Goal: Information Seeking & Learning: Learn about a topic

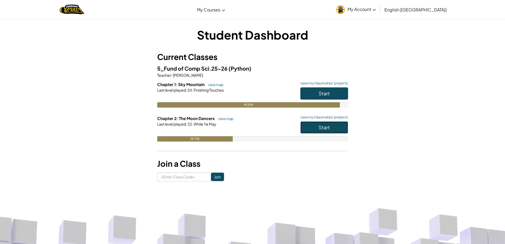
click at [326, 130] on span "Start" at bounding box center [324, 127] width 11 height 6
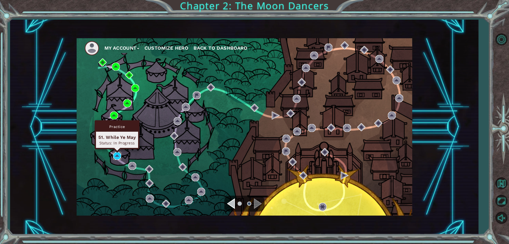
click at [116, 155] on img at bounding box center [117, 156] width 8 height 8
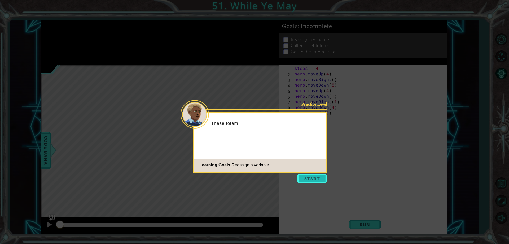
click at [304, 177] on button "Start" at bounding box center [312, 178] width 30 height 8
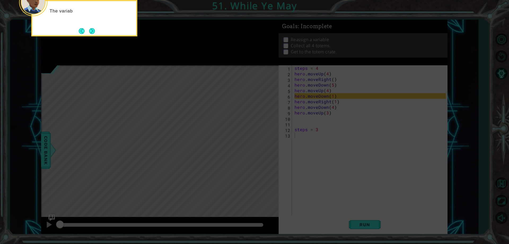
click at [304, 177] on icon at bounding box center [254, 36] width 509 height 414
click at [95, 30] on div "The variable steps has been reassigned to the nu" at bounding box center [84, 18] width 106 height 36
click at [95, 30] on div "The variable steps has been reassigned to the number 3 ." at bounding box center [84, 18] width 106 height 36
click at [94, 30] on button "Next" at bounding box center [92, 31] width 10 height 10
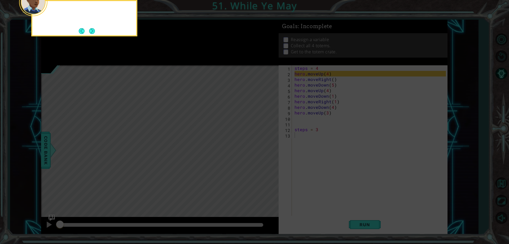
click at [94, 30] on button "Next" at bounding box center [92, 31] width 6 height 6
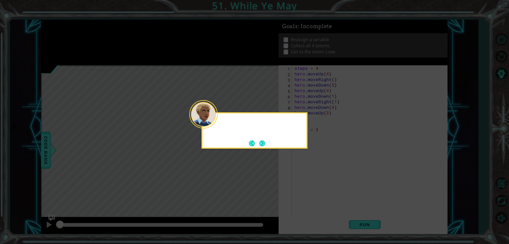
click at [94, 30] on icon at bounding box center [254, 122] width 509 height 244
click at [260, 139] on button "Next" at bounding box center [262, 143] width 10 height 10
click at [260, 139] on div "Level Map" at bounding box center [163, 143] width 245 height 156
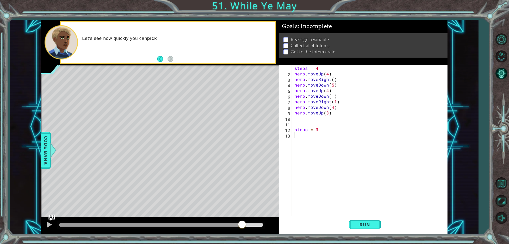
click at [242, 225] on div at bounding box center [161, 225] width 204 height 4
click at [251, 224] on div at bounding box center [161, 225] width 204 height 4
click at [254, 225] on div at bounding box center [255, 225] width 10 height 10
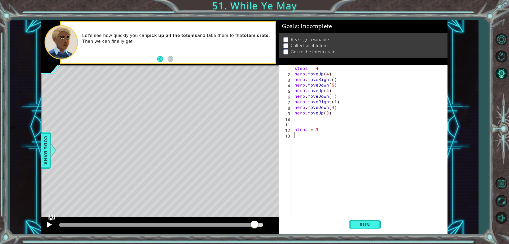
drag, startPoint x: 54, startPoint y: 226, endPoint x: 52, endPoint y: 225, distance: 2.8
click at [54, 226] on div at bounding box center [160, 225] width 238 height 17
click at [50, 224] on div at bounding box center [49, 224] width 7 height 7
drag, startPoint x: 221, startPoint y: 221, endPoint x: 231, endPoint y: 224, distance: 10.1
click at [228, 224] on div at bounding box center [160, 225] width 238 height 17
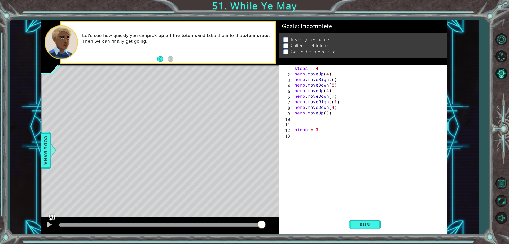
drag, startPoint x: 231, startPoint y: 224, endPoint x: 235, endPoint y: 223, distance: 4.1
click at [235, 224] on div at bounding box center [160, 225] width 202 height 4
click at [42, 225] on div at bounding box center [160, 225] width 238 height 17
click at [49, 224] on div at bounding box center [49, 224] width 7 height 7
click at [376, 226] on button "Run" at bounding box center [365, 224] width 32 height 17
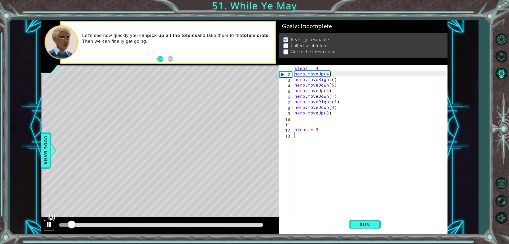
click at [47, 225] on div at bounding box center [49, 224] width 7 height 7
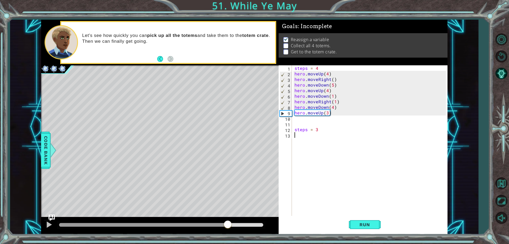
drag, startPoint x: 79, startPoint y: 223, endPoint x: 228, endPoint y: 217, distance: 149.4
click at [228, 217] on div "methods hero use(thing) moveUp(steps) moveDown(steps) moveLeft(steps) moveRight…" at bounding box center [244, 127] width 406 height 214
click at [330, 113] on div "steps = 4 hero . moveUp ( 4 ) hero . moveRight ( ) hero . moveDown ( 5 ) hero .…" at bounding box center [371, 145] width 155 height 161
type textarea "hero.moveUp(3)"
click at [328, 116] on div "steps = 4 hero . moveUp ( 4 ) hero . moveRight ( ) hero . moveDown ( 5 ) hero .…" at bounding box center [371, 145] width 155 height 161
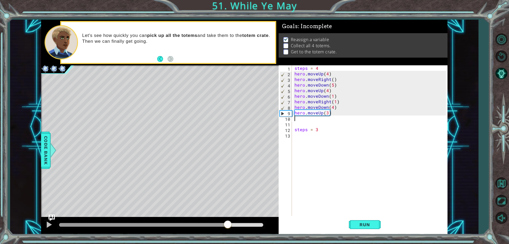
click at [327, 115] on div "steps = 4 hero . moveUp ( 4 ) hero . moveRight ( ) hero . moveDown ( 5 ) hero .…" at bounding box center [371, 145] width 155 height 161
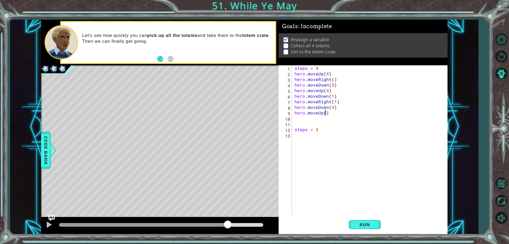
scroll to position [0, 2]
type textarea "hero.moveUp(2)"
click at [357, 228] on button "Run" at bounding box center [365, 224] width 32 height 17
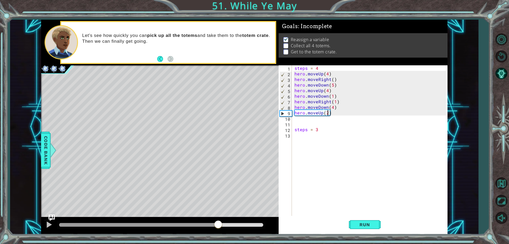
drag, startPoint x: 66, startPoint y: 221, endPoint x: 218, endPoint y: 224, distance: 151.9
click at [218, 224] on div at bounding box center [218, 225] width 10 height 10
click at [313, 118] on div "steps = 4 hero . moveUp ( 4 ) hero . moveRight ( ) hero . moveDown ( 5 ) hero .…" at bounding box center [371, 145] width 155 height 161
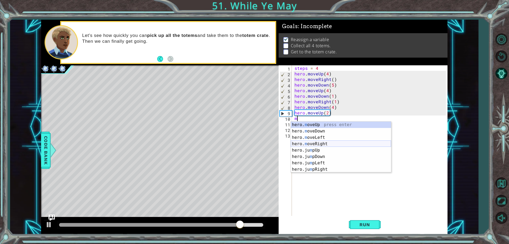
click at [327, 144] on div "hero. m oveUp press enter hero. m oveDown press enter hero. m oveLeft press ent…" at bounding box center [341, 153] width 100 height 64
type textarea "hero.moveRight(1)"
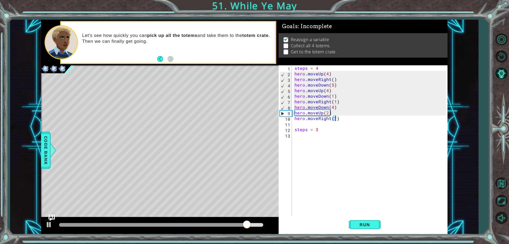
click at [326, 126] on div "steps = 4 hero . moveUp ( 4 ) hero . moveRight ( ) hero . moveDown ( 5 ) hero .…" at bounding box center [371, 145] width 155 height 161
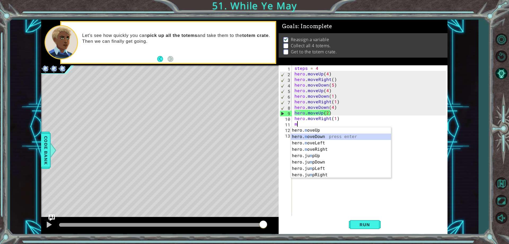
click at [326, 137] on div "hero. m oveUp press enter hero. m oveDown press enter hero. m oveLeft press ent…" at bounding box center [341, 159] width 100 height 64
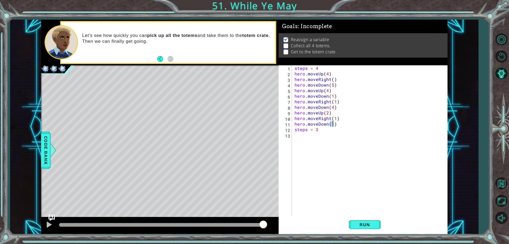
type textarea "hero.moveDown(2)"
click at [336, 122] on div "steps = 4 hero . moveUp ( 4 ) hero . moveRight ( ) hero . moveDown ( 5 ) hero .…" at bounding box center [371, 145] width 155 height 161
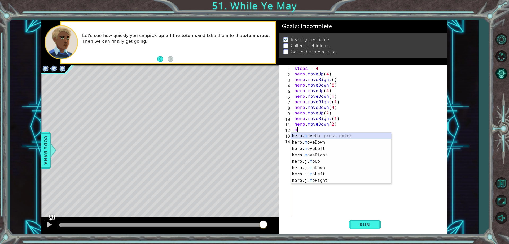
click at [323, 133] on div "hero. m oveUp press enter hero. m oveDown press enter hero. m oveLeft press ent…" at bounding box center [341, 165] width 100 height 64
type textarea "hero.moveUp(1)"
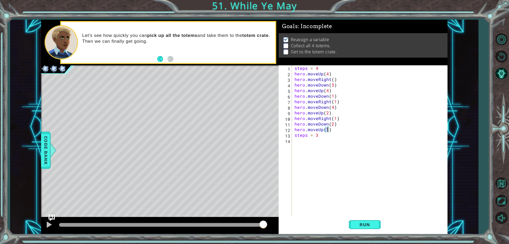
click at [334, 129] on div "steps = 4 hero . moveUp ( 4 ) hero . moveRight ( ) hero . moveDown ( 5 ) hero .…" at bounding box center [371, 145] width 155 height 161
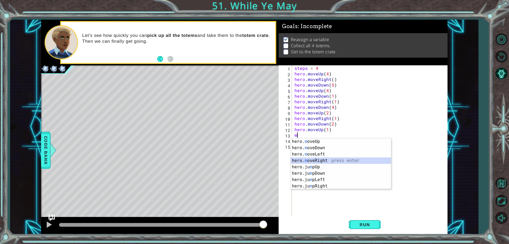
click at [314, 158] on div "hero. m oveUp press enter hero. m oveDown press enter hero. m oveLeft press ent…" at bounding box center [341, 170] width 100 height 64
type textarea "hero.moveRight(1)"
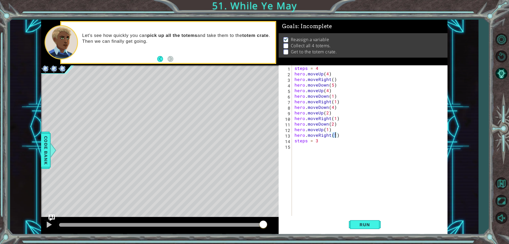
click at [339, 136] on div "steps = 4 hero . moveUp ( 4 ) hero . moveRight ( ) hero . moveDown ( 5 ) hero .…" at bounding box center [371, 145] width 155 height 161
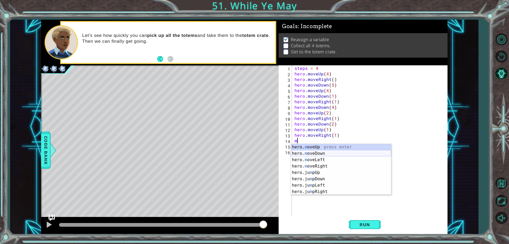
click at [326, 153] on div "hero. m oveUp press enter hero. m oveDown press enter hero. m oveLeft press ent…" at bounding box center [341, 176] width 100 height 64
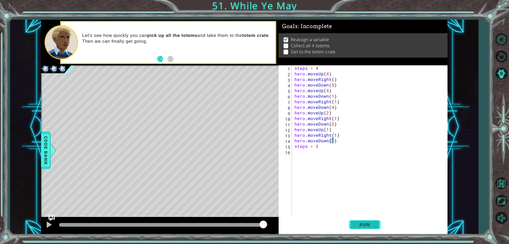
type textarea "hero.moveDown(1)"
click at [356, 228] on button "Run" at bounding box center [365, 224] width 32 height 17
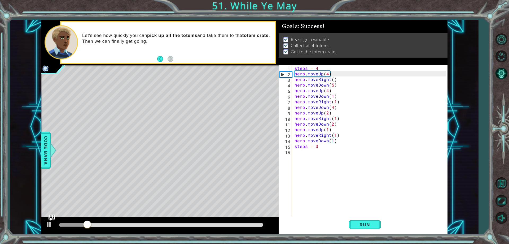
click at [256, 228] on div at bounding box center [161, 224] width 208 height 7
click at [256, 223] on div at bounding box center [161, 225] width 204 height 4
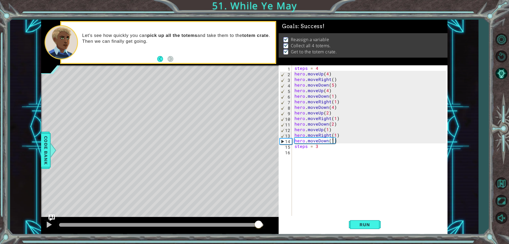
drag, startPoint x: 255, startPoint y: 225, endPoint x: 259, endPoint y: 226, distance: 4.1
click at [259, 226] on div at bounding box center [259, 225] width 10 height 10
click at [52, 222] on div at bounding box center [49, 224] width 7 height 7
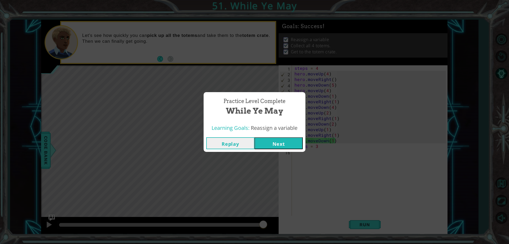
click at [287, 146] on button "Next" at bounding box center [279, 143] width 48 height 12
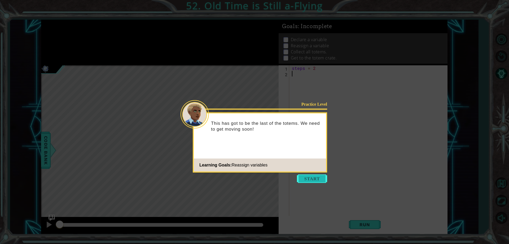
click at [310, 182] on button "Start" at bounding box center [312, 178] width 30 height 8
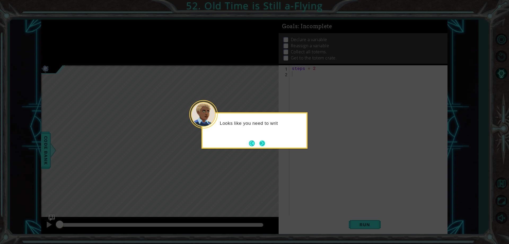
click at [265, 143] on button "Next" at bounding box center [262, 143] width 6 height 6
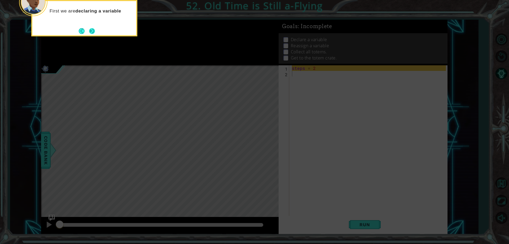
click at [89, 36] on div "First we are declaring a variable" at bounding box center [84, 18] width 106 height 36
click at [91, 34] on button "Next" at bounding box center [92, 31] width 10 height 10
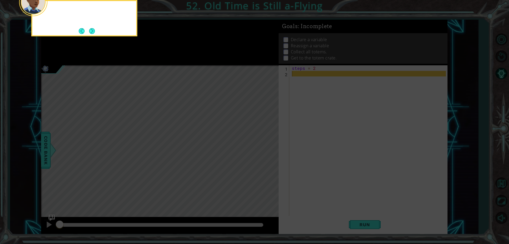
click at [91, 34] on button "Next" at bounding box center [92, 31] width 6 height 6
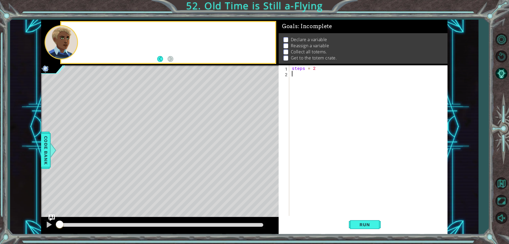
click at [91, 34] on div at bounding box center [168, 42] width 214 height 41
drag, startPoint x: 58, startPoint y: 227, endPoint x: 85, endPoint y: 223, distance: 27.0
click at [150, 222] on div at bounding box center [155, 225] width 10 height 10
click at [53, 220] on img "Ask AI" at bounding box center [51, 217] width 7 height 7
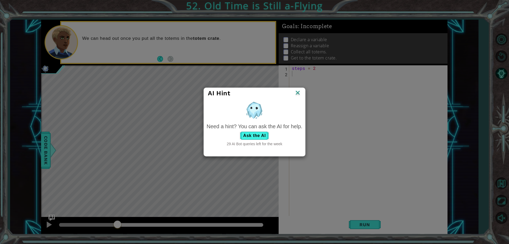
click at [51, 222] on div "AI Hint Need a hint? You can ask the AI for help. Ask the AI 29 AI Bot queries …" at bounding box center [254, 122] width 509 height 244
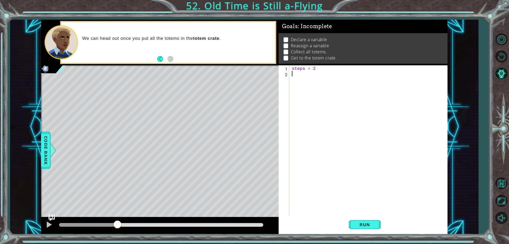
click at [368, 235] on div "1 ההההההההההההההההההההההההההההההההההההההההההההההההההההההההההההההההההההההההההההה…" at bounding box center [254, 122] width 509 height 244
click at [364, 218] on button "Run" at bounding box center [365, 224] width 32 height 17
click at [362, 222] on span "Run" at bounding box center [364, 224] width 21 height 5
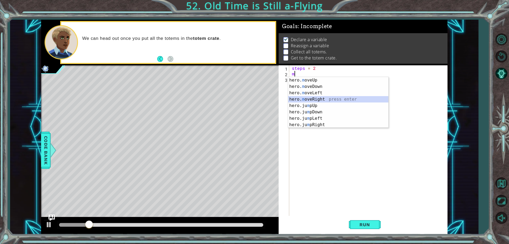
click at [338, 100] on div "hero. m oveUp press enter hero. m oveDown press enter hero. m oveLeft press ent…" at bounding box center [338, 109] width 100 height 64
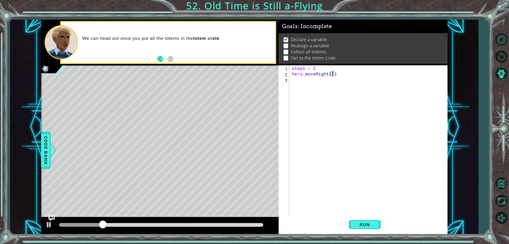
type textarea "hero.moveRight(3)"
click at [323, 81] on div "steps = 2 hero . moveRight ( 3 )" at bounding box center [369, 145] width 157 height 161
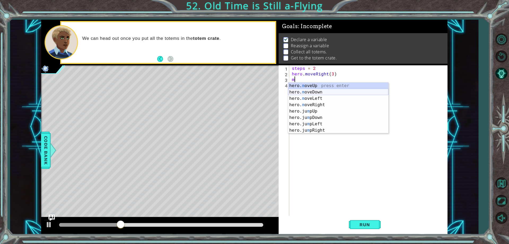
click at [323, 90] on div "hero. m oveUp press enter hero. m oveDown press enter hero. m oveLeft press ent…" at bounding box center [338, 114] width 100 height 64
type textarea "hero.moveDown(1)"
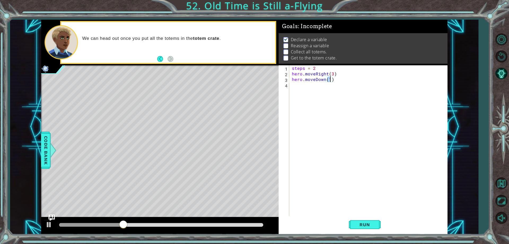
click at [323, 88] on div "steps = 2 hero . moveRight ( 3 ) hero . moveDown ( 1 )" at bounding box center [369, 145] width 157 height 161
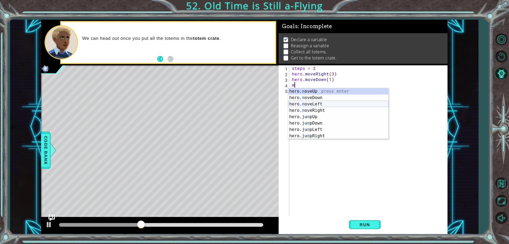
click at [320, 102] on div "hero. m oveUp press enter hero. m oveDown press enter hero. m oveLeft press ent…" at bounding box center [338, 120] width 100 height 64
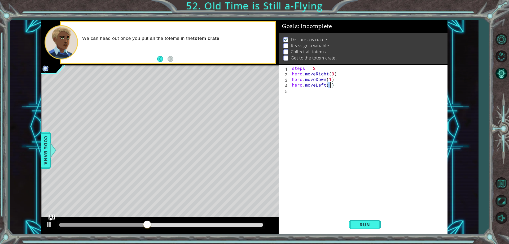
scroll to position [0, 2]
click at [330, 94] on div "steps = 2 hero . moveRight ( 3 ) hero . moveDown ( 1 ) hero . moveLeft ( 3 )" at bounding box center [369, 145] width 157 height 161
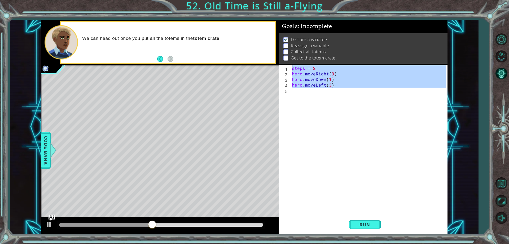
type textarea "steps = 2 hero.moveRight(3)"
click at [330, 94] on div "steps = 2 hero . moveRight ( 3 ) hero . moveDown ( 1 ) hero . moveLeft ( 3 )" at bounding box center [368, 140] width 155 height 150
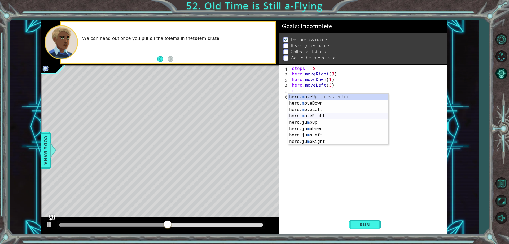
click at [321, 113] on div "hero. m oveUp press enter hero. m oveDown press enter hero. m oveLeft press ent…" at bounding box center [338, 126] width 100 height 64
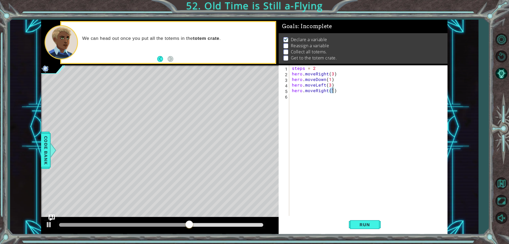
type textarea "hero.moveRight(4)"
click at [305, 99] on div "steps = 2 hero . moveRight ( 3 ) hero . moveDown ( 1 ) hero . moveLeft ( 3 ) he…" at bounding box center [369, 145] width 157 height 161
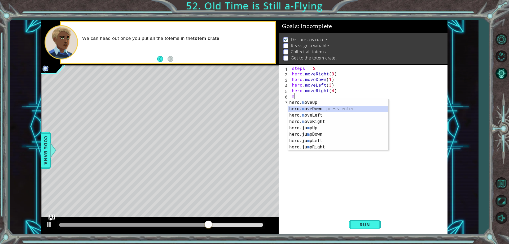
click at [317, 109] on div "hero. m oveUp press enter hero. m oveDown press enter hero. m oveLeft press ent…" at bounding box center [338, 131] width 100 height 64
type textarea "hero.moveDown(1)"
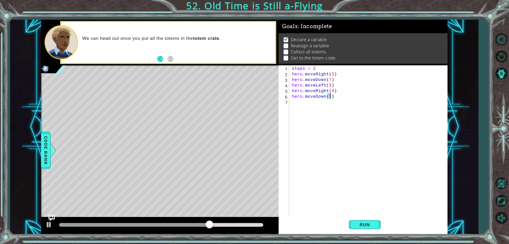
click at [316, 105] on div "steps = 2 hero . moveRight ( 3 ) hero . moveDown ( 1 ) hero . moveLeft ( 3 ) he…" at bounding box center [369, 145] width 157 height 161
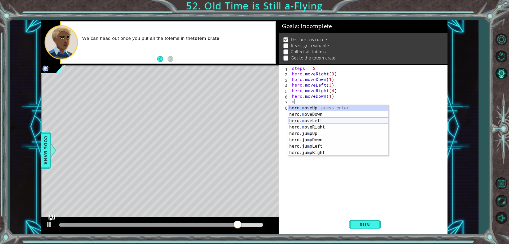
click at [342, 120] on div "hero. m oveUp press enter hero. m oveDown press enter hero. m oveLeft press ent…" at bounding box center [338, 137] width 100 height 64
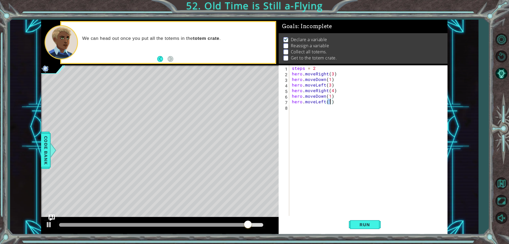
type textarea "hero.moveLeft(4)"
click at [300, 111] on div "steps = 2 hero . moveRight ( 3 ) hero . moveDown ( 1 ) hero . moveLeft ( 3 ) he…" at bounding box center [369, 145] width 157 height 161
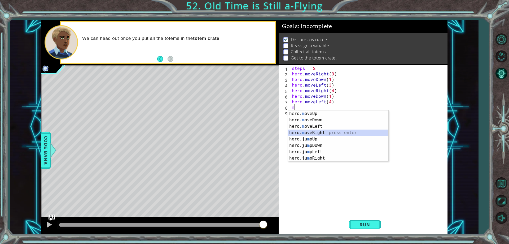
click at [335, 130] on div "hero. m oveUp press enter hero. m oveDown press enter hero. m oveLeft press ent…" at bounding box center [338, 142] width 100 height 64
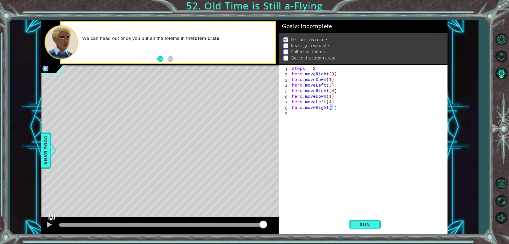
scroll to position [0, 2]
type textarea "hero.moveRight(4)"
click at [374, 229] on button "Run" at bounding box center [365, 224] width 32 height 17
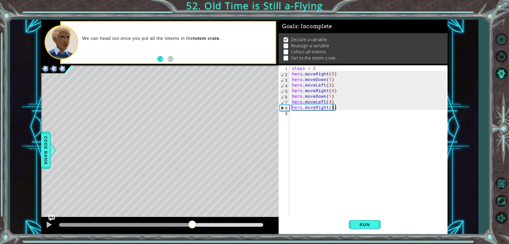
click at [192, 186] on div "methods hero use(thing) moveUp(steps) moveDown(steps) moveLeft(steps) moveRight…" at bounding box center [244, 127] width 406 height 214
click at [303, 113] on div "steps = 2 hero . moveRight ( 3 ) hero . moveDown ( 1 ) hero . moveLeft ( 3 ) he…" at bounding box center [369, 145] width 157 height 161
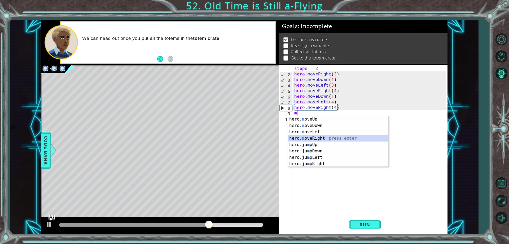
click at [310, 137] on div "hero. m oveUp press enter hero. m oveDown press enter hero. m oveLeft press ent…" at bounding box center [338, 148] width 100 height 64
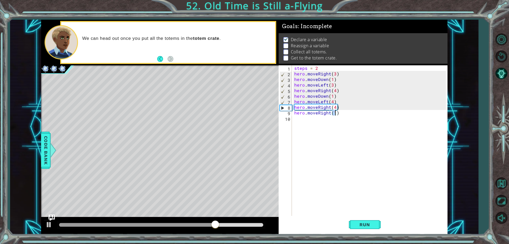
type textarea "hero.moveRight(2)"
click at [316, 121] on div "steps = 2 hero . moveRight ( 3 ) hero . moveDown ( 1 ) hero . moveLeft ( 3 ) he…" at bounding box center [370, 145] width 155 height 161
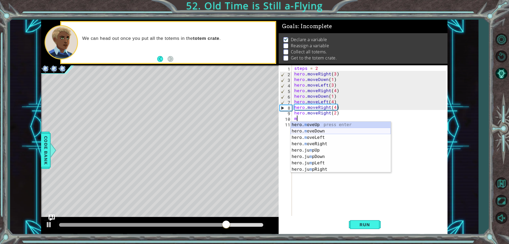
click at [323, 133] on div "hero. m oveUp press enter hero. m oveDown press enter hero. m oveLeft press ent…" at bounding box center [341, 153] width 100 height 64
type textarea "hero.moveDown(1)"
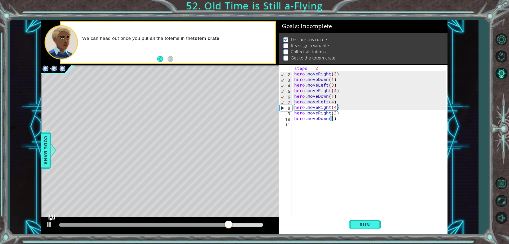
click at [323, 132] on div "steps = 2 hero . moveRight ( 3 ) hero . moveDown ( 1 ) hero . moveLeft ( 3 ) he…" at bounding box center [370, 145] width 155 height 161
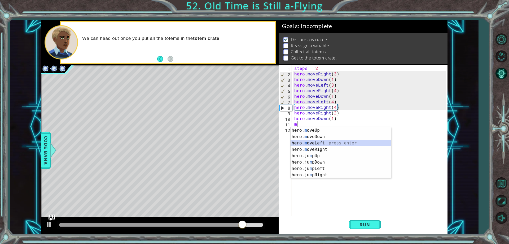
click at [320, 145] on div "hero. m oveUp press enter hero. m oveDown press enter hero. m oveLeft press ent…" at bounding box center [341, 159] width 100 height 64
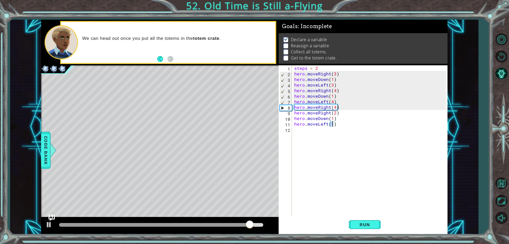
scroll to position [0, 2]
click at [348, 224] on div "Run" at bounding box center [364, 224] width 169 height 17
click at [354, 223] on button "Run" at bounding box center [365, 224] width 32 height 17
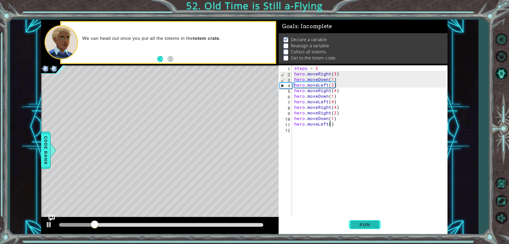
scroll to position [0, 2]
type textarea "hero.moveLeft(6)"
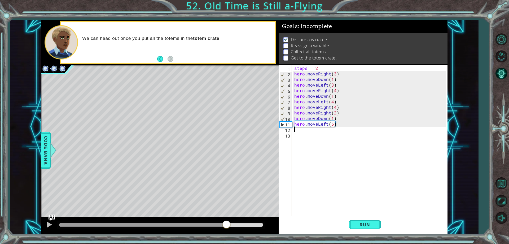
drag, startPoint x: 114, startPoint y: 225, endPoint x: 226, endPoint y: 228, distance: 112.2
click at [226, 226] on div at bounding box center [161, 225] width 204 height 4
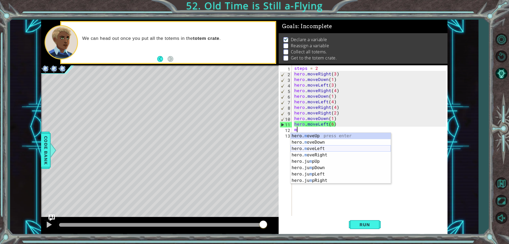
click at [347, 147] on div "hero. m oveUp press enter hero. m oveDown press enter hero. m oveLeft press ent…" at bounding box center [341, 165] width 100 height 64
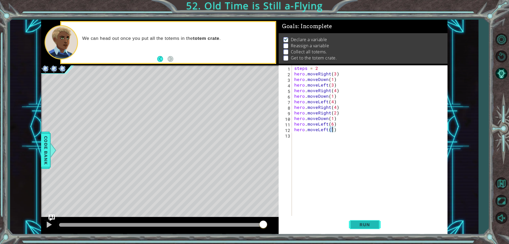
click at [356, 222] on span "Run" at bounding box center [364, 224] width 21 height 5
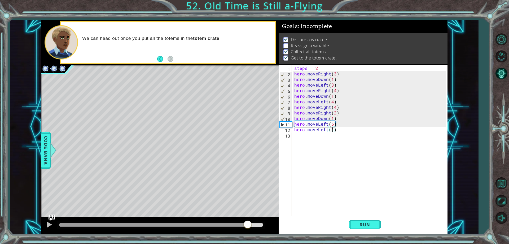
click at [248, 209] on div "methods hero use(thing) moveUp(steps) moveDown(steps) moveLeft(steps) moveRight…" at bounding box center [244, 127] width 406 height 214
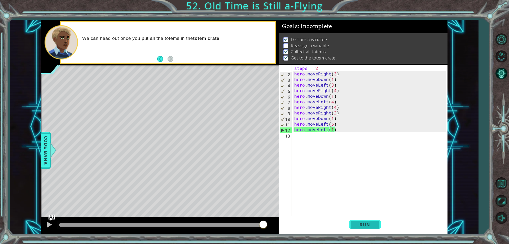
click at [361, 230] on button "Run" at bounding box center [365, 224] width 32 height 17
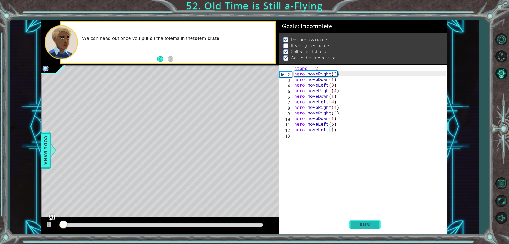
click at [363, 220] on button "Run" at bounding box center [365, 224] width 32 height 17
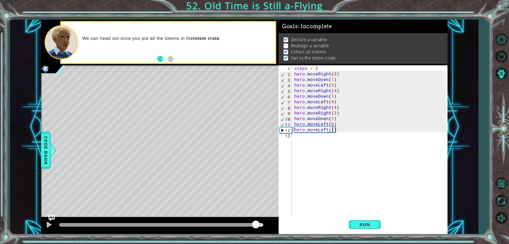
click at [256, 225] on div at bounding box center [161, 225] width 204 height 4
click at [52, 222] on div at bounding box center [49, 224] width 7 height 7
click at [366, 221] on button "Run" at bounding box center [365, 224] width 32 height 17
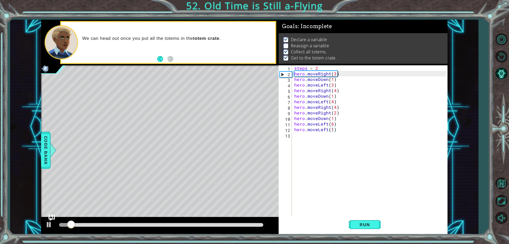
drag, startPoint x: 76, startPoint y: 227, endPoint x: 132, endPoint y: 220, distance: 55.8
click at [138, 222] on div at bounding box center [161, 224] width 208 height 7
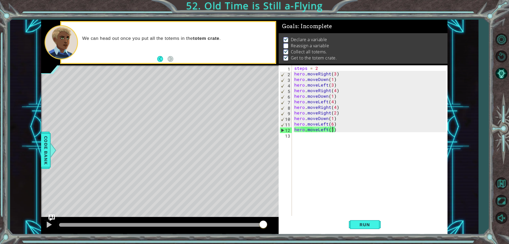
drag, startPoint x: 88, startPoint y: 226, endPoint x: 287, endPoint y: 252, distance: 201.1
click at [287, 243] on html "1 ההההההההההההההההההההההההההההההההההההההההההההההההההההההההההההההההההההההההההההה…" at bounding box center [254, 122] width 509 height 244
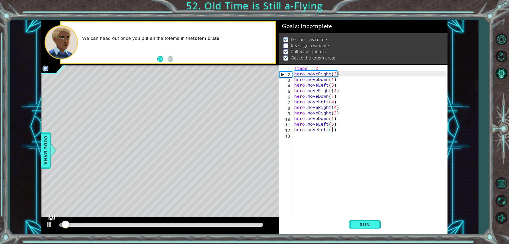
click at [324, 69] on div "steps = 2 hero . moveRight ( 3 ) hero . moveDown ( 1 ) hero . moveLeft ( 3 ) he…" at bounding box center [370, 145] width 155 height 161
type textarea "steps = 3"
click at [371, 225] on span "Run" at bounding box center [364, 224] width 21 height 5
click at [249, 224] on div at bounding box center [161, 225] width 204 height 4
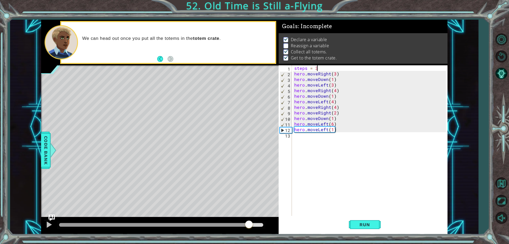
click at [309, 146] on div "steps = 3 hero . moveRight ( 3 ) hero . moveDown ( 1 ) hero . moveLeft ( 3 ) he…" at bounding box center [370, 145] width 155 height 161
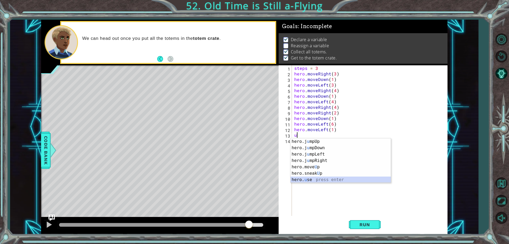
click at [305, 180] on div "hero.j u mpUp press enter hero.j u mpDown press enter hero.j u mpLeft press ent…" at bounding box center [341, 166] width 100 height 57
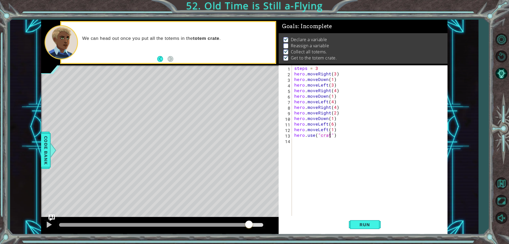
scroll to position [0, 2]
click at [377, 229] on button "Run" at bounding box center [365, 224] width 32 height 17
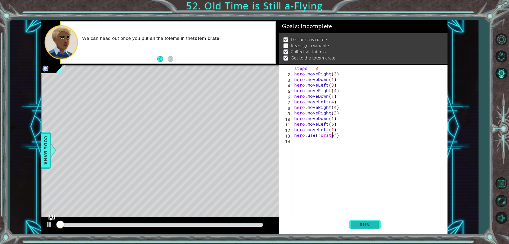
click at [378, 225] on button "Run" at bounding box center [365, 224] width 32 height 17
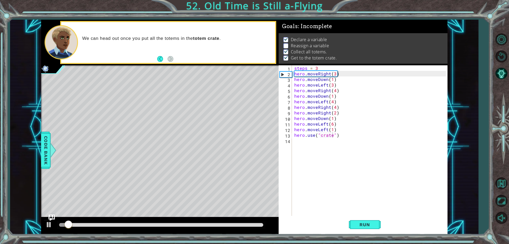
click at [242, 222] on div at bounding box center [161, 224] width 208 height 7
click at [255, 224] on div at bounding box center [161, 225] width 204 height 4
drag, startPoint x: 251, startPoint y: 224, endPoint x: 11, endPoint y: 221, distance: 240.5
click at [11, 221] on div "1 ההההההההההההההההההההההההההההההההההההההההההההההההההההההההההההההההההההההההההההה…" at bounding box center [244, 127] width 468 height 214
click at [46, 143] on span "Code Bank" at bounding box center [46, 150] width 8 height 32
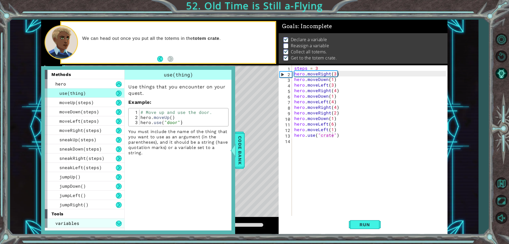
click at [114, 222] on div "variables" at bounding box center [85, 222] width 80 height 9
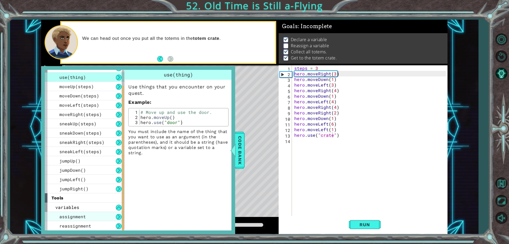
click at [87, 215] on div "assignment" at bounding box center [85, 216] width 80 height 9
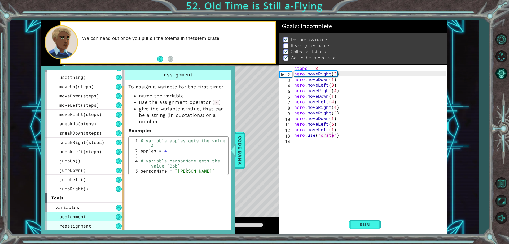
click at [92, 226] on div "reassignment" at bounding box center [85, 225] width 80 height 9
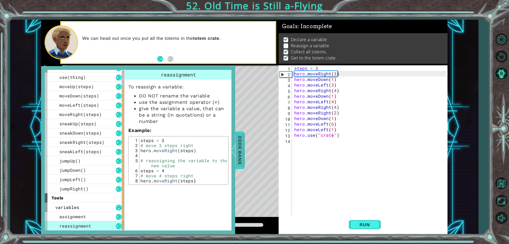
click at [238, 146] on span "Code Bank" at bounding box center [240, 150] width 8 height 32
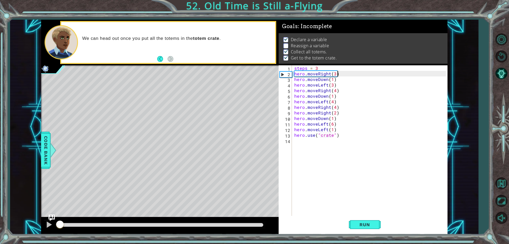
click at [336, 74] on div "steps = 3 hero . moveRight ( 3 ) hero . moveDown ( 1 ) hero . moveLeft ( 3 ) he…" at bounding box center [370, 145] width 155 height 161
drag, startPoint x: 339, startPoint y: 74, endPoint x: 333, endPoint y: 75, distance: 6.5
click at [332, 76] on div "steps = 3 hero . moveRight ( 3 ) hero . moveDown ( 1 ) hero . moveLeft ( 3 ) he…" at bounding box center [370, 145] width 155 height 161
click at [334, 75] on div "steps = 3 hero . moveRight ( 3 ) hero . moveDown ( 1 ) hero . moveLeft ( 3 ) he…" at bounding box center [369, 140] width 152 height 150
click at [335, 74] on div "steps = 3 hero . moveRight ( 3 ) hero . moveDown ( 1 ) hero . moveLeft ( 3 ) he…" at bounding box center [370, 145] width 155 height 161
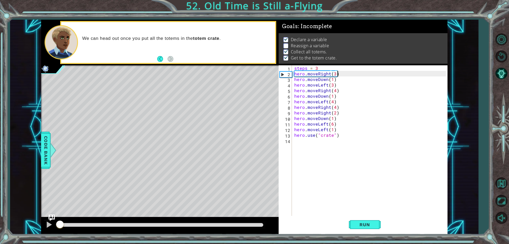
click at [337, 73] on div "steps = 3 hero . moveRight ( 3 ) hero . moveDown ( 1 ) hero . moveLeft ( 3 ) he…" at bounding box center [370, 145] width 155 height 161
click at [338, 73] on div "steps = 3 hero . moveRight ( 3 ) hero . moveDown ( 1 ) hero . moveLeft ( 3 ) he…" at bounding box center [370, 145] width 155 height 161
click at [335, 74] on div "steps = 3 hero . moveRight ( 3 ) hero . moveDown ( 1 ) hero . moveLeft ( 3 ) he…" at bounding box center [370, 145] width 155 height 161
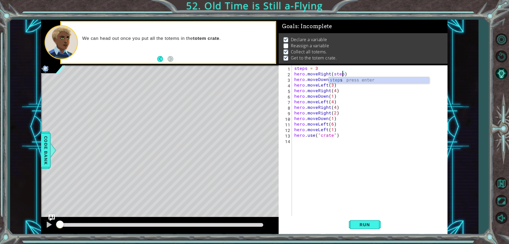
scroll to position [0, 3]
click at [337, 78] on div "steps press enter" at bounding box center [379, 86] width 100 height 19
click at [362, 220] on button "Run" at bounding box center [365, 224] width 32 height 17
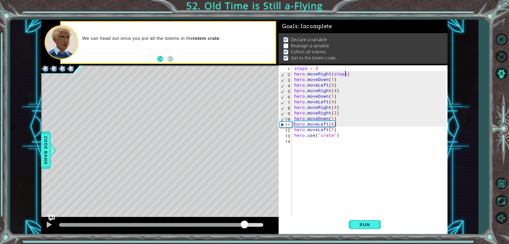
drag, startPoint x: 244, startPoint y: 223, endPoint x: 247, endPoint y: 224, distance: 3.1
click at [247, 224] on div at bounding box center [161, 225] width 204 height 4
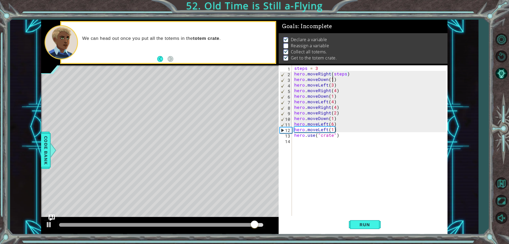
click at [334, 80] on div "steps = 3 hero . moveRight ( steps ) hero . moveDown ( 1 ) hero . moveLeft ( 3 …" at bounding box center [370, 145] width 155 height 161
click at [332, 79] on div "steps = 3 hero . moveRight ( steps ) hero . moveDown ( 1 ) hero . moveLeft ( 3 …" at bounding box center [369, 140] width 152 height 150
click at [332, 79] on div "steps = 3 hero . moveRight ( steps ) hero . moveDown ( 1 ) hero . moveLeft ( 3 …" at bounding box center [370, 145] width 155 height 161
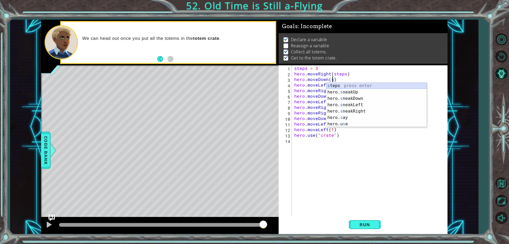
click at [337, 85] on div "s teps press enter hero. s neakUp press enter hero. s neakDown press enter hero…" at bounding box center [376, 110] width 100 height 57
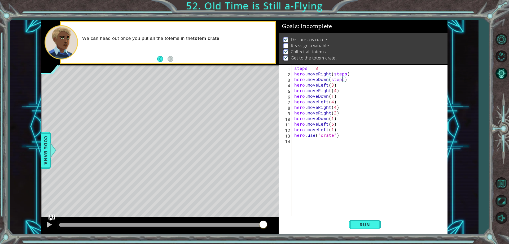
click at [331, 85] on div "steps = 3 hero . moveRight ( steps ) hero . moveDown ( steps ) hero . moveLeft …" at bounding box center [370, 145] width 155 height 161
click at [335, 85] on div "steps = 3 hero . moveRight ( steps ) hero . moveDown ( steps ) hero . moveLeft …" at bounding box center [370, 145] width 155 height 161
click at [333, 84] on div "steps = 3 hero . moveRight ( steps ) hero . moveDown ( steps ) hero . moveLeft …" at bounding box center [370, 145] width 155 height 161
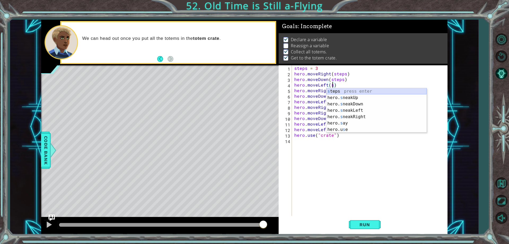
click at [336, 93] on div "s teps press enter hero. s neakUp press enter hero. s neakDown press enter hero…" at bounding box center [376, 116] width 100 height 57
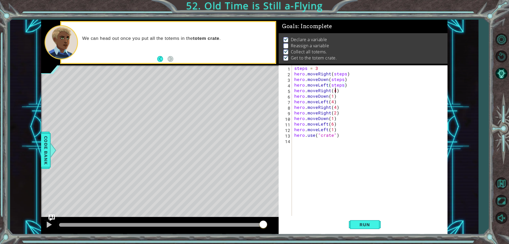
click at [336, 91] on div "steps = 3 hero . moveRight ( steps ) hero . moveDown ( steps ) hero . moveLeft …" at bounding box center [370, 145] width 155 height 161
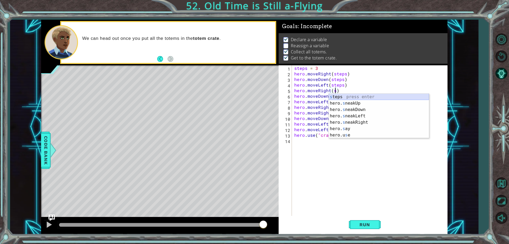
click at [345, 98] on div "s teps press enter hero. s neakUp press enter hero. s neakDown press enter hero…" at bounding box center [379, 122] width 100 height 57
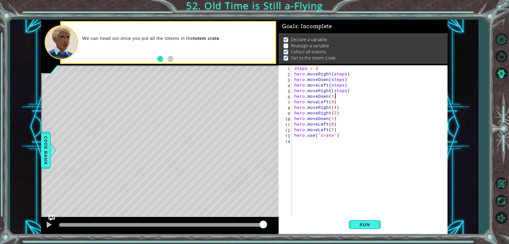
click at [334, 97] on div "steps = 3 hero . moveRight ( steps ) hero . moveDown ( steps ) hero . moveLeft …" at bounding box center [370, 145] width 155 height 161
click at [332, 95] on div "steps = 3 hero . moveRight ( steps ) hero . moveDown ( steps ) hero . moveLeft …" at bounding box center [370, 145] width 155 height 161
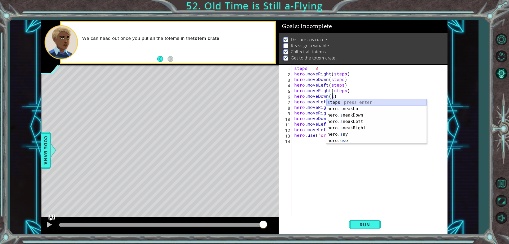
click at [356, 103] on div "s teps press enter hero. s neakUp press enter hero. s neakDown press enter hero…" at bounding box center [376, 127] width 100 height 57
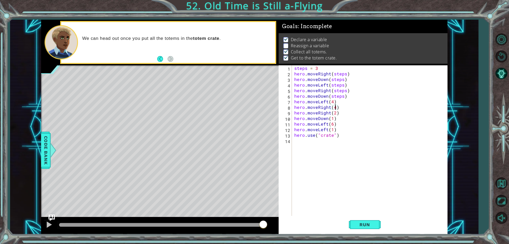
click at [335, 107] on div "steps = 3 hero . moveRight ( steps ) hero . moveDown ( steps ) hero . moveLeft …" at bounding box center [370, 145] width 155 height 161
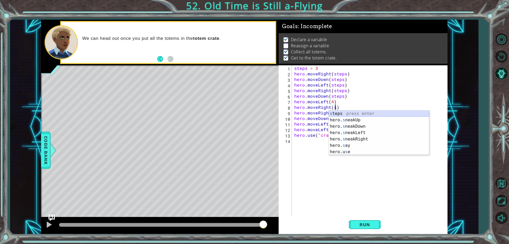
click at [340, 114] on div "s teps press enter hero. s neakUp press enter hero. s neakDown press enter hero…" at bounding box center [379, 138] width 100 height 57
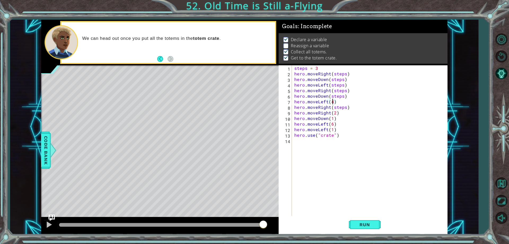
click at [332, 100] on div "steps = 3 hero . moveRight ( steps ) hero . moveDown ( steps ) hero . moveLeft …" at bounding box center [370, 145] width 155 height 161
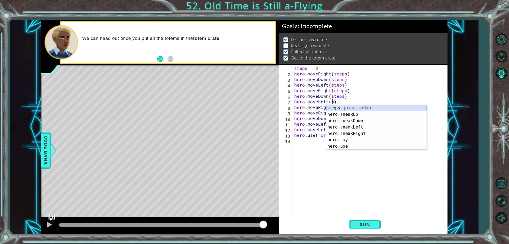
click at [339, 106] on div "s teps press enter hero. s neakUp press enter hero. s neakDown press enter hero…" at bounding box center [376, 133] width 100 height 57
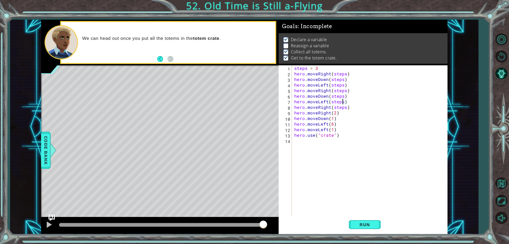
click at [335, 115] on div "steps = 3 hero . moveRight ( steps ) hero . moveDown ( steps ) hero . moveLeft …" at bounding box center [370, 145] width 155 height 161
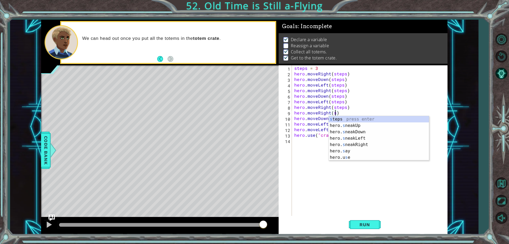
click at [345, 118] on div "s teps press enter hero. s neakUp press enter hero. s neakDown press enter hero…" at bounding box center [379, 144] width 100 height 57
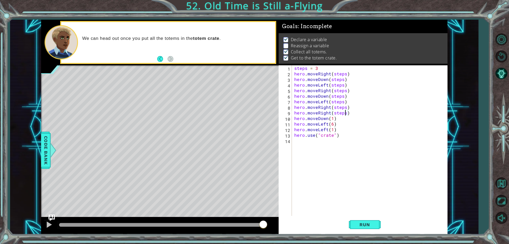
click at [332, 115] on div "steps = 3 hero . moveRight ( steps ) hero . moveDown ( steps ) hero . moveLeft …" at bounding box center [370, 145] width 155 height 161
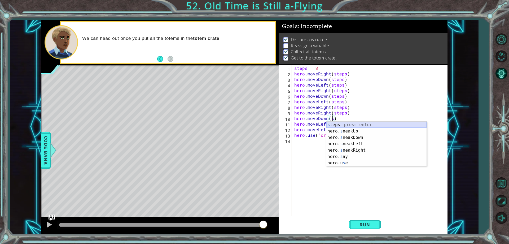
click at [345, 124] on div "s teps press enter hero. s neakUp press enter hero. s neakDown press enter hero…" at bounding box center [376, 149] width 100 height 57
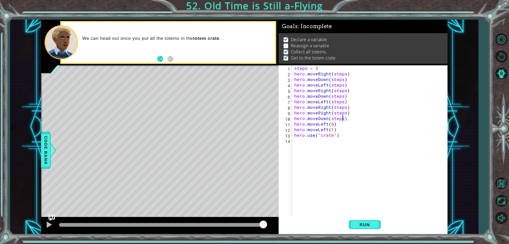
click at [333, 123] on div "steps = 3 hero . moveRight ( steps ) hero . moveDown ( steps ) hero . moveLeft …" at bounding box center [370, 145] width 155 height 161
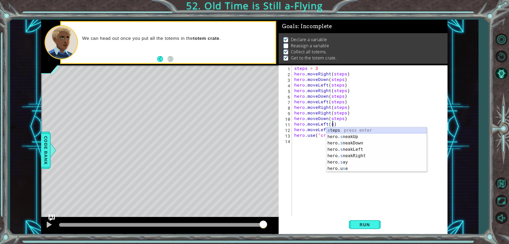
click at [338, 130] on div "s teps press enter hero. s neakUp press enter hero. s neakDown press enter hero…" at bounding box center [376, 155] width 100 height 57
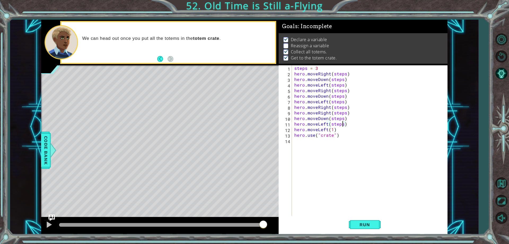
click at [332, 128] on div "steps = 3 hero . moveRight ( steps ) hero . moveDown ( steps ) hero . moveLeft …" at bounding box center [370, 145] width 155 height 161
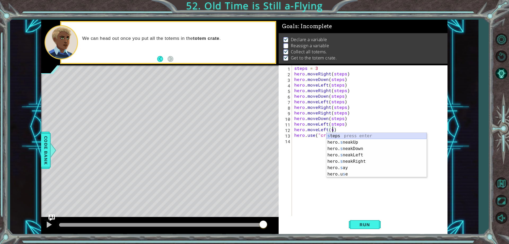
click at [341, 136] on div "s teps press enter hero. s neakUp press enter hero. s neakDown press enter hero…" at bounding box center [376, 161] width 100 height 57
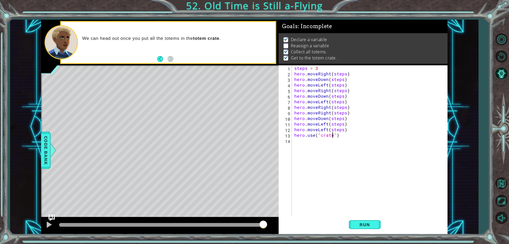
click at [333, 135] on div "steps = 3 hero . moveRight ( steps ) hero . moveDown ( steps ) hero . moveLeft …" at bounding box center [370, 145] width 155 height 161
click at [363, 218] on button "Run" at bounding box center [365, 224] width 32 height 17
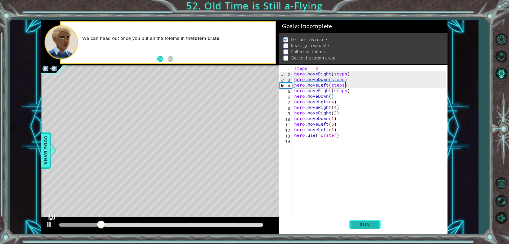
scroll to position [0, 2]
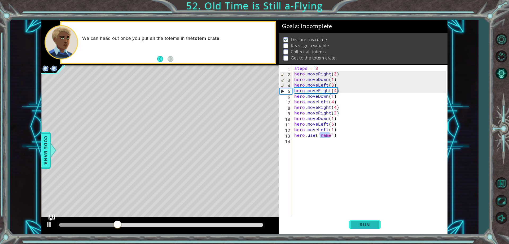
click at [363, 219] on button "Run" at bounding box center [365, 224] width 32 height 17
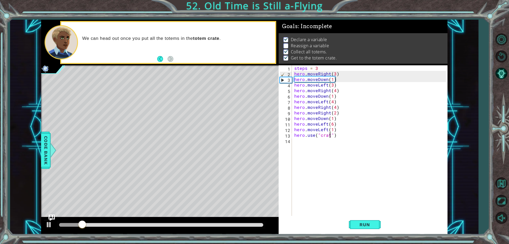
scroll to position [0, 2]
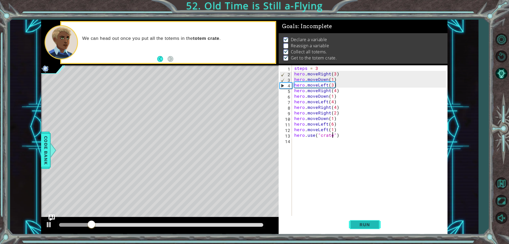
type textarea "hero.use("crate")"
click at [354, 229] on button "Run" at bounding box center [365, 224] width 32 height 17
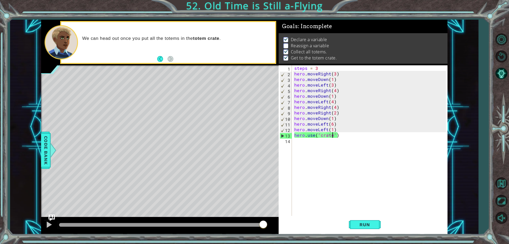
drag, startPoint x: 118, startPoint y: 223, endPoint x: 308, endPoint y: 217, distance: 190.5
click at [308, 217] on div "1 ההההההההההההההההההההההההההההההההההההההההההההההההההההההההההההההההההההההההההההה…" at bounding box center [244, 127] width 406 height 214
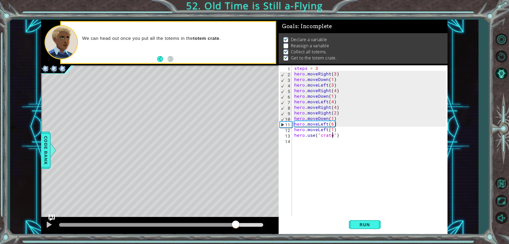
click at [235, 183] on div "methods hero use(thing) moveUp(steps) moveDown(steps) moveLeft(steps) moveRight…" at bounding box center [244, 127] width 406 height 214
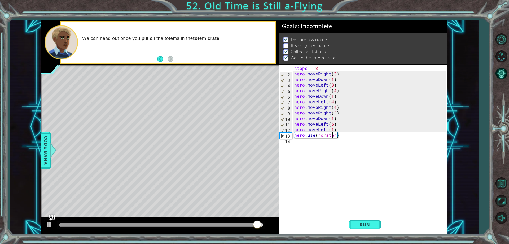
click at [39, 148] on div "1 ההההההההההההההההההההההההההההההההההההההההההההההההההההההההההההההההההההההההההההה…" at bounding box center [244, 127] width 468 height 214
click at [51, 152] on div at bounding box center [53, 150] width 7 height 16
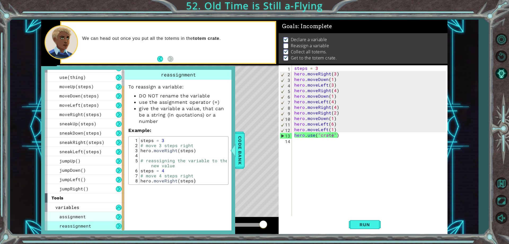
click at [86, 217] on div "assignment" at bounding box center [85, 216] width 80 height 9
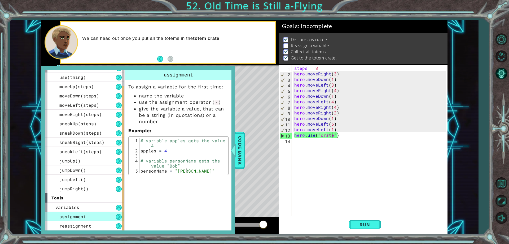
type textarea "# variable apples gets the value 4"
drag, startPoint x: 182, startPoint y: 147, endPoint x: 168, endPoint y: 140, distance: 14.9
click at [182, 147] on div "# variable apples gets the value 4 apples = 4 # variable personName gets the va…" at bounding box center [182, 163] width 87 height 50
drag, startPoint x: 166, startPoint y: 140, endPoint x: 151, endPoint y: 143, distance: 15.7
click at [164, 141] on div "# variable apples gets the value 4 apples = 4 # variable personName gets the va…" at bounding box center [182, 163] width 87 height 50
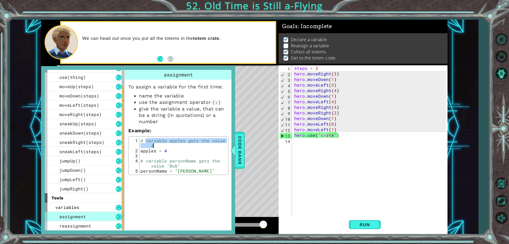
drag, startPoint x: 146, startPoint y: 141, endPoint x: 139, endPoint y: 141, distance: 7.2
click at [149, 142] on div "# variable apples gets the value 4 apples = 4 # variable personName gets the va…" at bounding box center [182, 163] width 87 height 50
drag, startPoint x: 140, startPoint y: 139, endPoint x: 222, endPoint y: 141, distance: 82.8
click at [222, 141] on div "# variable apples gets the value 4 apples = 4 # variable personName gets the va…" at bounding box center [182, 163] width 87 height 50
click at [295, 68] on div "steps = 3 hero . moveRight ( 3 ) hero . moveDown ( 1 ) hero . moveLeft ( 3 ) he…" at bounding box center [370, 145] width 155 height 161
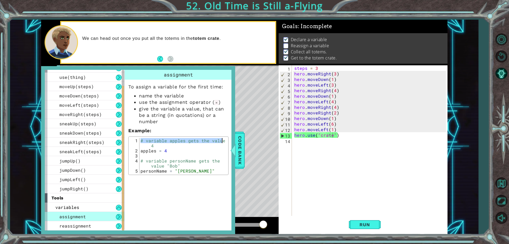
scroll to position [0, 1]
click at [294, 67] on div "steps = 3 hero . moveRight ( 3 ) hero . moveDown ( 1 ) hero . moveLeft ( 3 ) he…" at bounding box center [369, 140] width 152 height 150
paste textarea "# variable apples gets the value"
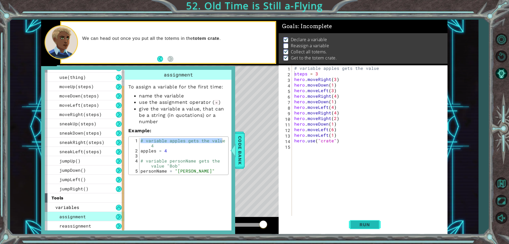
click at [368, 226] on span "Run" at bounding box center [364, 224] width 21 height 5
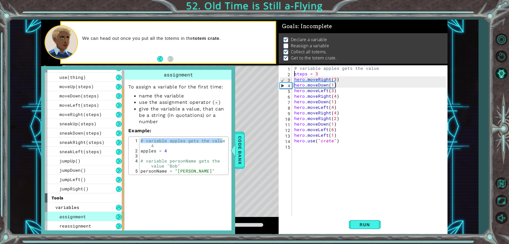
click at [336, 69] on div "# variable apples gets the value steps = 3 hero . moveRight ( 3 ) hero . moveDo…" at bounding box center [370, 145] width 155 height 161
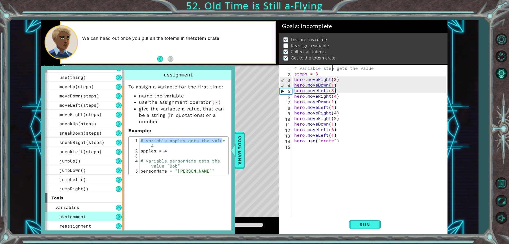
scroll to position [0, 3]
click at [393, 73] on div "# variable steps gets the value steps = 3 hero . moveRight ( 3 ) hero . moveDow…" at bounding box center [370, 145] width 155 height 161
click at [382, 67] on div "# variable steps gets the value steps = 3 hero . moveRight ( 3 ) hero . moveDow…" at bounding box center [370, 145] width 155 height 161
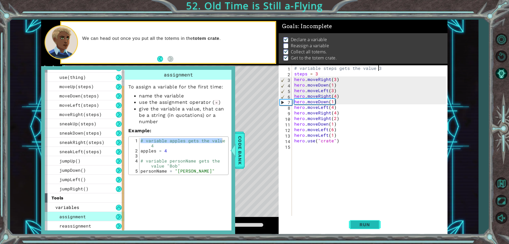
click at [354, 221] on button "Run" at bounding box center [365, 224] width 32 height 17
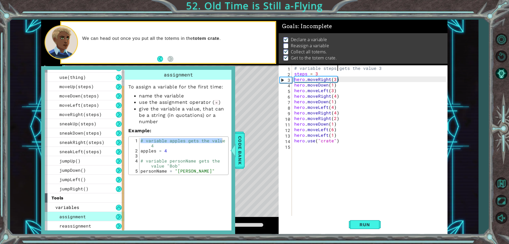
click at [337, 67] on div "# variable steps gets the value 3 steps = 3 hero . moveRight ( 3 ) hero . moveD…" at bounding box center [370, 145] width 155 height 161
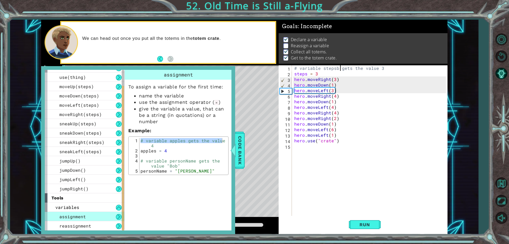
scroll to position [0, 3]
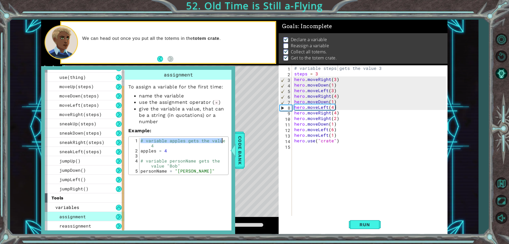
drag, startPoint x: 217, startPoint y: 149, endPoint x: 213, endPoint y: 178, distance: 29.2
click at [213, 178] on div "assignment To assign a variable for the first time: name the variable use the a…" at bounding box center [178, 150] width 109 height 160
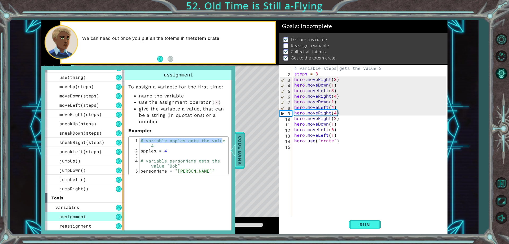
click at [242, 153] on span "Code Bank" at bounding box center [240, 150] width 8 height 32
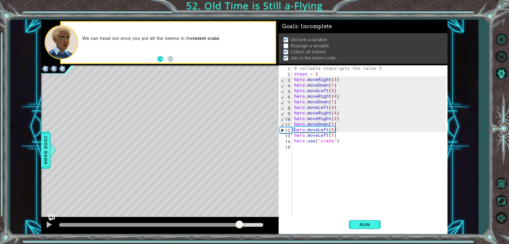
click at [239, 213] on div "methods hero use(thing) moveUp(steps) moveDown(steps) moveLeft(steps) moveRight…" at bounding box center [244, 127] width 406 height 214
click at [47, 223] on div at bounding box center [49, 224] width 7 height 7
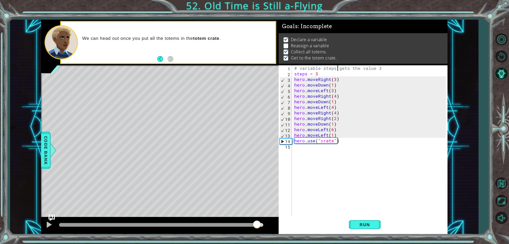
drag, startPoint x: 249, startPoint y: 224, endPoint x: 257, endPoint y: 222, distance: 8.6
click at [257, 222] on div at bounding box center [257, 225] width 10 height 10
drag, startPoint x: 79, startPoint y: 226, endPoint x: 292, endPoint y: 156, distance: 224.6
click at [292, 156] on div "1 ההההההההההההההההההההההההההההההההההההההההההההההההההההההההההההההההההההההההההההה…" at bounding box center [244, 127] width 406 height 214
click at [369, 225] on span "Run" at bounding box center [364, 224] width 21 height 5
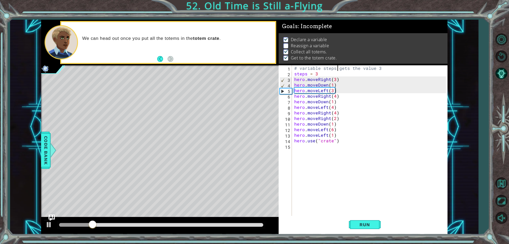
scroll to position [0, 2]
drag, startPoint x: 329, startPoint y: 137, endPoint x: 329, endPoint y: 142, distance: 5.6
click at [329, 142] on div "# variable steps gets the value 3 steps = 3 hero . moveRight ( 3 ) hero . moveD…" at bounding box center [370, 145] width 155 height 161
type textarea "hero.use("crate")"
click at [301, 152] on div "# variable steps gets the value 3 steps = 3 hero . moveRight ( 3 ) hero . moveD…" at bounding box center [370, 145] width 155 height 161
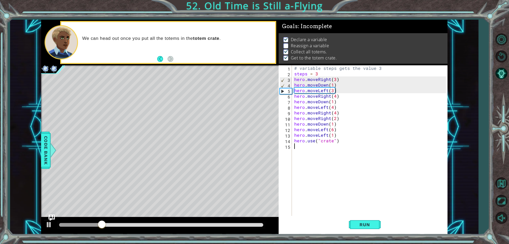
scroll to position [0, 0]
click at [304, 146] on div "# variable steps gets the value 3 steps = 3 hero . moveRight ( 3 ) hero . moveD…" at bounding box center [370, 145] width 155 height 161
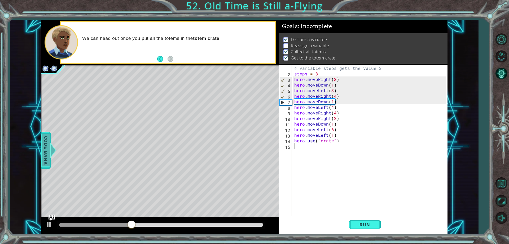
click at [44, 141] on span "Code Bank" at bounding box center [46, 150] width 8 height 32
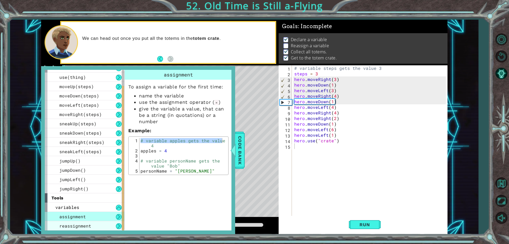
click at [86, 224] on span "reassignment" at bounding box center [75, 226] width 32 height 6
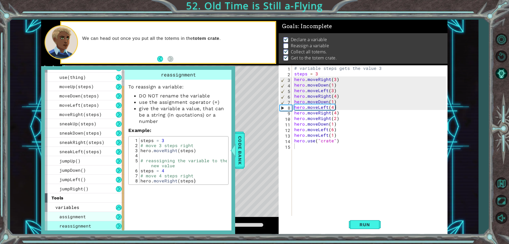
click at [90, 217] on div "assignment" at bounding box center [85, 216] width 80 height 9
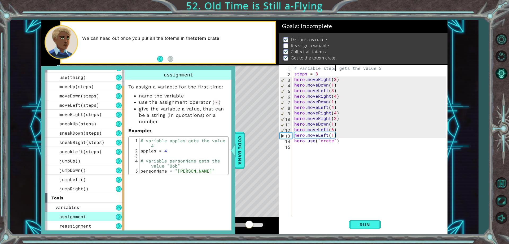
click at [333, 68] on div "# variable steps gets the value 3 steps = 3 hero . moveRight ( 3 ) hero . moveD…" at bounding box center [370, 145] width 155 height 161
click at [374, 67] on div "# variable steps gets the value 3 steps = 3 hero . moveRight ( 3 ) hero . moveD…" at bounding box center [370, 145] width 155 height 161
click at [376, 68] on div "# variable steps gets the value 3 steps = 3 hero . moveRight ( 3 ) hero . moveD…" at bounding box center [370, 145] width 155 height 161
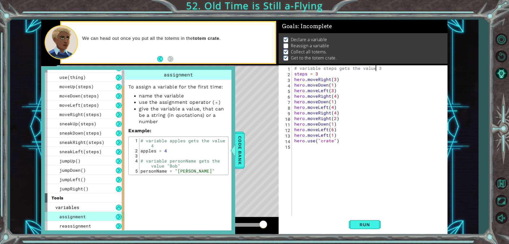
click at [322, 74] on div "# variable steps gets the value 3 steps = 3 hero . moveRight ( 3 ) hero . moveD…" at bounding box center [370, 145] width 155 height 161
click at [294, 73] on div "# variable steps gets the value 3 steps = 3 hero . moveRight ( 3 ) hero . moveD…" at bounding box center [370, 145] width 155 height 161
click at [362, 220] on button "Run" at bounding box center [365, 224] width 32 height 17
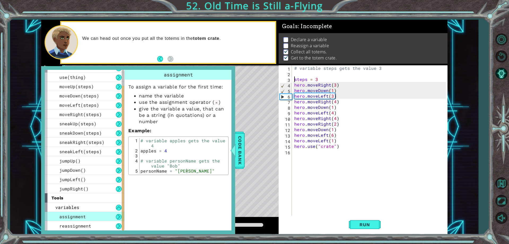
scroll to position [0, 1]
type textarea "steps = 3"
click at [347, 155] on div "# variable steps gets the value 3 steps = 3 hero . moveRight ( 3 ) hero . moveD…" at bounding box center [370, 145] width 155 height 161
click at [356, 231] on button "Run" at bounding box center [365, 224] width 32 height 17
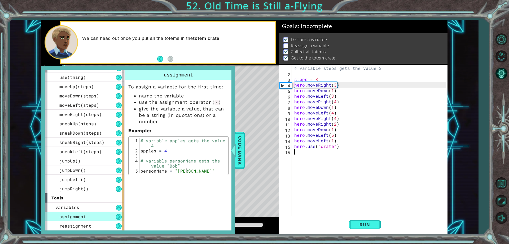
click at [325, 190] on div "# variable steps gets the value 3 steps = 3 hero . moveRight ( 3 ) hero . moveD…" at bounding box center [370, 145] width 155 height 161
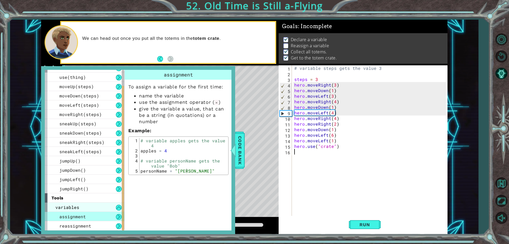
click at [91, 208] on div "variables" at bounding box center [85, 206] width 80 height 9
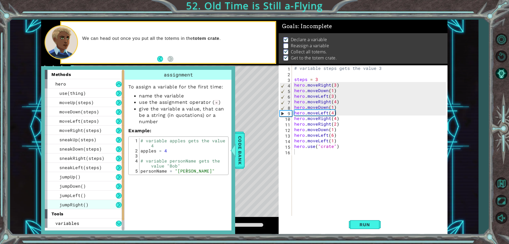
click at [83, 206] on span "jumpRight()" at bounding box center [73, 205] width 29 height 6
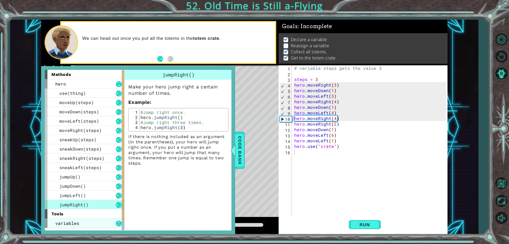
click at [118, 220] on div "variables" at bounding box center [85, 222] width 80 height 9
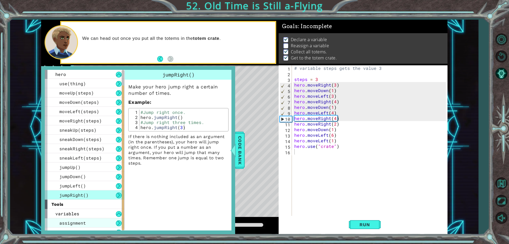
scroll to position [16, 0]
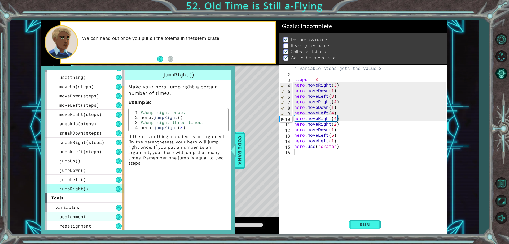
click at [74, 220] on div "assignment" at bounding box center [85, 216] width 80 height 9
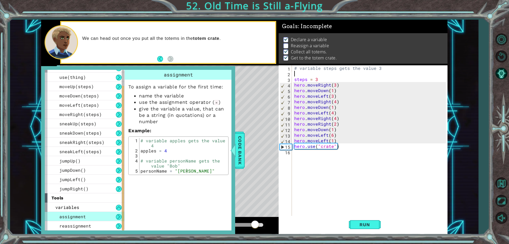
click at [341, 75] on div "# variable steps gets the value 3 steps = 3 hero . moveRight ( 3 ) hero . moveD…" at bounding box center [370, 145] width 155 height 161
drag, startPoint x: 139, startPoint y: 161, endPoint x: 150, endPoint y: 163, distance: 11.5
click at [150, 163] on div "personName = "[PERSON_NAME]" 1 2 3 4 5 # variable apples gets the value 4 apple…" at bounding box center [178, 155] width 97 height 35
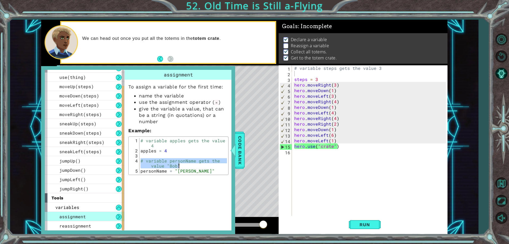
drag, startPoint x: 140, startPoint y: 160, endPoint x: 181, endPoint y: 164, distance: 40.8
click at [181, 164] on div "# variable apples gets the value 4 apples = 4 # variable personName gets the va…" at bounding box center [182, 163] width 87 height 50
type textarea "# variable personName gets the value "[PERSON_NAME]""
type textarea "# variable steps gets the value 3"
click at [301, 70] on div "# variable steps gets the value 3 steps = 3 hero . moveRight ( 3 ) hero . moveD…" at bounding box center [370, 145] width 155 height 161
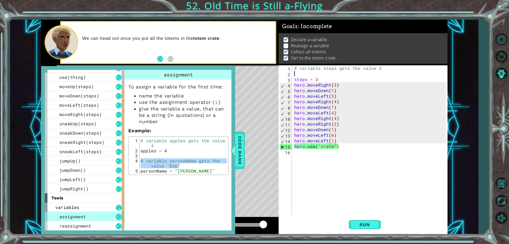
click at [300, 74] on div "# variable steps gets the value 3 steps = 3 hero . moveRight ( 3 ) hero . moveD…" at bounding box center [370, 145] width 155 height 161
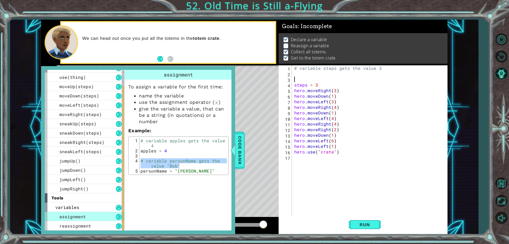
paste textarea "# variable personName gets the value "[PERSON_NAME]""
type textarea "# variable personName gets the value "[PERSON_NAME]""
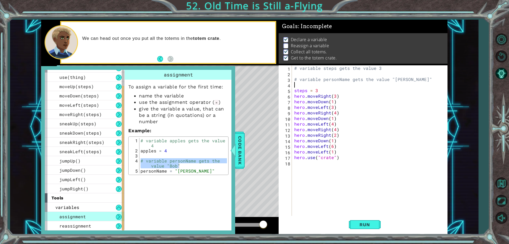
type textarea "personName = "[PERSON_NAME]""
drag, startPoint x: 192, startPoint y: 170, endPoint x: 137, endPoint y: 169, distance: 55.9
click at [137, 169] on div "personName = "[PERSON_NAME]" 1 2 3 4 5 # variable apples gets the value 4 apple…" at bounding box center [178, 155] width 97 height 35
click at [302, 82] on div "# variable steps gets the value 3 # variable personName gets the value "[PERSON…" at bounding box center [370, 145] width 155 height 161
type textarea "# variable personName gets the value "[PERSON_NAME]""
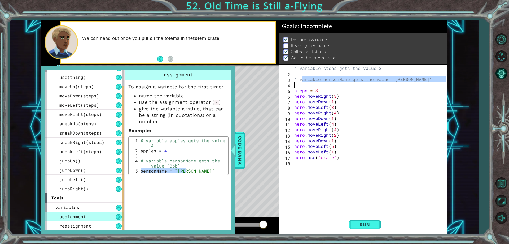
click at [302, 83] on div "# variable steps gets the value 3 # variable personName gets the value "[PERSON…" at bounding box center [369, 140] width 152 height 150
paste textarea "personName = "[PERSON_NAME]""
type textarea "personName = "[PERSON_NAME]""
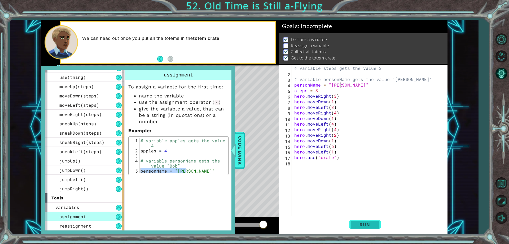
click at [356, 226] on span "Run" at bounding box center [364, 224] width 21 height 5
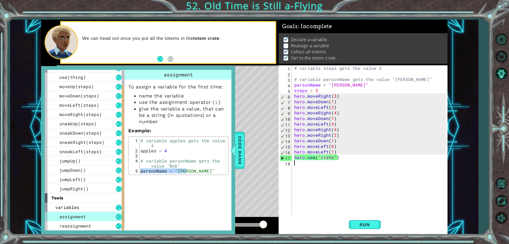
drag, startPoint x: 321, startPoint y: 177, endPoint x: 355, endPoint y: 212, distance: 48.4
click at [354, 210] on div "# variable steps gets the value 3 # variable personName gets the value "[PERSON…" at bounding box center [370, 145] width 155 height 161
click at [359, 215] on div "# variable steps gets the value 3 # variable personName gets the value "[PERSON…" at bounding box center [370, 145] width 155 height 161
click at [358, 221] on button "Run" at bounding box center [365, 224] width 32 height 17
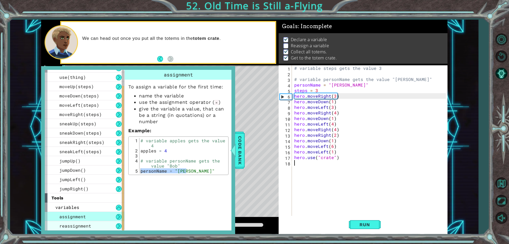
click at [100, 223] on div "reassignment" at bounding box center [85, 225] width 80 height 9
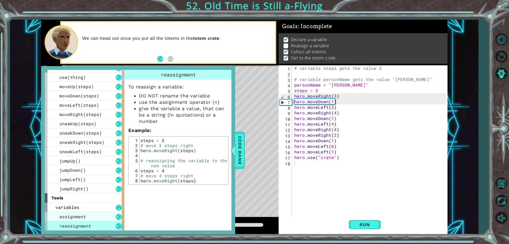
click at [87, 217] on div "assignment" at bounding box center [85, 216] width 80 height 9
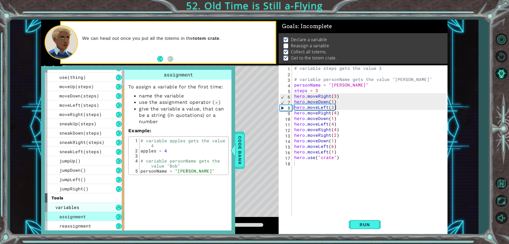
click at [88, 208] on div "variables" at bounding box center [85, 206] width 80 height 9
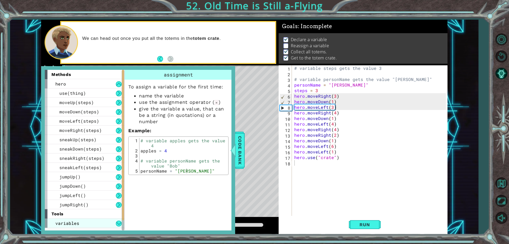
scroll to position [0, 0]
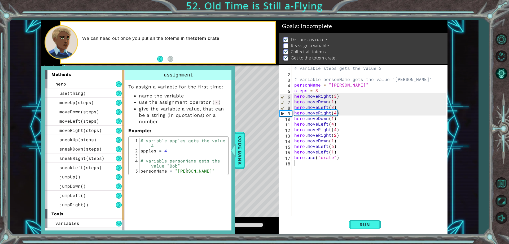
click at [127, 222] on div "assignment To assign a variable for the first time: name the variable use the a…" at bounding box center [178, 150] width 109 height 160
click at [114, 226] on div "variables" at bounding box center [85, 222] width 80 height 9
click at [121, 224] on button at bounding box center [119, 223] width 6 height 6
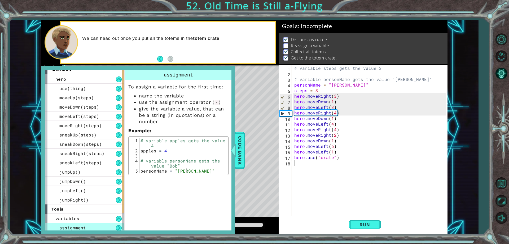
scroll to position [16, 0]
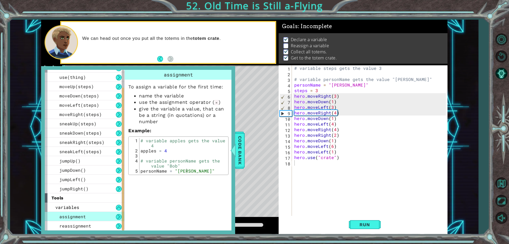
click at [97, 215] on div "assignment" at bounding box center [85, 216] width 80 height 9
click at [119, 216] on button at bounding box center [119, 217] width 6 height 6
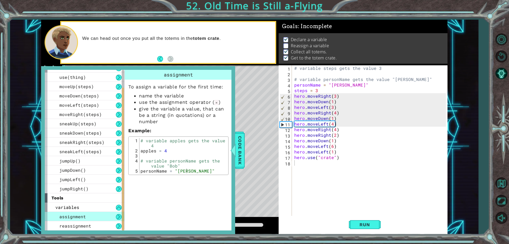
click at [119, 216] on button at bounding box center [119, 217] width 6 height 6
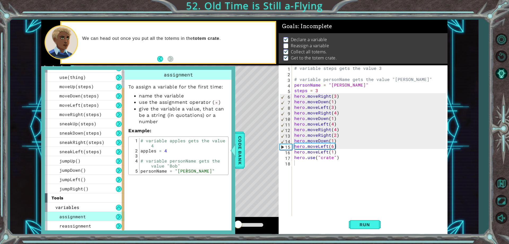
drag, startPoint x: 35, startPoint y: 60, endPoint x: 36, endPoint y: 52, distance: 7.4
drag, startPoint x: 36, startPoint y: 52, endPoint x: 315, endPoint y: 178, distance: 306.4
click at [315, 178] on div "# variable steps gets the value 3 # variable personName gets the value "[PERSON…" at bounding box center [370, 145] width 155 height 161
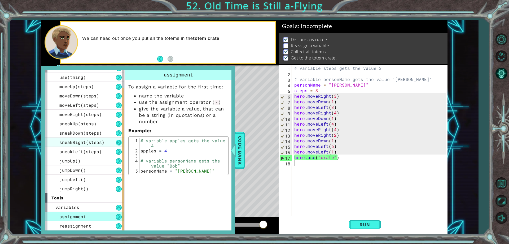
drag, startPoint x: 242, startPoint y: 168, endPoint x: 118, endPoint y: 139, distance: 126.8
click at [118, 139] on div "1 ההההההההההההההההההההההההההההההההההההההההההההההההההההההההההההההההההההההההההההה…" at bounding box center [254, 122] width 509 height 244
drag, startPoint x: 16, startPoint y: 40, endPoint x: 161, endPoint y: 212, distance: 224.7
click at [161, 212] on div "1 ההההההההההההההההההההההההההההההההההההההההההההההההההההההההההההההההההההההההההההה…" at bounding box center [244, 127] width 468 height 214
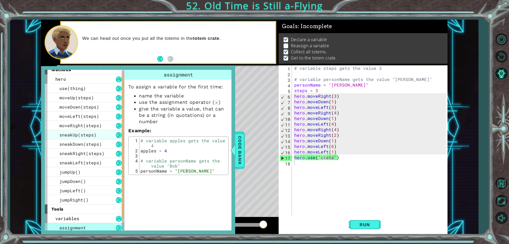
scroll to position [0, 0]
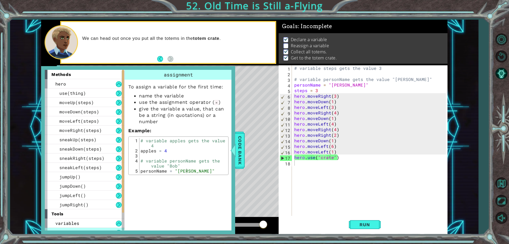
click at [297, 166] on div "# variable steps gets the value 3 # variable personName gets the value "[PERSON…" at bounding box center [370, 145] width 155 height 161
type textarea "m"
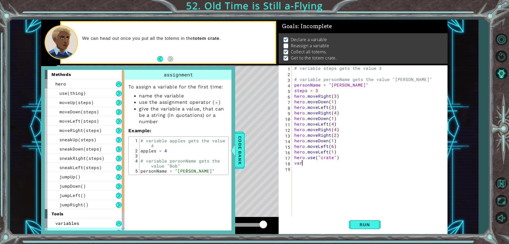
type textarea "v"
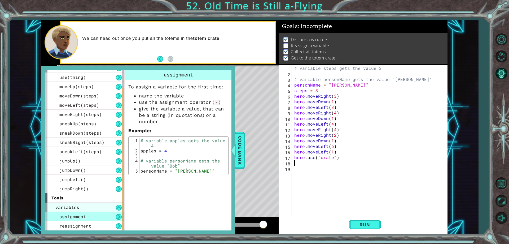
click at [94, 207] on div "variables" at bounding box center [85, 206] width 80 height 9
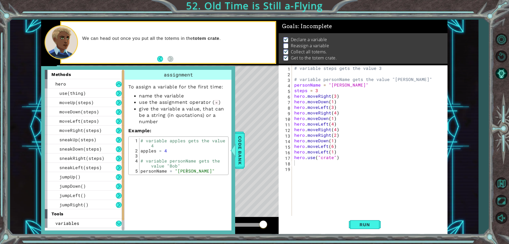
click at [323, 173] on div "# variable steps gets the value 3 # variable personName gets the value "[PERSON…" at bounding box center [370, 145] width 155 height 161
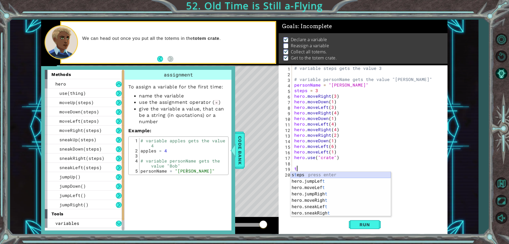
click at [303, 177] on div "s t eps press enter hero.jumpLef t press enter hero.moveLef t press enter hero.…" at bounding box center [341, 200] width 100 height 57
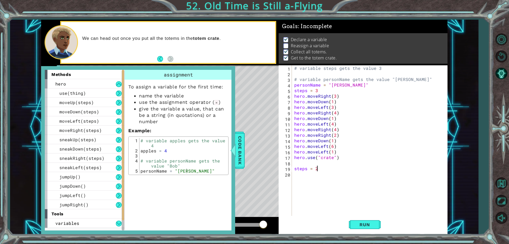
scroll to position [0, 1]
type textarea "steps = 21"
click at [363, 226] on span "Run" at bounding box center [364, 224] width 21 height 5
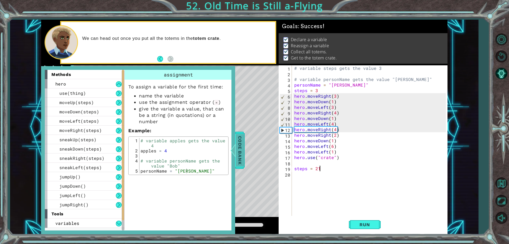
click at [238, 141] on span "Code Bank" at bounding box center [240, 150] width 8 height 32
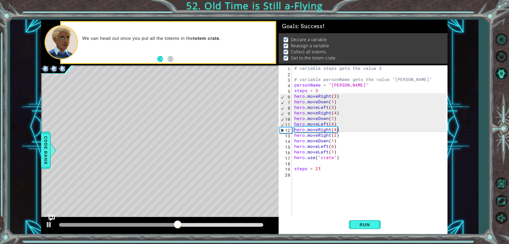
drag, startPoint x: 186, startPoint y: 227, endPoint x: 217, endPoint y: 222, distance: 32.0
click at [217, 222] on div at bounding box center [161, 224] width 208 height 7
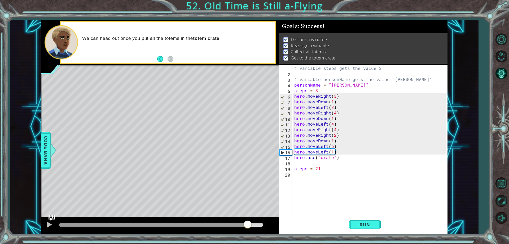
drag, startPoint x: 217, startPoint y: 223, endPoint x: 245, endPoint y: 221, distance: 28.4
click at [246, 220] on div at bounding box center [160, 225] width 238 height 17
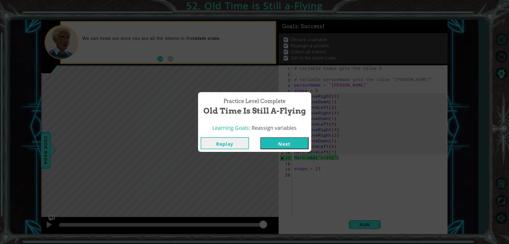
click at [290, 147] on button "Next" at bounding box center [284, 143] width 48 height 12
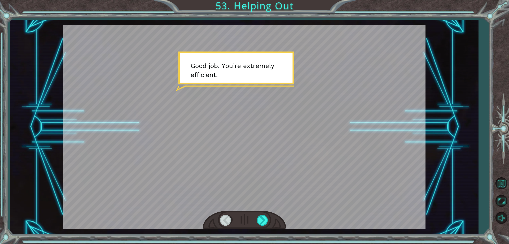
drag, startPoint x: 69, startPoint y: 60, endPoint x: 222, endPoint y: 158, distance: 181.8
click at [222, 158] on div at bounding box center [244, 127] width 362 height 204
drag, startPoint x: 126, startPoint y: 58, endPoint x: 219, endPoint y: 190, distance: 161.7
click at [219, 190] on div at bounding box center [244, 127] width 362 height 204
click at [240, 149] on div at bounding box center [244, 127] width 362 height 204
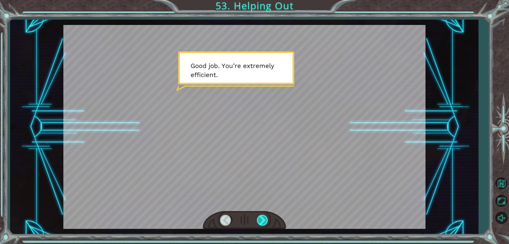
click at [264, 214] on div at bounding box center [263, 219] width 12 height 11
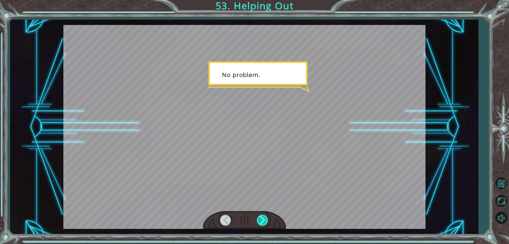
click at [267, 226] on div at bounding box center [244, 220] width 83 height 18
click at [256, 225] on div at bounding box center [244, 220] width 83 height 18
click at [268, 220] on div at bounding box center [263, 219] width 12 height 11
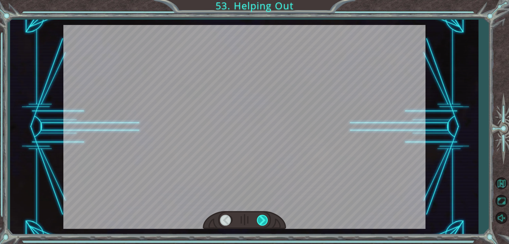
click at [264, 220] on div at bounding box center [263, 219] width 12 height 11
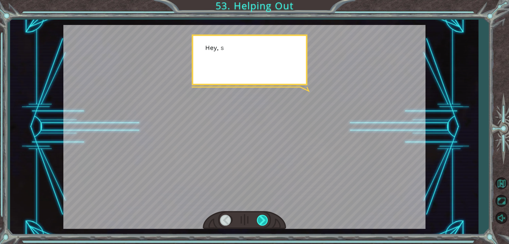
click at [263, 219] on div at bounding box center [263, 219] width 12 height 11
click at [264, 218] on div at bounding box center [263, 219] width 12 height 11
click at [263, 222] on div at bounding box center [263, 219] width 12 height 11
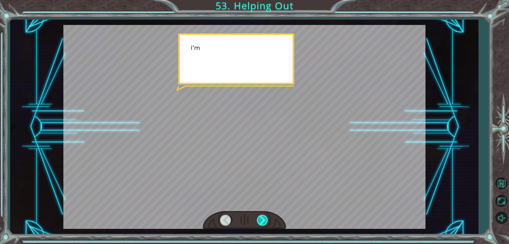
click at [260, 216] on div at bounding box center [263, 219] width 12 height 11
click at [259, 216] on div at bounding box center [263, 219] width 12 height 11
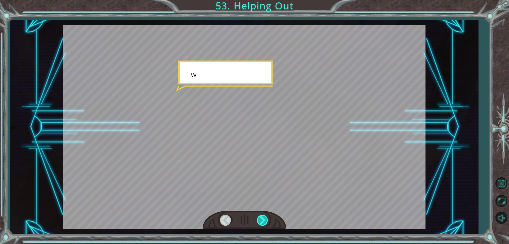
click at [267, 224] on div at bounding box center [263, 219] width 12 height 11
click at [264, 220] on div at bounding box center [263, 219] width 12 height 11
click at [264, 223] on div at bounding box center [263, 219] width 12 height 11
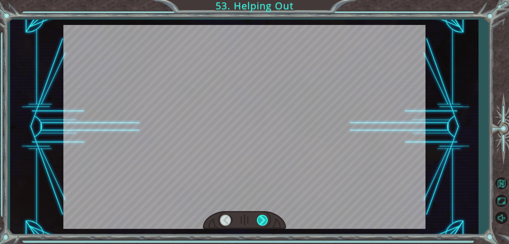
click at [265, 224] on div at bounding box center [263, 219] width 12 height 11
click at [265, 223] on div at bounding box center [263, 219] width 12 height 11
click at [265, 224] on div at bounding box center [263, 219] width 12 height 11
click at [259, 220] on div at bounding box center [263, 219] width 12 height 11
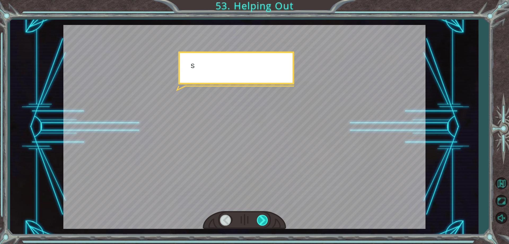
click at [264, 215] on div at bounding box center [263, 219] width 12 height 11
click at [259, 220] on div at bounding box center [263, 219] width 12 height 11
click at [261, 220] on div at bounding box center [263, 219] width 12 height 11
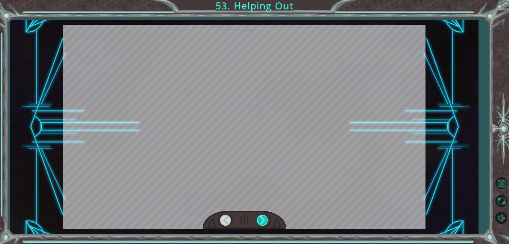
click at [264, 221] on div at bounding box center [263, 219] width 12 height 11
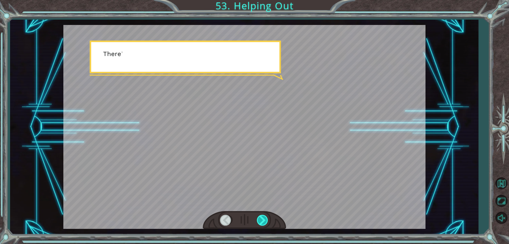
click at [262, 218] on div at bounding box center [263, 219] width 12 height 11
click at [265, 220] on div at bounding box center [263, 219] width 12 height 11
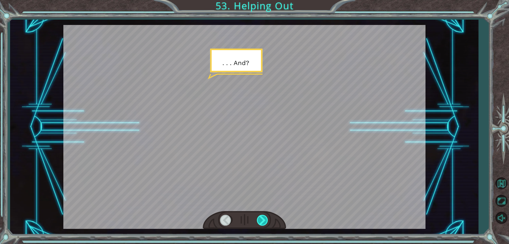
click at [266, 219] on div at bounding box center [263, 219] width 12 height 11
click at [267, 218] on div at bounding box center [263, 219] width 12 height 11
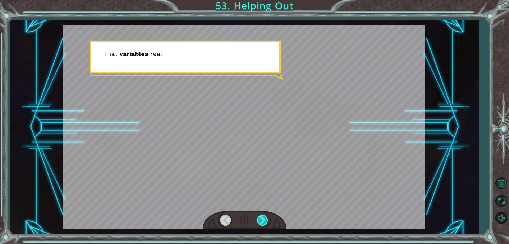
click at [267, 218] on div at bounding box center [263, 219] width 12 height 11
click at [268, 220] on div at bounding box center [263, 219] width 12 height 11
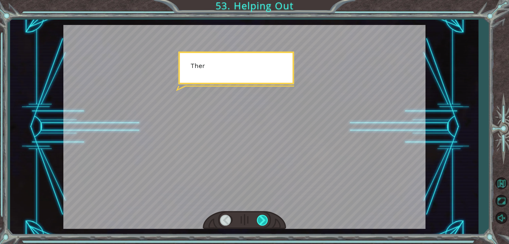
click at [265, 220] on div at bounding box center [263, 219] width 12 height 11
click at [263, 220] on div at bounding box center [263, 219] width 12 height 11
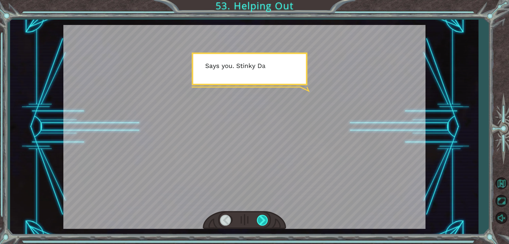
click at [265, 220] on div at bounding box center [263, 219] width 12 height 11
click at [269, 220] on div at bounding box center [263, 219] width 12 height 11
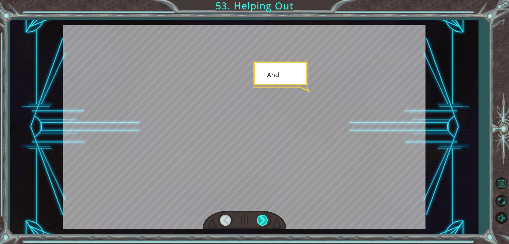
click at [265, 222] on div at bounding box center [263, 219] width 12 height 11
click at [264, 223] on div at bounding box center [263, 219] width 12 height 11
click at [262, 222] on div at bounding box center [263, 219] width 12 height 11
click at [262, 224] on div at bounding box center [263, 219] width 12 height 11
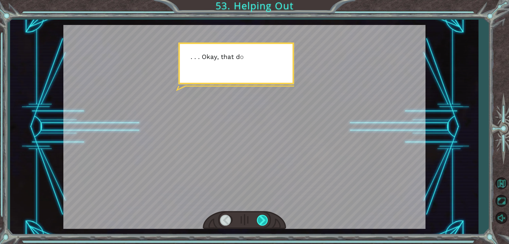
click at [266, 221] on div at bounding box center [263, 219] width 12 height 11
click at [268, 221] on div at bounding box center [263, 219] width 12 height 11
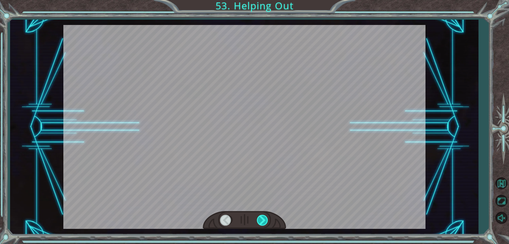
click at [266, 224] on div at bounding box center [263, 219] width 12 height 11
click at [267, 222] on div at bounding box center [263, 219] width 12 height 11
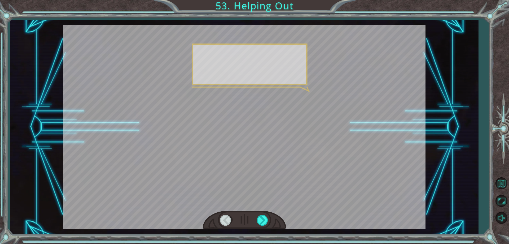
click at [268, 226] on div at bounding box center [244, 220] width 83 height 18
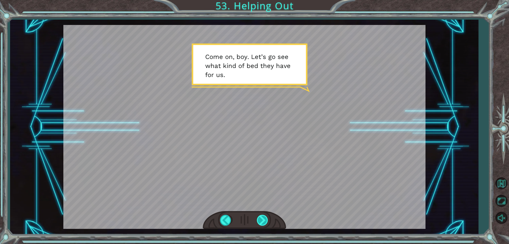
drag, startPoint x: 159, startPoint y: 93, endPoint x: 259, endPoint y: 220, distance: 161.1
click at [259, 220] on div at bounding box center [263, 219] width 12 height 11
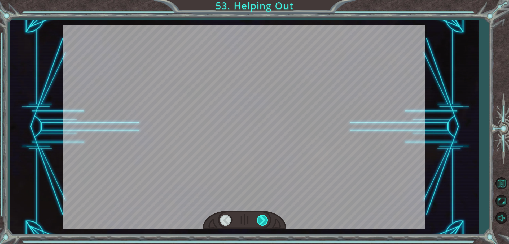
click at [259, 220] on div at bounding box center [263, 219] width 12 height 11
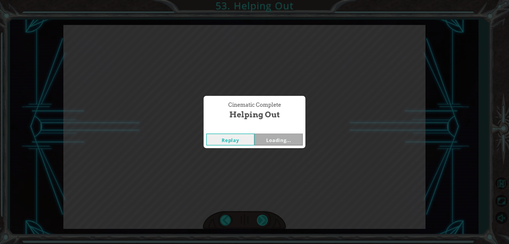
click at [259, 220] on div "Cinematic Complete Helping Out Replay Loading..." at bounding box center [254, 122] width 509 height 244
click at [272, 145] on button "Next" at bounding box center [279, 139] width 48 height 12
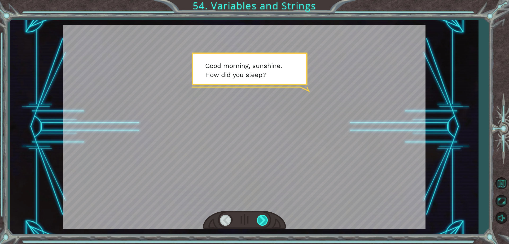
click at [265, 215] on div at bounding box center [263, 219] width 12 height 11
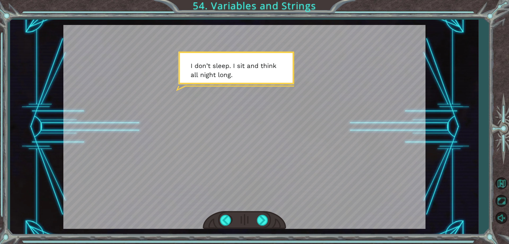
click at [254, 220] on div at bounding box center [244, 220] width 83 height 18
click at [259, 218] on div at bounding box center [263, 219] width 12 height 11
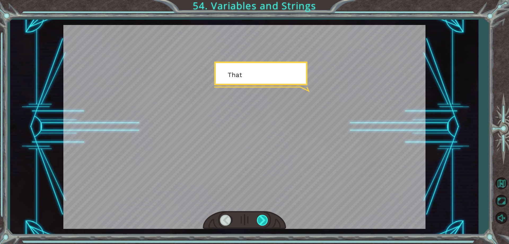
click at [259, 218] on div at bounding box center [263, 219] width 12 height 11
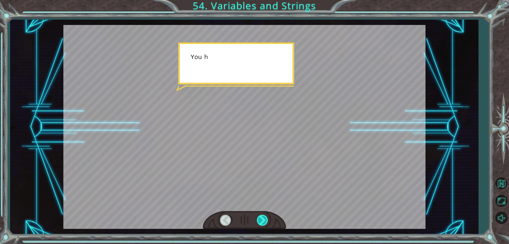
click at [259, 218] on div at bounding box center [263, 219] width 12 height 11
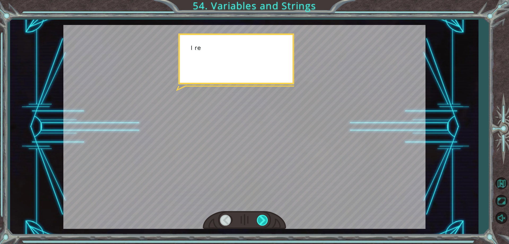
click at [259, 218] on div at bounding box center [263, 219] width 12 height 11
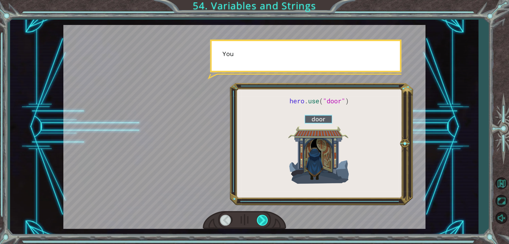
click at [259, 218] on div at bounding box center [263, 219] width 12 height 11
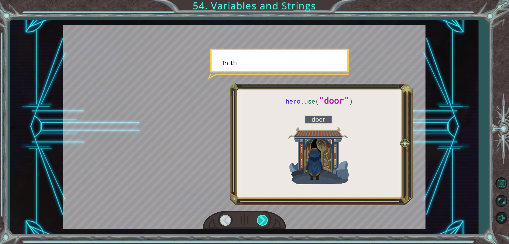
click at [259, 218] on div at bounding box center [263, 219] width 12 height 11
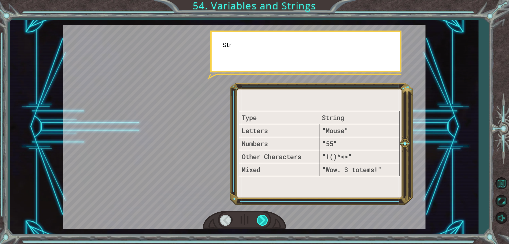
click at [259, 218] on div at bounding box center [263, 219] width 12 height 11
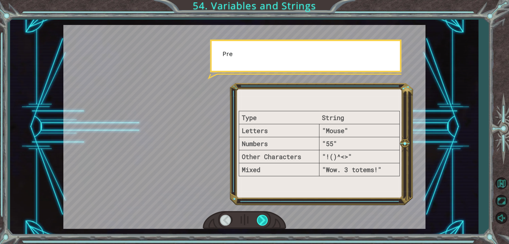
click at [259, 218] on div at bounding box center [263, 219] width 12 height 11
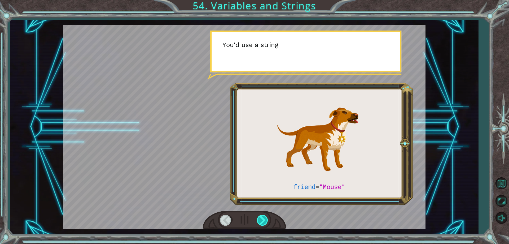
click at [259, 218] on div at bounding box center [263, 219] width 12 height 11
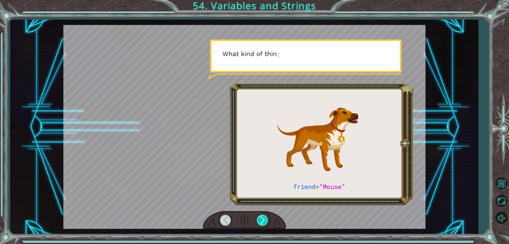
click at [259, 218] on div at bounding box center [263, 219] width 12 height 11
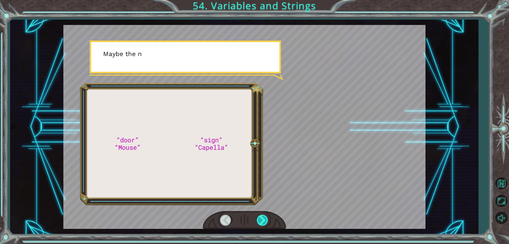
click at [259, 218] on div at bounding box center [263, 219] width 12 height 11
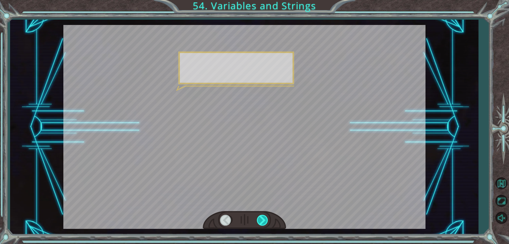
click at [259, 218] on div at bounding box center [263, 219] width 12 height 11
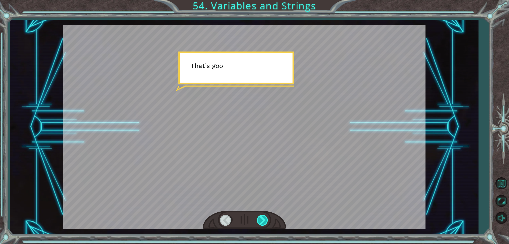
click at [259, 218] on div at bounding box center [263, 219] width 12 height 11
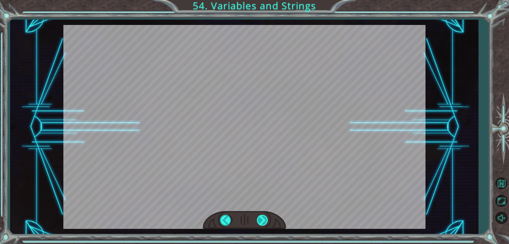
click at [259, 0] on div "“door” “Mouse” “sign” “Capella” G o o d m o r n i n g , s u n s h i n e . H o w…" at bounding box center [254, 0] width 509 height 0
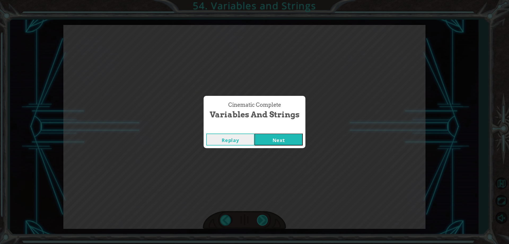
click at [259, 218] on div "Cinematic Complete Variables and Strings Replay Next" at bounding box center [254, 122] width 509 height 244
click at [268, 149] on div "Cinematic Complete Variables and Strings Replay Next" at bounding box center [254, 122] width 509 height 244
click at [269, 146] on div "Replay Next" at bounding box center [255, 139] width 102 height 17
click at [268, 140] on button "Next" at bounding box center [279, 139] width 48 height 12
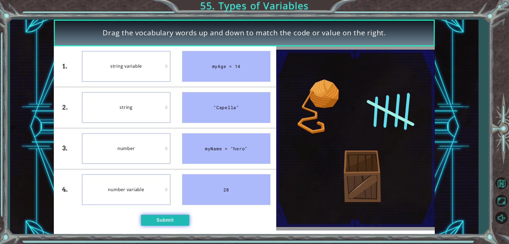
click at [144, 216] on button "Submit" at bounding box center [165, 219] width 48 height 11
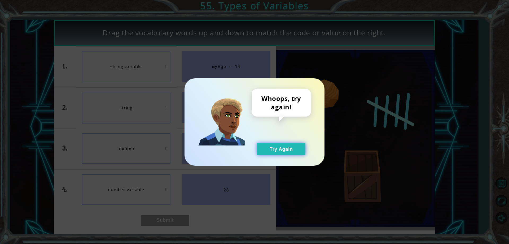
click at [287, 153] on button "Try Again" at bounding box center [281, 149] width 48 height 12
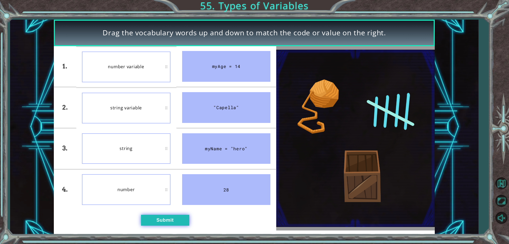
click at [172, 216] on button "Submit" at bounding box center [165, 219] width 48 height 11
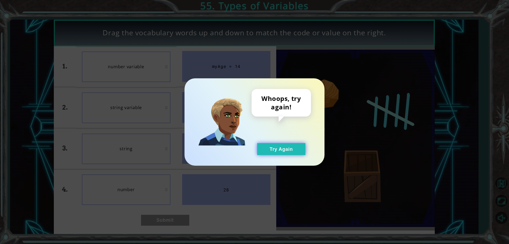
click at [274, 145] on button "Try Again" at bounding box center [281, 149] width 48 height 12
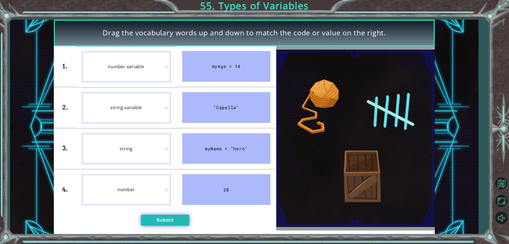
click at [158, 217] on button "Submit" at bounding box center [165, 219] width 48 height 11
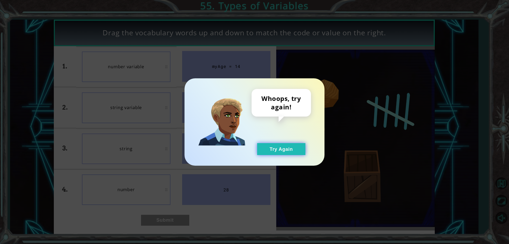
click at [275, 150] on button "Try Again" at bounding box center [281, 149] width 48 height 12
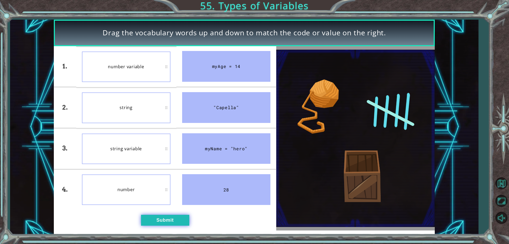
click at [159, 219] on button "Submit" at bounding box center [165, 219] width 48 height 11
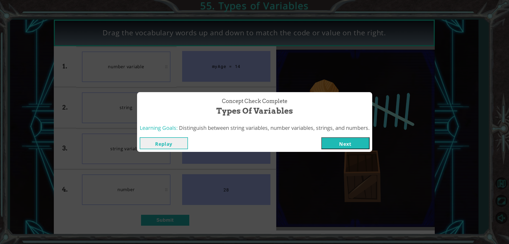
drag, startPoint x: 335, startPoint y: 141, endPoint x: 334, endPoint y: 144, distance: 3.4
click at [334, 144] on button "Next" at bounding box center [345, 143] width 48 height 12
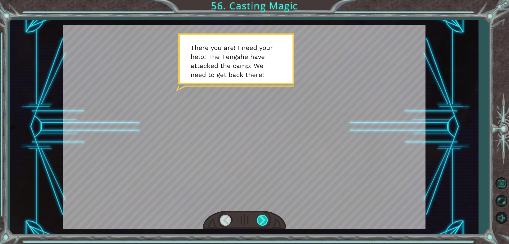
drag, startPoint x: 265, startPoint y: 222, endPoint x: 260, endPoint y: 221, distance: 4.8
click at [264, 222] on div at bounding box center [263, 219] width 12 height 11
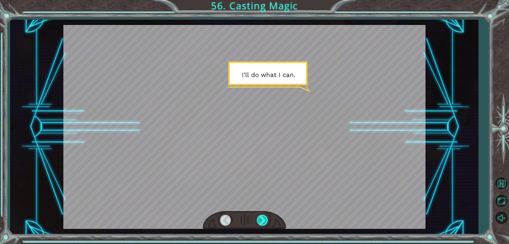
click at [260, 221] on div at bounding box center [263, 219] width 12 height 11
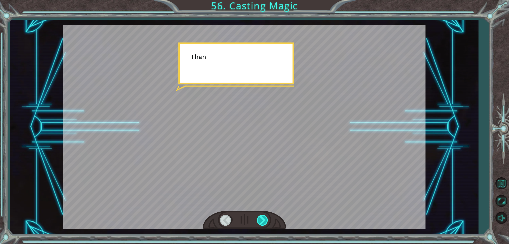
click at [260, 221] on div at bounding box center [263, 219] width 12 height 11
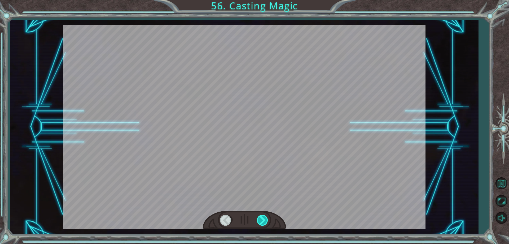
click at [260, 221] on div at bounding box center [263, 219] width 12 height 11
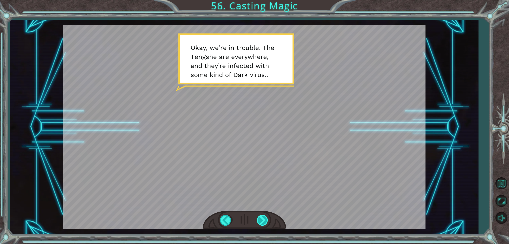
click at [261, 216] on div at bounding box center [263, 219] width 12 height 11
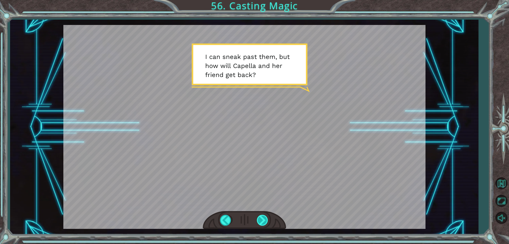
click at [265, 217] on div at bounding box center [263, 219] width 12 height 11
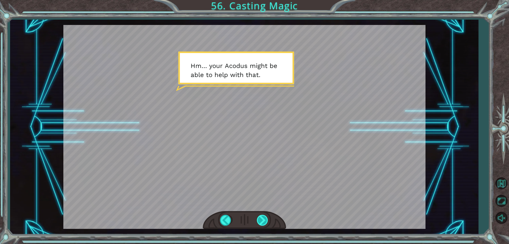
click at [265, 217] on div at bounding box center [263, 219] width 12 height 11
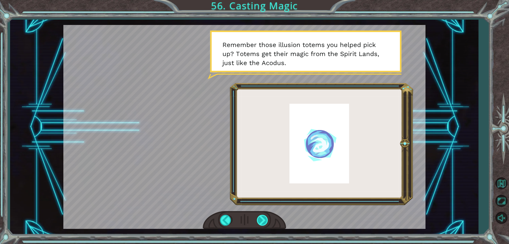
click at [265, 217] on div at bounding box center [263, 219] width 12 height 11
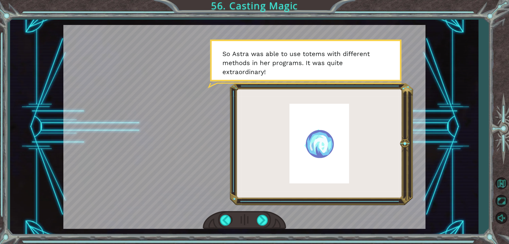
drag, startPoint x: 318, startPoint y: 196, endPoint x: 322, endPoint y: 194, distance: 5.1
click at [318, 197] on div at bounding box center [244, 127] width 362 height 204
click at [259, 216] on div at bounding box center [263, 219] width 12 height 11
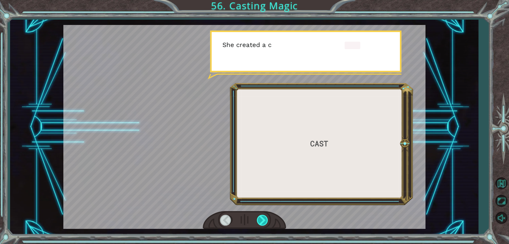
click at [259, 216] on div at bounding box center [263, 219] width 12 height 11
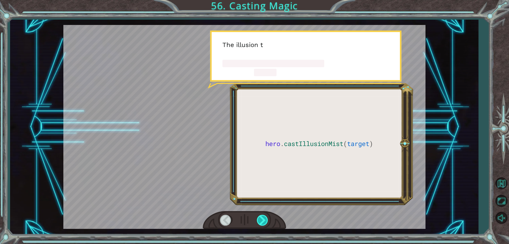
click at [259, 216] on div at bounding box center [263, 219] width 12 height 11
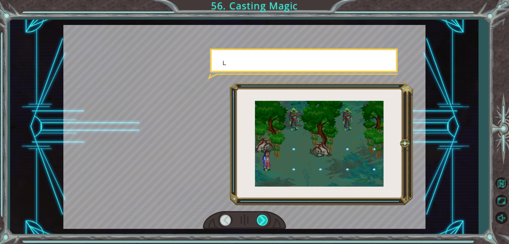
drag, startPoint x: 259, startPoint y: 216, endPoint x: 261, endPoint y: 217, distance: 3.1
click at [260, 216] on div at bounding box center [263, 219] width 12 height 11
click at [261, 217] on div at bounding box center [263, 219] width 12 height 11
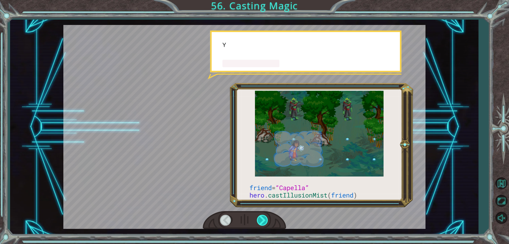
click at [261, 217] on div at bounding box center [263, 219] width 12 height 11
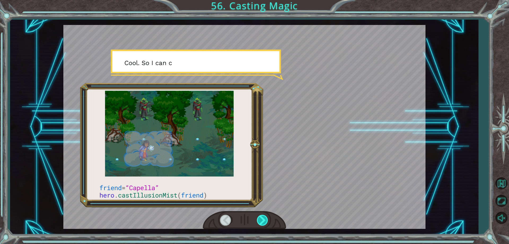
click at [261, 217] on div at bounding box center [263, 219] width 12 height 11
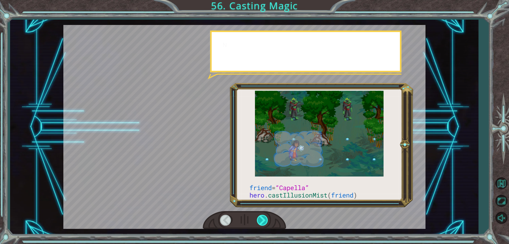
click at [261, 217] on div at bounding box center [263, 219] width 12 height 11
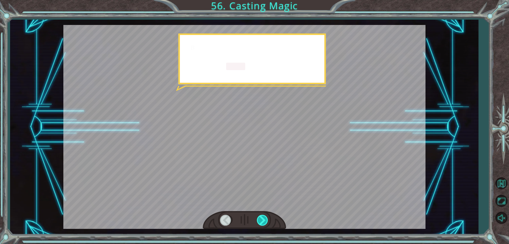
drag, startPoint x: 261, startPoint y: 217, endPoint x: 260, endPoint y: 221, distance: 3.5
click at [260, 220] on div at bounding box center [263, 219] width 12 height 11
click at [260, 221] on div at bounding box center [263, 219] width 12 height 11
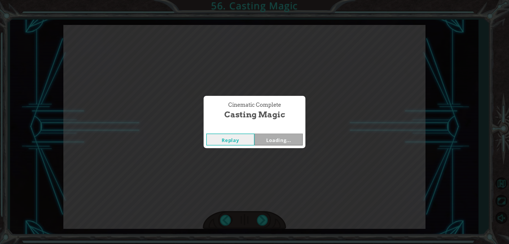
drag, startPoint x: 260, startPoint y: 221, endPoint x: 251, endPoint y: 227, distance: 11.6
click at [261, 0] on div "friend = “Capella” hero . castIllusionMist ( friend ) T h e r e y o u a r e ! I…" at bounding box center [254, 0] width 509 height 0
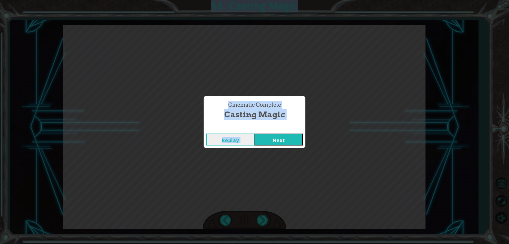
click at [262, 135] on button "Next" at bounding box center [279, 139] width 48 height 12
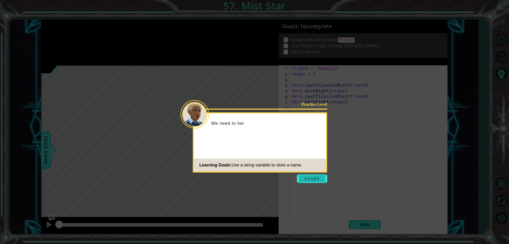
click at [307, 177] on button "Start" at bounding box center [312, 178] width 30 height 8
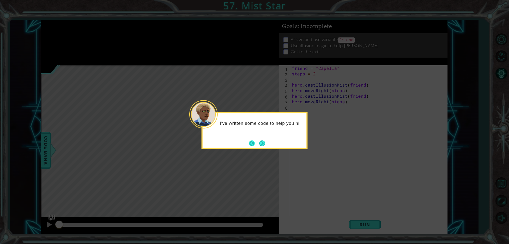
click at [253, 146] on button "Back" at bounding box center [254, 143] width 10 height 6
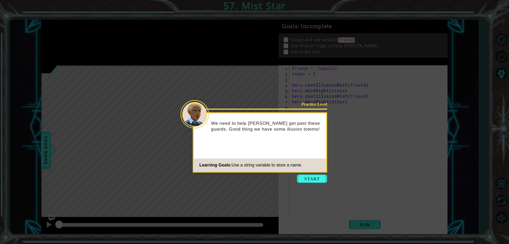
drag, startPoint x: 311, startPoint y: 186, endPoint x: 308, endPoint y: 181, distance: 6.1
click at [310, 185] on icon at bounding box center [254, 122] width 509 height 244
click at [308, 179] on button "Start" at bounding box center [312, 178] width 30 height 8
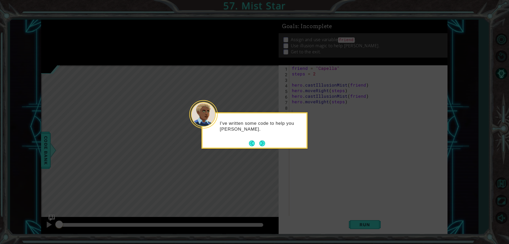
click at [267, 144] on div "I've written some code to help you [PERSON_NAME]." at bounding box center [255, 130] width 106 height 36
click at [265, 143] on button "Next" at bounding box center [262, 143] width 9 height 9
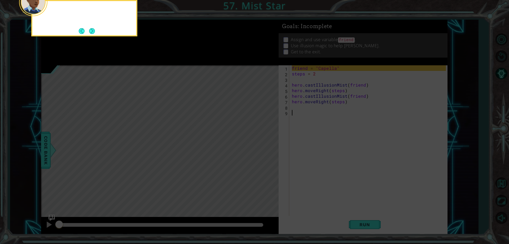
click at [265, 143] on icon at bounding box center [254, 36] width 509 height 414
click at [95, 28] on button "Next" at bounding box center [92, 31] width 6 height 6
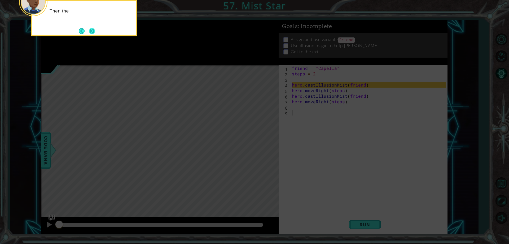
click at [95, 32] on button "Next" at bounding box center [92, 31] width 9 height 9
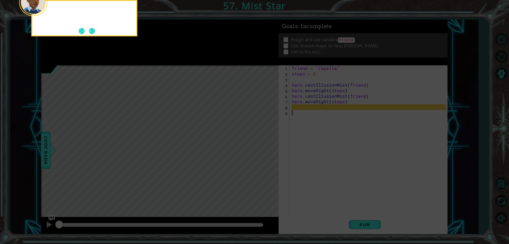
click at [95, 32] on div at bounding box center [84, 18] width 106 height 36
click at [95, 32] on button "Next" at bounding box center [91, 30] width 9 height 9
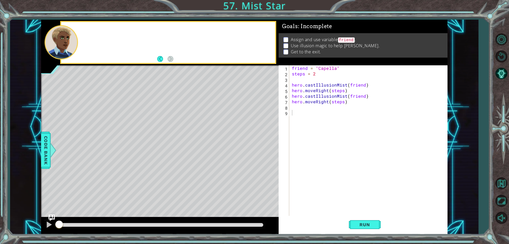
click at [95, 32] on div at bounding box center [168, 42] width 214 height 41
drag, startPoint x: 363, startPoint y: 225, endPoint x: 344, endPoint y: 222, distance: 19.6
click at [349, 224] on button "Run" at bounding box center [365, 224] width 32 height 17
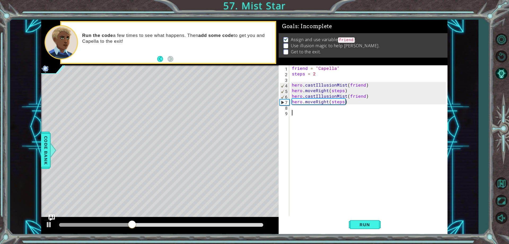
drag, startPoint x: 318, startPoint y: 103, endPoint x: 319, endPoint y: 107, distance: 4.1
click at [318, 106] on div "friend = "Capella" steps = 2 hero . castIllusionMist ( friend ) hero . moveRigh…" at bounding box center [369, 145] width 157 height 161
type textarea "hero.moveRight(steps)"
click at [319, 107] on div "friend = "Capella" steps = 2 hero . castIllusionMist ( friend ) hero . moveRigh…" at bounding box center [368, 140] width 155 height 150
click at [319, 107] on div "friend = "Capella" steps = 2 hero . castIllusionMist ( friend ) hero . moveRigh…" at bounding box center [369, 145] width 157 height 161
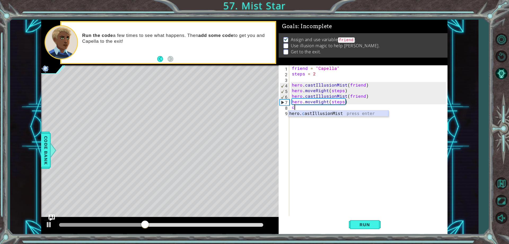
click at [325, 114] on div "hero. c astIllusionMist press enter" at bounding box center [338, 119] width 100 height 19
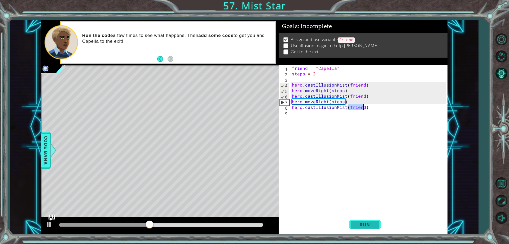
type textarea "hero.castIllusionMist(friend)"
click at [363, 220] on button "Run" at bounding box center [365, 224] width 32 height 17
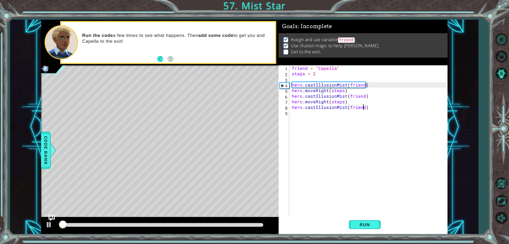
click at [245, 220] on div at bounding box center [160, 225] width 238 height 17
click at [250, 226] on div at bounding box center [161, 225] width 204 height 4
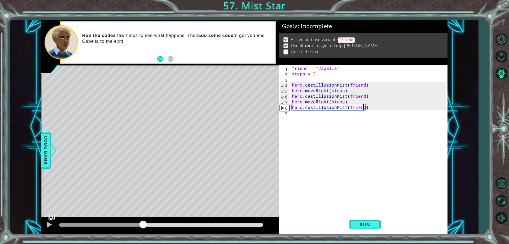
drag, startPoint x: 246, startPoint y: 224, endPoint x: 144, endPoint y: 186, distance: 109.2
click at [144, 186] on div "methods hero use(thing) moveUp(steps) moveDown(steps) moveLeft(steps) moveRight…" at bounding box center [244, 127] width 406 height 214
click at [298, 117] on div "friend = "Capella" steps = 2 hero . castIllusionMist ( friend ) hero . moveRigh…" at bounding box center [369, 145] width 157 height 161
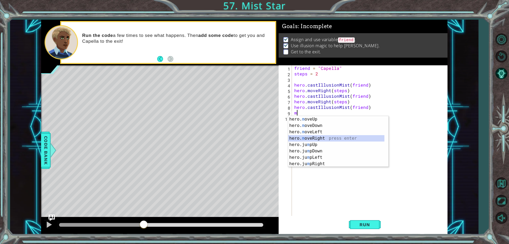
click at [321, 136] on div "hero. m oveUp press enter hero. m oveDown press enter hero. m oveLeft press ent…" at bounding box center [336, 148] width 96 height 64
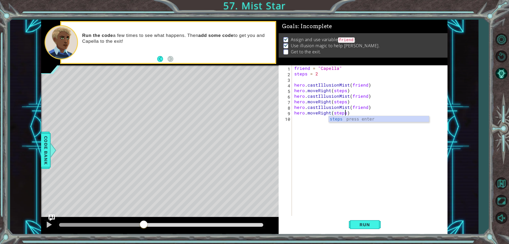
scroll to position [0, 3]
type textarea "hero.moveRight(steps)"
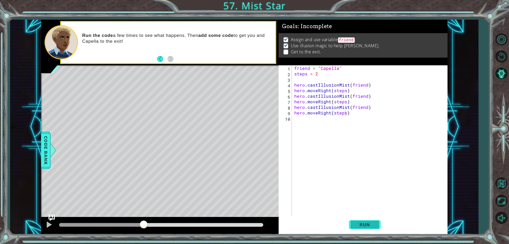
click at [367, 227] on button "Run" at bounding box center [365, 224] width 32 height 17
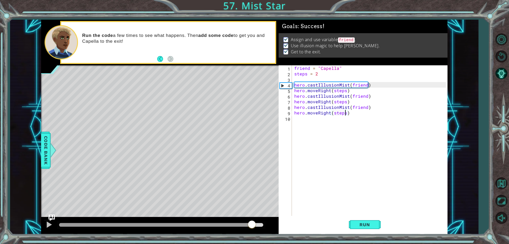
click at [252, 224] on div at bounding box center [161, 225] width 204 height 4
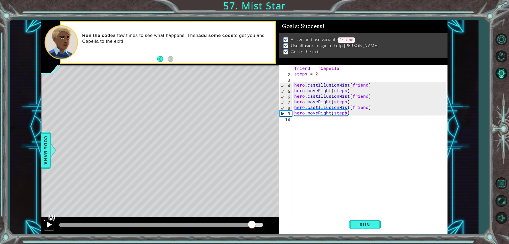
click at [45, 224] on button at bounding box center [49, 225] width 11 height 11
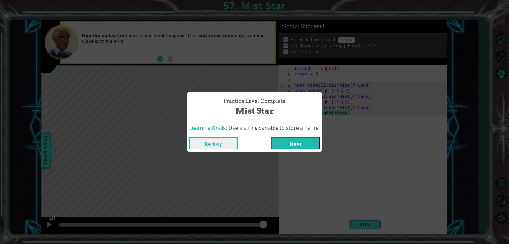
click at [280, 143] on button "Next" at bounding box center [296, 143] width 48 height 12
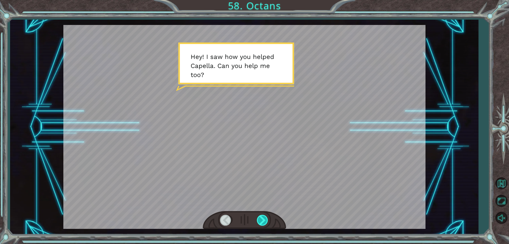
click at [267, 219] on div at bounding box center [263, 219] width 12 height 11
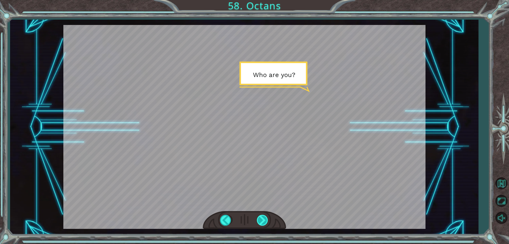
click at [268, 221] on div at bounding box center [263, 219] width 12 height 11
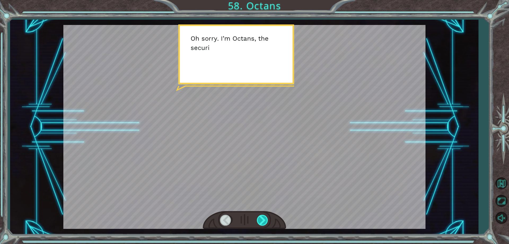
click at [268, 221] on div at bounding box center [263, 219] width 12 height 11
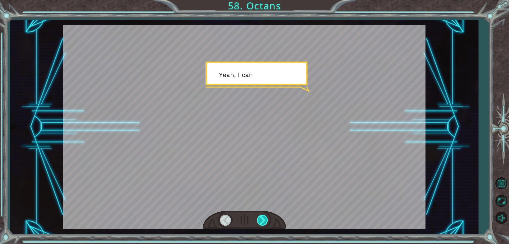
click at [268, 221] on div at bounding box center [263, 219] width 12 height 11
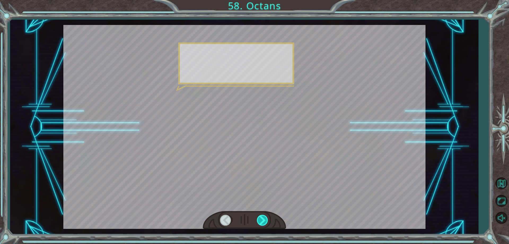
click at [268, 221] on div at bounding box center [263, 219] width 12 height 11
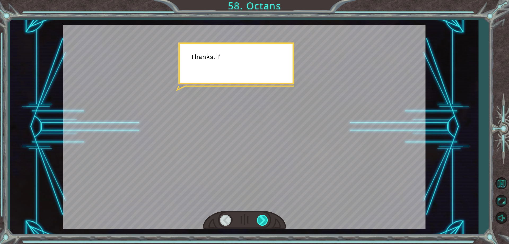
click at [268, 221] on div at bounding box center [263, 219] width 12 height 11
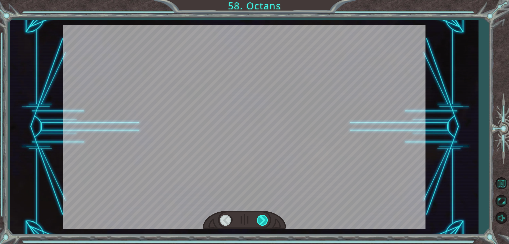
click at [268, 221] on div at bounding box center [263, 219] width 12 height 11
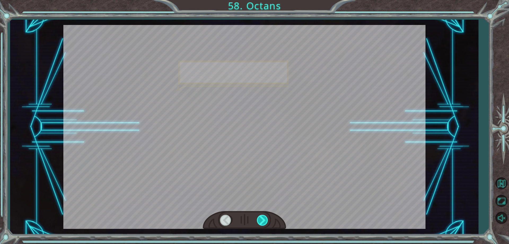
click at [268, 221] on div at bounding box center [263, 219] width 12 height 11
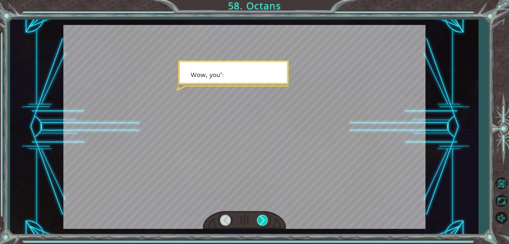
click at [268, 221] on div at bounding box center [263, 219] width 12 height 11
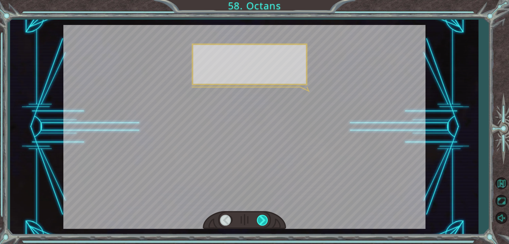
click at [268, 221] on div at bounding box center [263, 219] width 12 height 11
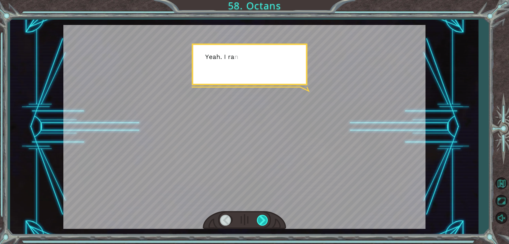
click at [268, 221] on div at bounding box center [263, 219] width 12 height 11
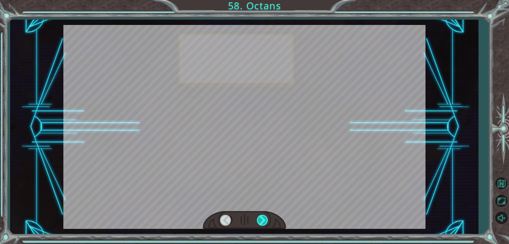
click at [268, 221] on div at bounding box center [263, 219] width 12 height 11
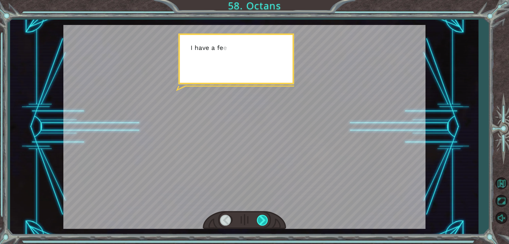
click at [268, 221] on div at bounding box center [263, 219] width 12 height 11
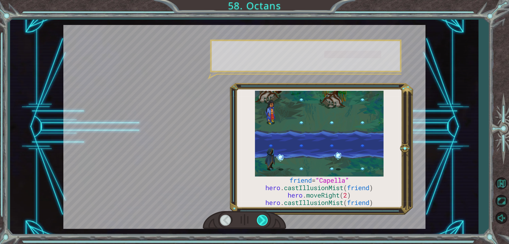
click at [268, 221] on div at bounding box center [263, 219] width 12 height 11
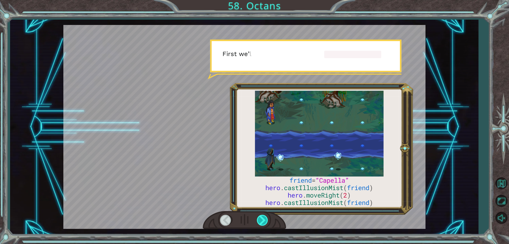
click at [268, 221] on div at bounding box center [263, 219] width 12 height 11
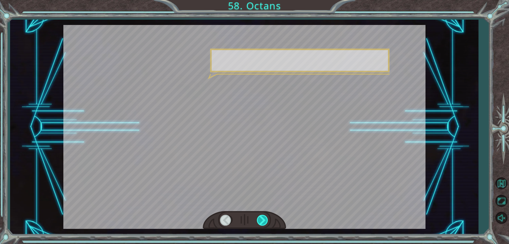
click at [268, 221] on div at bounding box center [263, 219] width 12 height 11
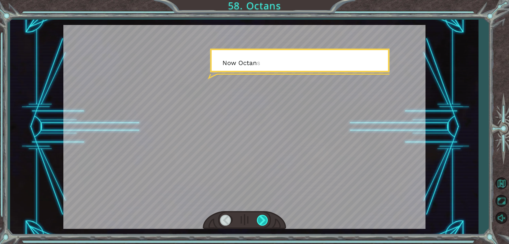
click at [268, 221] on div at bounding box center [263, 219] width 12 height 11
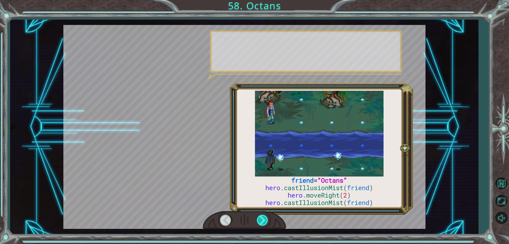
click at [268, 221] on div at bounding box center [263, 219] width 12 height 11
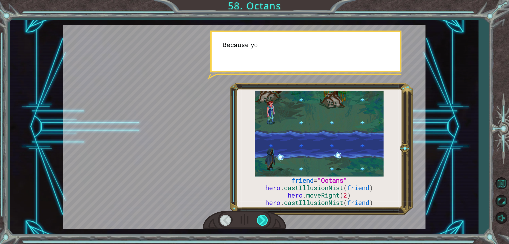
click at [268, 221] on div at bounding box center [263, 219] width 12 height 11
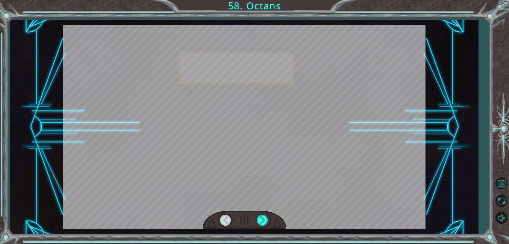
drag, startPoint x: 268, startPoint y: 221, endPoint x: 267, endPoint y: 226, distance: 5.5
click at [268, 227] on div at bounding box center [244, 220] width 83 height 18
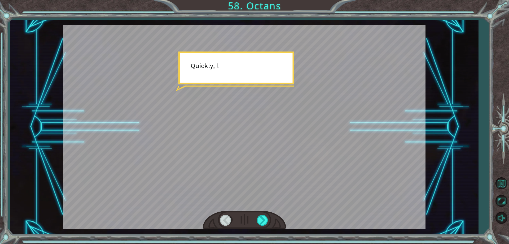
click at [267, 226] on div at bounding box center [244, 220] width 83 height 18
click at [266, 225] on div at bounding box center [263, 219] width 12 height 11
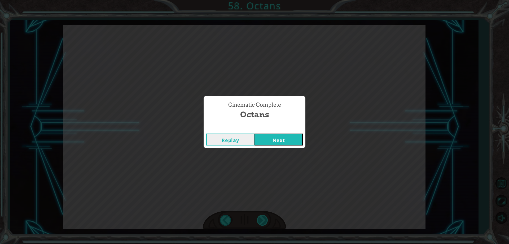
click at [266, 225] on div "Cinematic Complete Octans Replay Next" at bounding box center [254, 122] width 509 height 244
drag, startPoint x: 266, startPoint y: 130, endPoint x: 274, endPoint y: 139, distance: 12.0
click at [267, 130] on div "Cinematic Complete" at bounding box center [255, 127] width 102 height 5
click at [280, 142] on button "Next" at bounding box center [279, 139] width 48 height 12
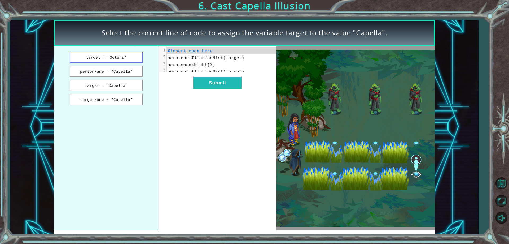
click at [130, 54] on button "target = "Octans"" at bounding box center [106, 56] width 73 height 11
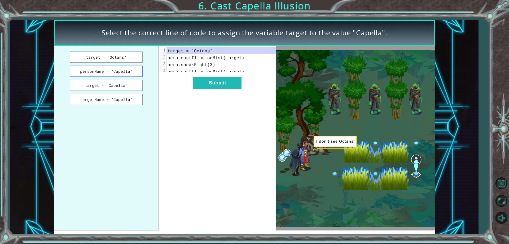
click at [134, 71] on button "personName = "Capella"" at bounding box center [106, 70] width 73 height 11
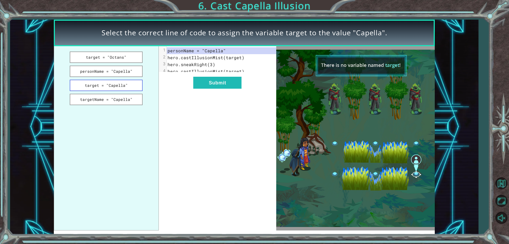
click at [121, 88] on button "target = "Capella"" at bounding box center [106, 85] width 73 height 11
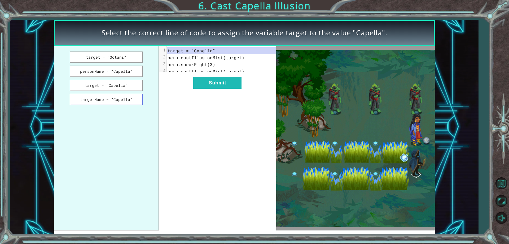
click at [131, 97] on button "targetName = "Capella"" at bounding box center [106, 99] width 73 height 11
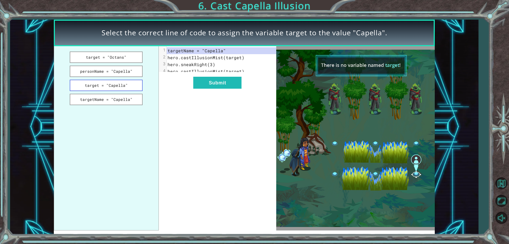
click at [131, 87] on button "target = "Capella"" at bounding box center [106, 85] width 73 height 11
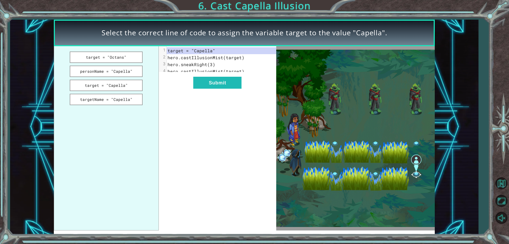
click at [216, 78] on div "xxxxxxxxxx 4 1 target = "Capella" 2 hero.castIllusionMist(target) 3 hero.sneakR…" at bounding box center [218, 138] width 118 height 184
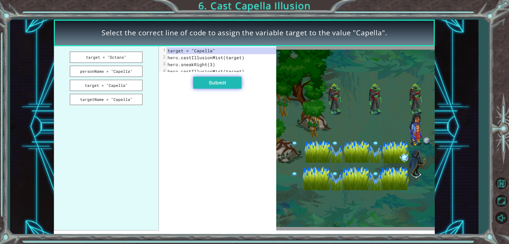
click at [218, 83] on button "Submit" at bounding box center [217, 83] width 48 height 12
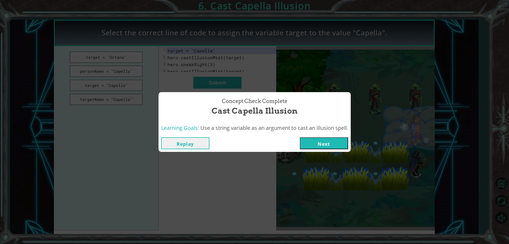
click at [310, 140] on button "Next" at bounding box center [324, 143] width 48 height 12
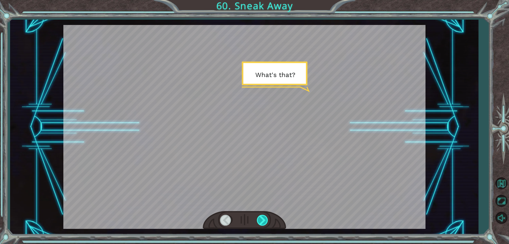
click at [261, 224] on div at bounding box center [263, 219] width 12 height 11
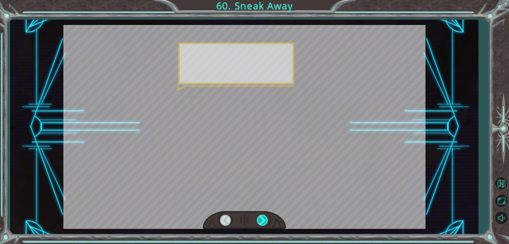
click at [261, 224] on div at bounding box center [263, 219] width 12 height 11
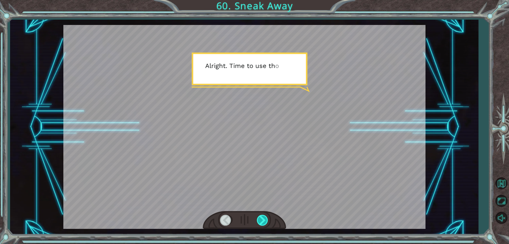
click at [263, 214] on div at bounding box center [263, 219] width 12 height 11
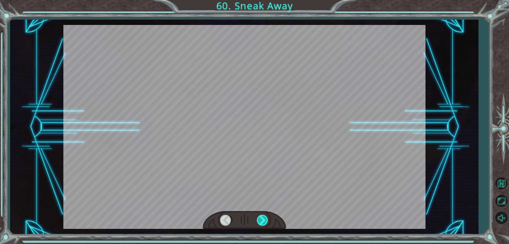
click at [263, 214] on div at bounding box center [263, 219] width 12 height 11
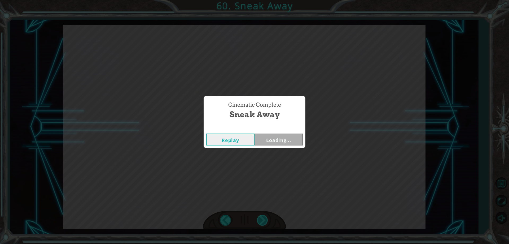
click at [263, 214] on div "Cinematic Complete Sneak Away Replay Loading..." at bounding box center [254, 122] width 509 height 244
click at [263, 214] on div "Cinematic Complete Sneak Away Replay Next" at bounding box center [254, 122] width 509 height 244
click at [277, 144] on button "Next" at bounding box center [279, 139] width 48 height 12
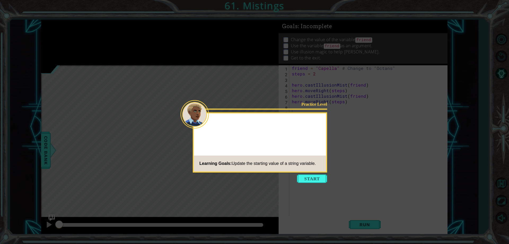
click at [297, 176] on icon at bounding box center [254, 122] width 509 height 244
click at [303, 177] on button "Start" at bounding box center [312, 178] width 30 height 8
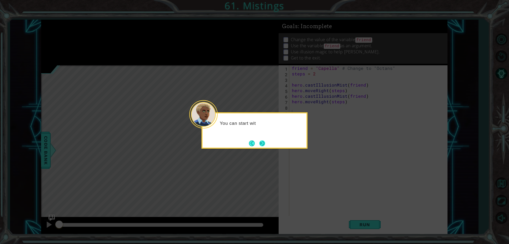
click at [267, 144] on div "You can start wit" at bounding box center [255, 130] width 106 height 36
click at [265, 145] on button "Next" at bounding box center [262, 143] width 6 height 6
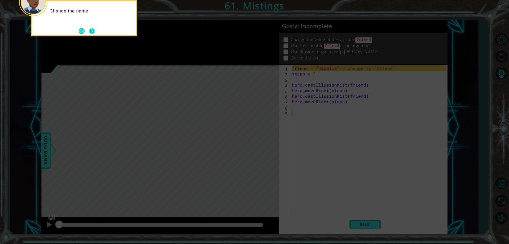
click at [89, 30] on button "Next" at bounding box center [92, 31] width 6 height 6
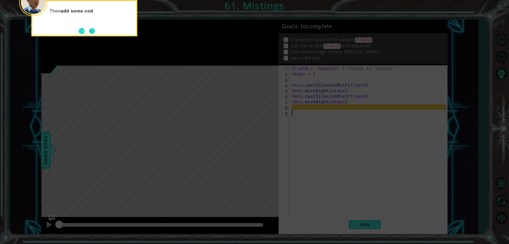
click at [89, 29] on button "Next" at bounding box center [92, 31] width 9 height 9
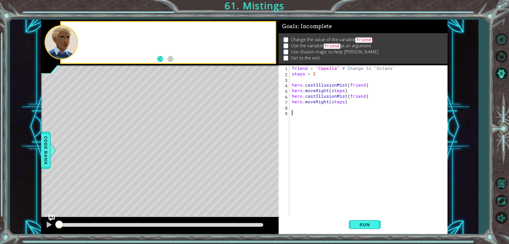
click at [89, 29] on div at bounding box center [168, 42] width 214 height 41
click at [368, 218] on button "Run" at bounding box center [365, 224] width 32 height 17
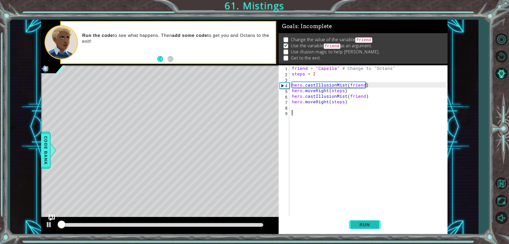
scroll to position [3, 0]
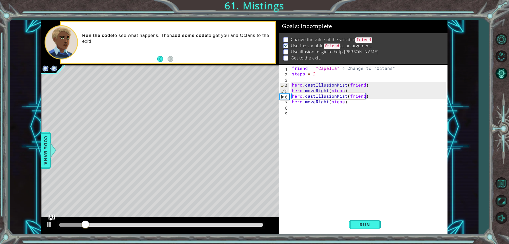
click at [329, 76] on div "friend = "Capella" # Change to "Octans" steps = 2 hero . castIllusionMist ( fri…" at bounding box center [369, 145] width 157 height 161
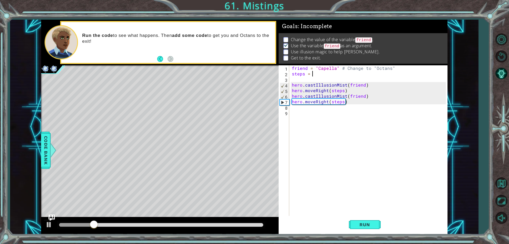
scroll to position [0, 1]
click at [375, 219] on button "Run" at bounding box center [365, 224] width 32 height 17
click at [247, 223] on div at bounding box center [161, 225] width 204 height 4
click at [326, 82] on div "friend = "Capella" # Change to "Octans" steps = 3 hero . castIllusionMist ( fri…" at bounding box center [369, 145] width 157 height 161
type textarea "hero.castIllusionMist(friend)"
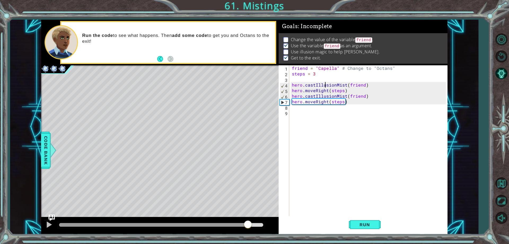
click at [325, 78] on div "friend = "Capella" # Change to "Octans" steps = 3 hero . castIllusionMist ( fri…" at bounding box center [369, 145] width 157 height 161
click at [311, 120] on div "friend = "Capella" # Change to "Octans" steps = 3 hero . castIllusionMist ( fri…" at bounding box center [369, 145] width 157 height 161
click at [312, 113] on div "friend = "Capella" # Change to "Octans" steps = 3 hero . castIllusionMist ( fri…" at bounding box center [369, 145] width 157 height 161
click at [312, 108] on div "friend = "Capella" # Change to "Octans" steps = 3 hero . castIllusionMist ( fri…" at bounding box center [369, 145] width 157 height 161
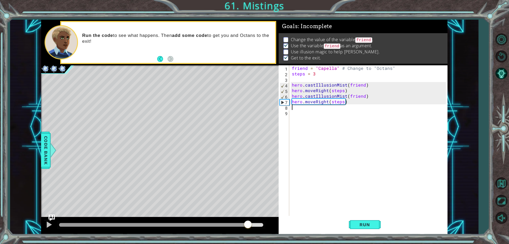
click at [344, 106] on div "friend = "Capella" # Change to "Octans" steps = 3 hero . castIllusionMist ( fri…" at bounding box center [369, 145] width 157 height 161
click at [308, 118] on div "friend = "Capella" # Change to "Octans" steps = 3 hero . castIllusionMist ( fri…" at bounding box center [369, 145] width 157 height 161
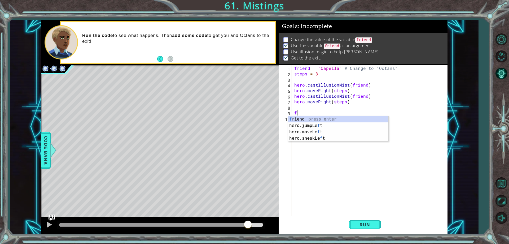
click at [308, 118] on div "f riend press enter hero.jumpLe f t press enter hero.moveLe f t press enter her…" at bounding box center [338, 135] width 100 height 38
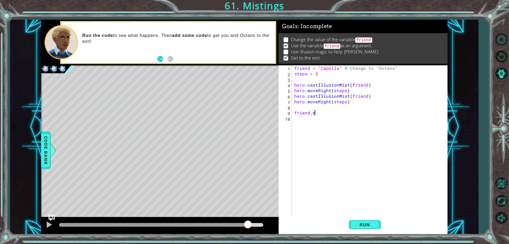
scroll to position [0, 1]
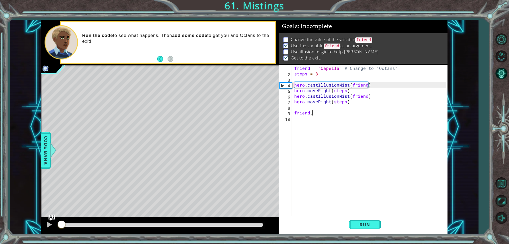
click at [62, 215] on div "methods hero use(thing) moveUp(steps) moveDown(steps) moveLeft(steps) moveRight…" at bounding box center [244, 127] width 406 height 214
click at [312, 115] on div "friend = "Capella" # Change to "Octans" steps = 3 hero . castIllusionMist ( fri…" at bounding box center [370, 145] width 155 height 161
click at [311, 114] on div "friend = "Capella" # Change to "Octans" steps = 3 hero . castIllusionMist ( fri…" at bounding box center [370, 145] width 155 height 161
click at [315, 112] on div "friend = "Capella" # Change to "Octans" steps = 3 hero . castIllusionMist ( fri…" at bounding box center [370, 145] width 155 height 161
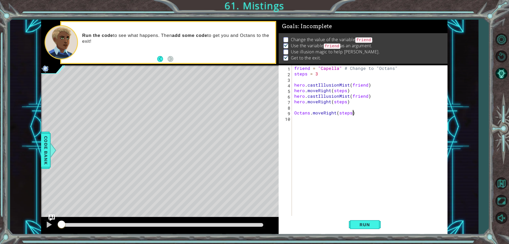
scroll to position [0, 3]
type textarea "Octans.moveRight(steps)"
click at [363, 226] on span "Run" at bounding box center [364, 224] width 21 height 5
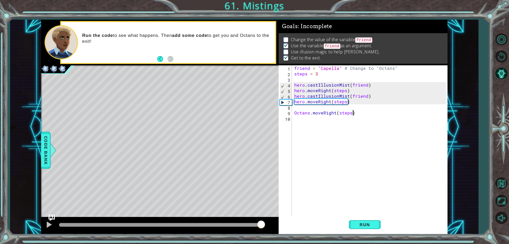
drag, startPoint x: 148, startPoint y: 223, endPoint x: 318, endPoint y: 176, distance: 176.1
click at [279, 207] on div "1 ההההההההההההההההההההההההההההההההההההההההההההההההההההההההההההההההההההההההההההה…" at bounding box center [244, 127] width 406 height 214
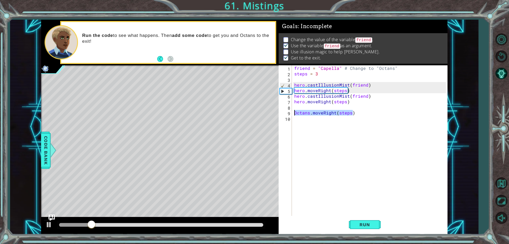
drag, startPoint x: 373, startPoint y: 112, endPoint x: 290, endPoint y: 113, distance: 83.3
click at [290, 113] on div "Octans.moveRight(steps) 1 2 3 4 5 6 7 8 9 10 friend = "Capella" # Change to "Oc…" at bounding box center [362, 140] width 167 height 150
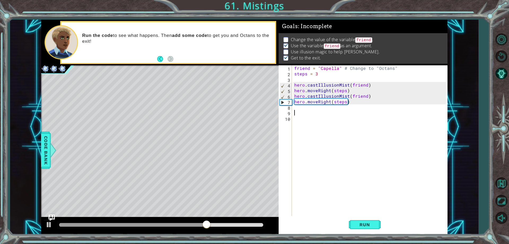
click at [317, 112] on div "friend = "Capella" # Change to "Octans" steps = 3 hero . castIllusionMist ( fri…" at bounding box center [370, 145] width 155 height 161
click at [317, 108] on div "friend = "Capella" # Change to "Octans" steps = 3 hero . castIllusionMist ( fri…" at bounding box center [370, 145] width 155 height 161
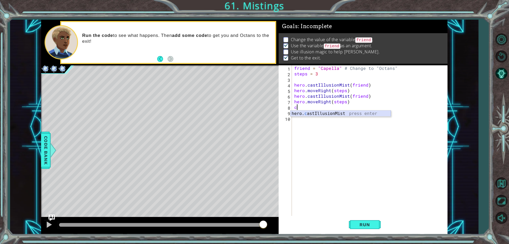
click at [318, 114] on div "hero. c astIllusionMist press enter" at bounding box center [341, 119] width 100 height 19
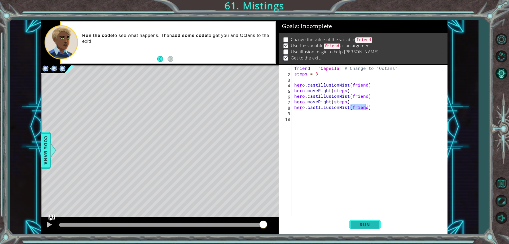
click at [358, 229] on button "Run" at bounding box center [365, 224] width 32 height 17
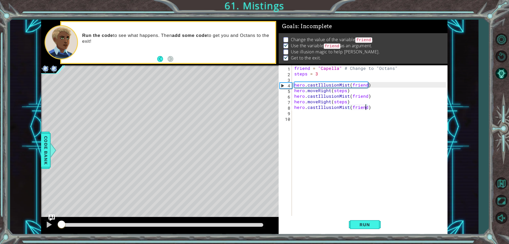
drag, startPoint x: 85, startPoint y: 222, endPoint x: 0, endPoint y: 199, distance: 87.7
click at [0, 198] on div "1 ההההההההההההההההההההההההההההההההההההההההההההההההההההההההההההההההההההההההההההה…" at bounding box center [254, 122] width 509 height 244
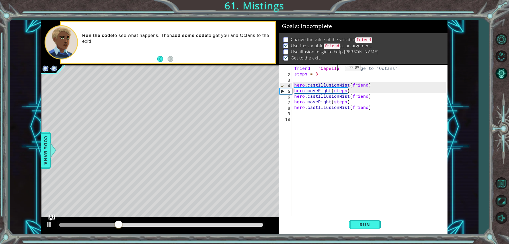
click at [338, 68] on div "friend = "Capella" # Change to "Octans" steps = 3 hero . castIllusionMist ( fri…" at bounding box center [370, 145] width 155 height 161
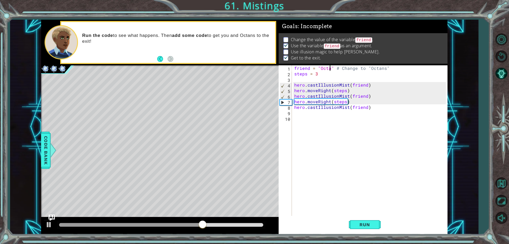
scroll to position [0, 3]
click at [366, 227] on span "Run" at bounding box center [364, 224] width 21 height 5
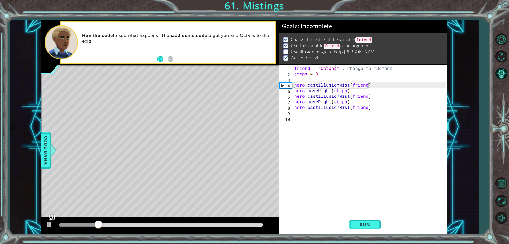
click at [134, 221] on div at bounding box center [160, 225] width 238 height 17
click at [138, 223] on div at bounding box center [161, 224] width 208 height 7
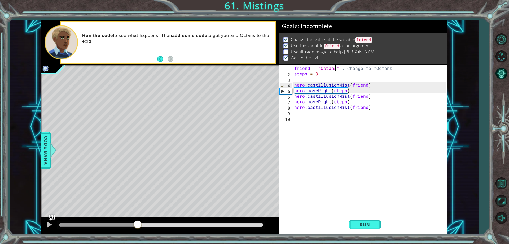
click at [138, 223] on div at bounding box center [161, 225] width 204 height 4
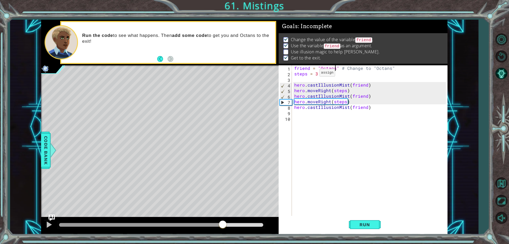
click at [314, 75] on div "friend = "Octans" # Change to "Octans" steps = 3 hero . castIllusionMist ( frie…" at bounding box center [370, 145] width 155 height 161
click at [315, 75] on div "friend = "Octans" # Change to "Octans" steps = 3 hero . castIllusionMist ( frie…" at bounding box center [370, 145] width 155 height 161
click at [316, 73] on div "friend = "Octans" # Change to "Octans" steps = 3 hero . castIllusionMist ( frie…" at bounding box center [370, 145] width 155 height 161
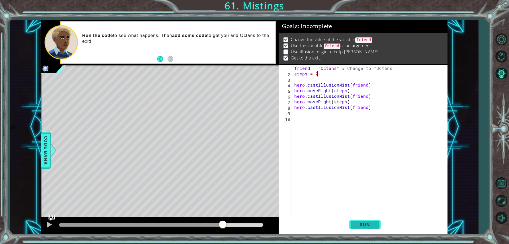
type textarea "steps = 2"
click at [361, 226] on span "Run" at bounding box center [364, 224] width 21 height 5
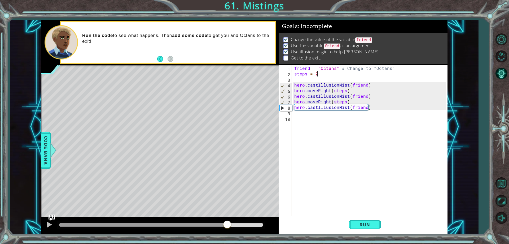
click at [233, 199] on div "methods hero use(thing) moveUp(steps) moveDown(steps) moveLeft(steps) moveRight…" at bounding box center [244, 127] width 406 height 214
drag, startPoint x: 247, startPoint y: 227, endPoint x: 124, endPoint y: 226, distance: 123.3
click at [229, 226] on div at bounding box center [234, 225] width 10 height 10
click at [51, 224] on div at bounding box center [49, 224] width 7 height 7
click at [295, 122] on div "friend = "Octans" # Change to "Octans" steps = 2 hero . castIllusionMist ( frie…" at bounding box center [370, 145] width 155 height 161
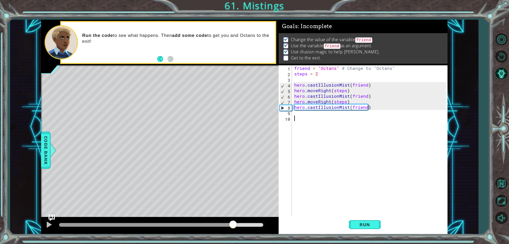
scroll to position [0, 0]
click at [297, 116] on div "friend = "Octans" # Change to "Octans" steps = 2 hero . castIllusionMist ( frie…" at bounding box center [370, 145] width 155 height 161
click at [297, 115] on div "friend = "Octans" # Change to "Octans" steps = 2 hero . castIllusionMist ( frie…" at bounding box center [370, 145] width 155 height 161
type textarea "h"
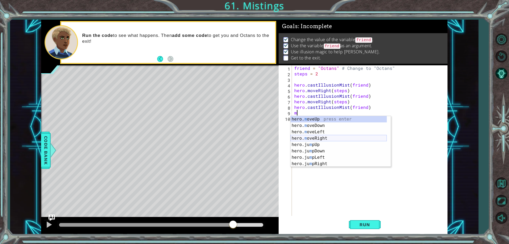
click at [313, 139] on div "hero. m oveUp press enter hero. m oveDown press enter hero. m oveLeft press ent…" at bounding box center [339, 148] width 96 height 64
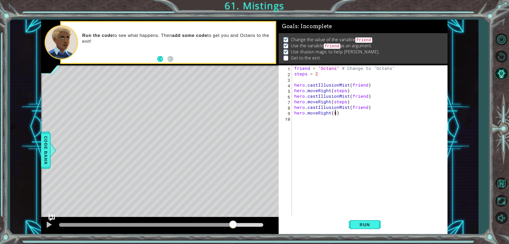
scroll to position [0, 2]
type textarea "hero.moveRight(4)"
click at [359, 237] on div "1 ההההההההההההההההההההההההההההההההההההההההההההההההההההההההההההההההההההההההההההה…" at bounding box center [254, 122] width 509 height 244
click at [364, 224] on span "Run" at bounding box center [364, 224] width 21 height 5
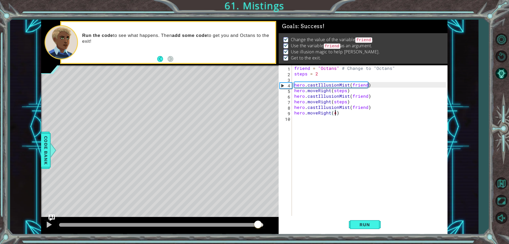
click at [258, 225] on div at bounding box center [161, 225] width 204 height 4
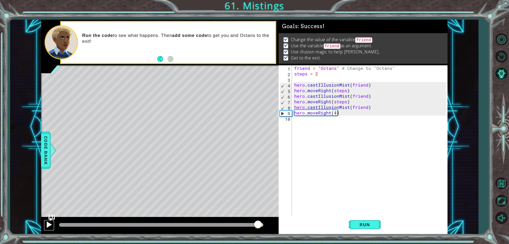
click at [50, 225] on div at bounding box center [49, 224] width 7 height 7
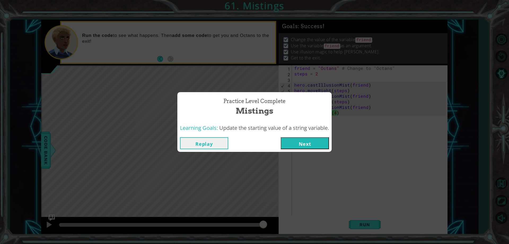
click at [283, 141] on button "Next" at bounding box center [305, 143] width 48 height 12
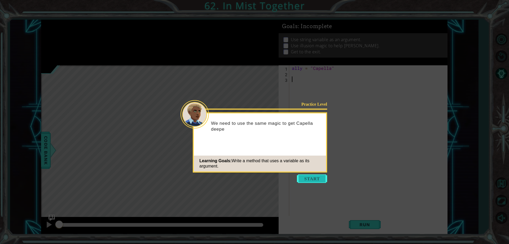
click at [302, 174] on button "Start" at bounding box center [312, 178] width 30 height 8
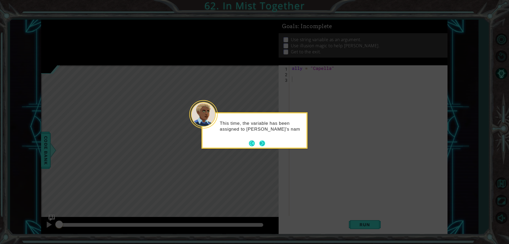
drag, startPoint x: 306, startPoint y: 168, endPoint x: 265, endPoint y: 145, distance: 47.6
click at [265, 145] on button "Next" at bounding box center [262, 143] width 9 height 9
click at [265, 141] on button "Next" at bounding box center [262, 143] width 7 height 7
click at [261, 149] on icon at bounding box center [254, 122] width 509 height 244
click at [260, 142] on button "Next" at bounding box center [262, 143] width 7 height 7
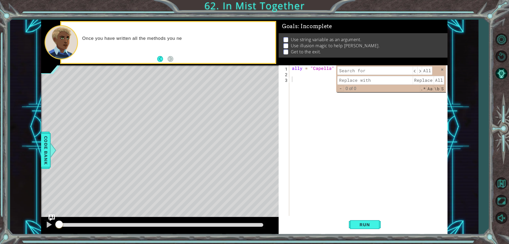
click at [310, 107] on div "ally = "Capella"" at bounding box center [369, 145] width 157 height 161
click at [441, 69] on span at bounding box center [442, 70] width 4 height 4
click at [444, 69] on div "​ ​ All Replace All - 0 of 0 .* Aa \b S" at bounding box center [391, 78] width 110 height 27
click at [441, 67] on div "​ ​ All Replace All - 0 of 0 .* Aa \b S" at bounding box center [391, 78] width 110 height 27
click at [442, 68] on span at bounding box center [442, 70] width 4 height 4
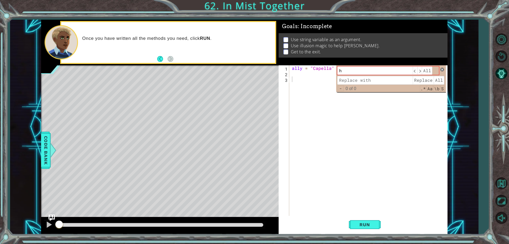
type input "h"
click at [442, 68] on span at bounding box center [442, 70] width 4 height 4
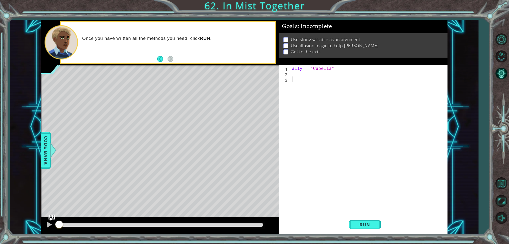
click at [298, 72] on div "ally = "Capella"" at bounding box center [369, 145] width 157 height 161
click at [371, 222] on span "Run" at bounding box center [364, 224] width 21 height 5
drag, startPoint x: 100, startPoint y: 229, endPoint x: 13, endPoint y: 235, distance: 87.7
click at [13, 235] on div "1 ההההההההההההההההההההההההההההההההההההההההההההההההההההההההההההההההההההההההההההה…" at bounding box center [254, 122] width 509 height 244
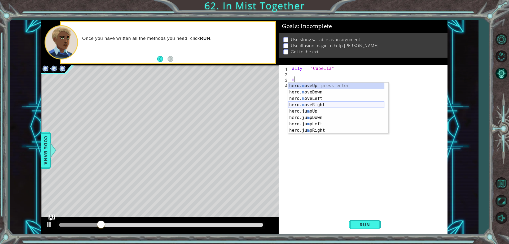
click at [309, 105] on div "hero. m oveUp press enter hero. m oveDown press enter hero. m oveLeft press ent…" at bounding box center [336, 114] width 96 height 64
type textarea "hero.moveRight(1)"
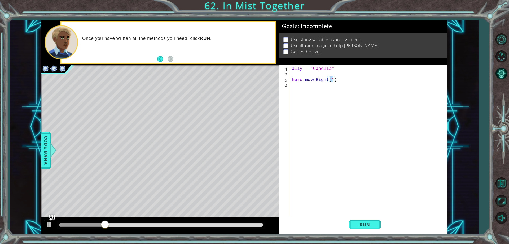
click at [305, 87] on div "ally = "Capella" hero . moveRight ( 1 )" at bounding box center [369, 145] width 157 height 161
type textarea "m"
type textarea "c"
click at [353, 94] on div "ally = "Capella" hero . moveRight ( 1 ) c" at bounding box center [369, 145] width 157 height 161
click at [340, 86] on div "ally = "Capella" hero . moveRight ( 1 ) c" at bounding box center [369, 145] width 157 height 161
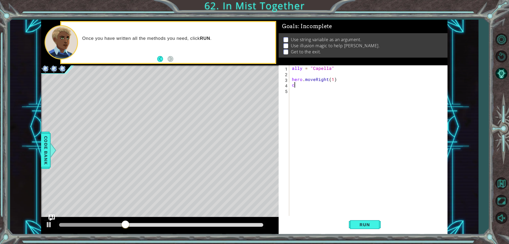
type textarea "c"
click at [335, 88] on div "hero. c astIllusionMist press enter" at bounding box center [338, 91] width 100 height 6
type textarea "hero.castIllusionMist(friend)"
click at [335, 88] on div "ally = "Capella" hero . moveRight ( 1 ) hero . castIllusionMist ( friend )" at bounding box center [369, 145] width 157 height 161
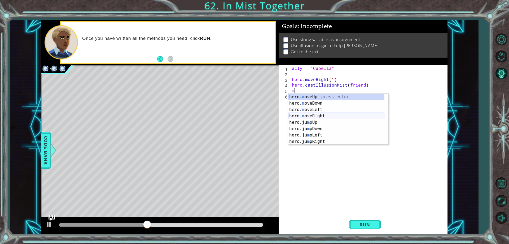
click at [327, 115] on div "hero. m oveUp press enter hero. m oveDown press enter hero. m oveLeft press ent…" at bounding box center [336, 126] width 96 height 64
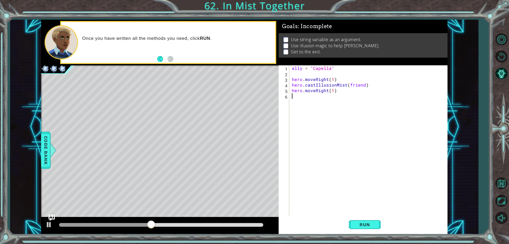
click at [329, 98] on div "ally = "Capella" hero . moveRight ( 1 ) hero . castIllusionMist ( friend ) hero…" at bounding box center [369, 145] width 157 height 161
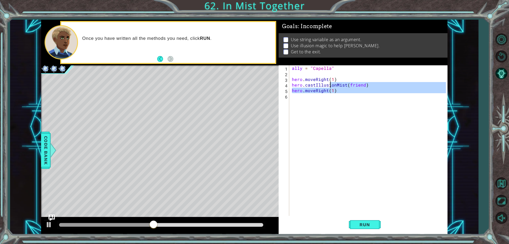
type textarea "hero.castIllusionMist(friend) hero.moveRight(1)"
click at [331, 100] on div "ally = "Capella" hero . moveRight ( 1 ) hero . castIllusionMist ( friend ) hero…" at bounding box center [368, 140] width 155 height 150
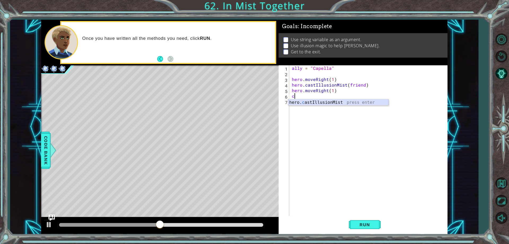
click at [329, 101] on div "hero. c astIllusionMist press enter" at bounding box center [338, 108] width 100 height 19
type textarea "hero.castIllusionMist(friend)"
click at [326, 101] on div "ally = "Capella" hero . moveRight ( 1 ) hero . castIllusionMist ( friend ) hero…" at bounding box center [369, 145] width 157 height 161
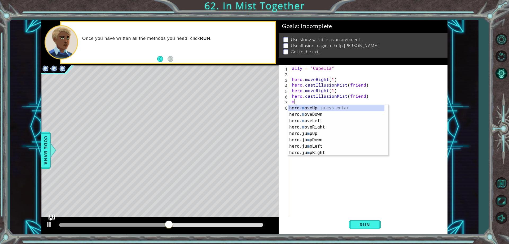
click at [323, 105] on div "hero. m oveUp press enter hero. m oveDown press enter hero. m oveLeft press ent…" at bounding box center [336, 137] width 96 height 64
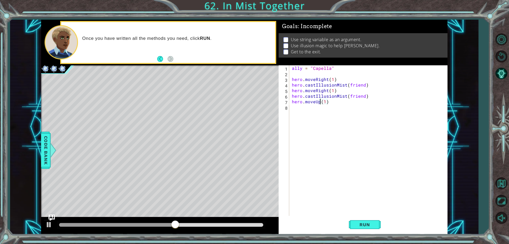
click at [319, 101] on div "ally = "Capella" hero . moveRight ( 1 ) hero . castIllusionMist ( friend ) hero…" at bounding box center [369, 145] width 157 height 161
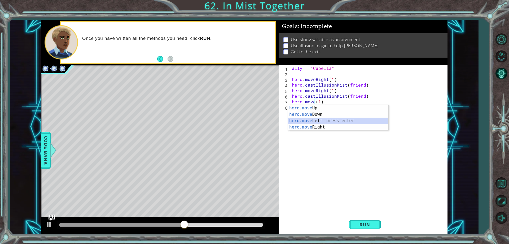
click at [319, 123] on div "hero.move Up press enter hero.move Down press enter hero.move Left press enter …" at bounding box center [338, 124] width 100 height 38
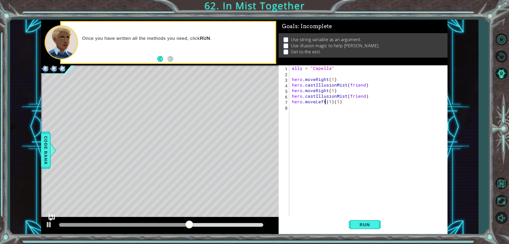
click at [324, 103] on div "ally = "Capella" hero . moveRight ( 1 ) hero . castIllusionMist ( friend ) hero…" at bounding box center [369, 145] width 157 height 161
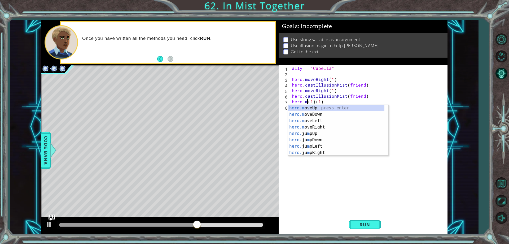
type textarea "hero.(1)(1)"
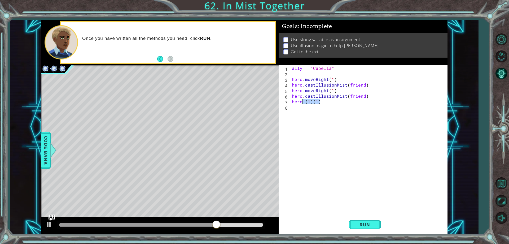
drag, startPoint x: 326, startPoint y: 101, endPoint x: 286, endPoint y: 103, distance: 39.6
click at [286, 103] on div "hero.(1)[PHONE_NUMBER] ally = "Capella" hero . moveRight ( 1 ) hero . castIllus…" at bounding box center [362, 140] width 167 height 150
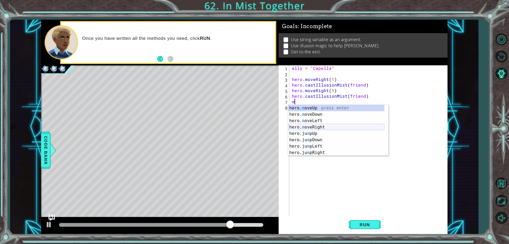
click at [320, 126] on div "hero. m oveUp press enter hero. m oveDown press enter hero. m oveLeft press ent…" at bounding box center [336, 137] width 96 height 64
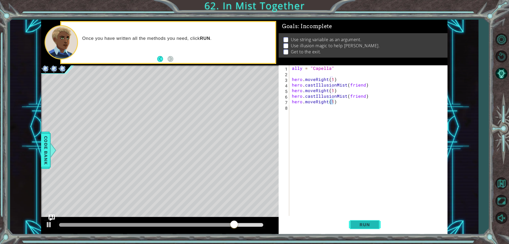
click at [364, 227] on button "Run" at bounding box center [365, 224] width 32 height 17
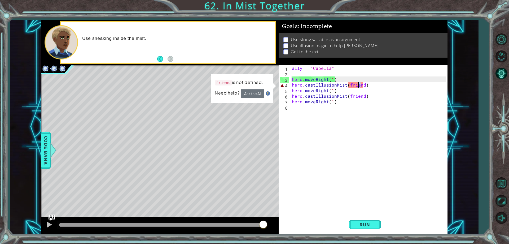
drag, startPoint x: 361, startPoint y: 86, endPoint x: 358, endPoint y: 87, distance: 3.2
click at [358, 87] on div "ally = "Capella" hero . moveRight ( 1 ) hero . castIllusionMist ( friend ) hero…" at bounding box center [369, 145] width 157 height 161
drag, startPoint x: 364, startPoint y: 86, endPoint x: 348, endPoint y: 84, distance: 15.5
click at [348, 84] on div "ally = "Capella" hero . moveRight ( 1 ) hero . castIllusionMist ( friend ) hero…" at bounding box center [369, 145] width 157 height 161
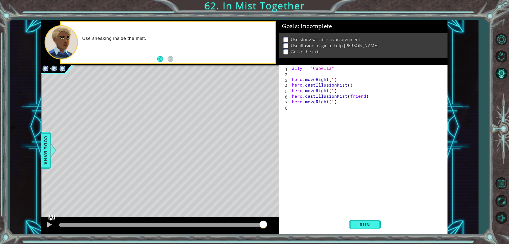
scroll to position [0, 3]
click at [371, 91] on div "" C apella" press enter hero. c astIllusionMist press enter" at bounding box center [394, 100] width 100 height 25
click at [360, 97] on div "ally = "Capella" hero . moveRight ( 1 ) hero . castIllusionMist ( "Capella) her…" at bounding box center [369, 145] width 157 height 161
click at [364, 96] on div "ally = "Capella" hero . moveRight ( 1 ) hero . castIllusionMist ( "Capella) her…" at bounding box center [369, 145] width 157 height 161
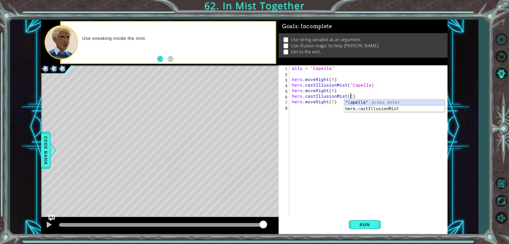
click at [365, 102] on div "" C apella" press enter hero. c astIllusionMist press enter" at bounding box center [394, 111] width 100 height 25
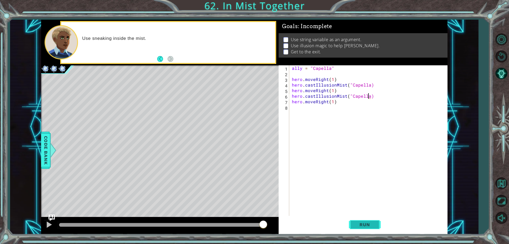
click at [359, 221] on button "Run" at bounding box center [365, 224] width 32 height 17
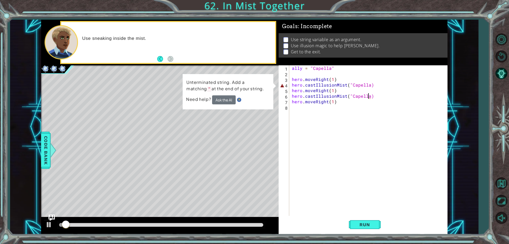
click at [367, 86] on div "ally = "Capella" hero . moveRight ( 1 ) hero . castIllusionMist ( "Capella) her…" at bounding box center [369, 145] width 157 height 161
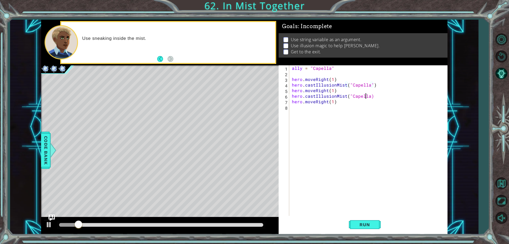
click at [367, 98] on div "ally = "Capella" hero . moveRight ( 1 ) hero . castIllusionMist ( "Capella" ) h…" at bounding box center [369, 145] width 157 height 161
click at [368, 98] on div "ally = "Capella" hero . moveRight ( 1 ) hero . castIllusionMist ( "Capella" ) h…" at bounding box center [369, 145] width 157 height 161
type textarea "hero.castIllusionMist("Capella")"
click at [331, 109] on div "ally = "Capella" hero . moveRight ( 1 ) hero . castIllusionMist ( "Capella" ) h…" at bounding box center [369, 145] width 157 height 161
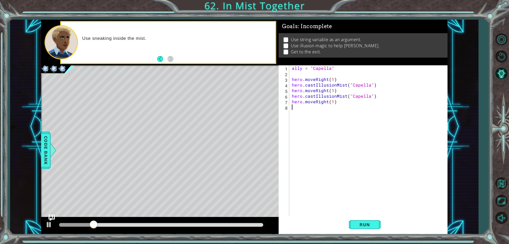
type textarea "b"
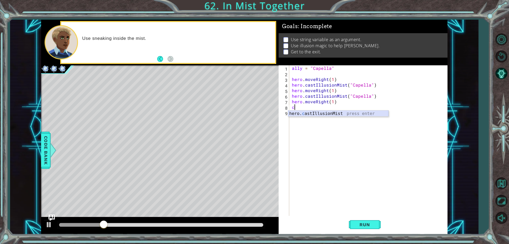
click at [373, 114] on div "hero. c astIllusionMist press enter" at bounding box center [338, 119] width 100 height 19
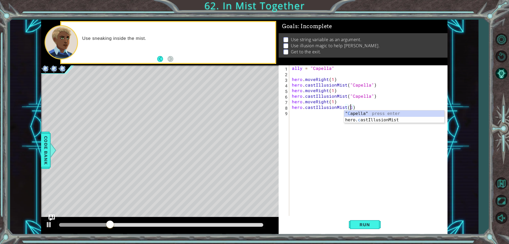
scroll to position [0, 3]
click at [357, 112] on div "" C apella" press enter hero. c astIllusionMist press enter" at bounding box center [394, 122] width 100 height 25
click at [366, 224] on span "Run" at bounding box center [364, 224] width 21 height 5
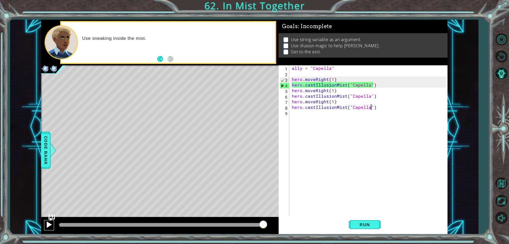
click at [47, 227] on div at bounding box center [49, 224] width 7 height 7
click at [118, 218] on div at bounding box center [160, 225] width 238 height 17
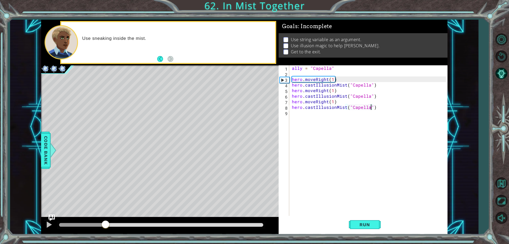
drag, startPoint x: 117, startPoint y: 225, endPoint x: 110, endPoint y: 223, distance: 7.3
click at [106, 223] on div at bounding box center [82, 225] width 46 height 4
click at [332, 79] on div "ally = "Capella" hero . moveRight ( 1 ) hero . castIllusionMist ( "Capella" ) h…" at bounding box center [369, 145] width 157 height 161
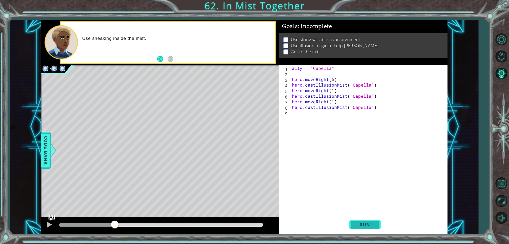
click at [353, 222] on button "Run" at bounding box center [365, 224] width 32 height 17
click at [376, 230] on button "Run" at bounding box center [365, 224] width 32 height 17
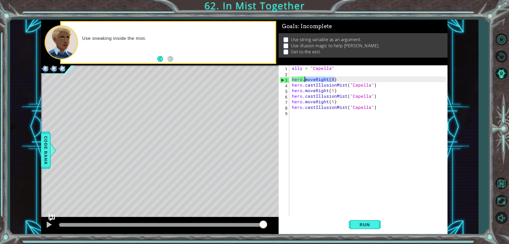
drag, startPoint x: 334, startPoint y: 77, endPoint x: 304, endPoint y: 81, distance: 30.0
click at [304, 81] on div "ally = "Capella" hero . moveRight ( 8 ) hero . castIllusionMist ( "Capella" ) h…" at bounding box center [369, 145] width 157 height 161
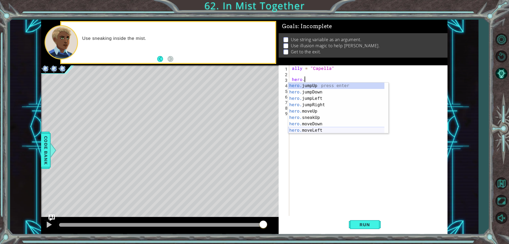
scroll to position [0, 1]
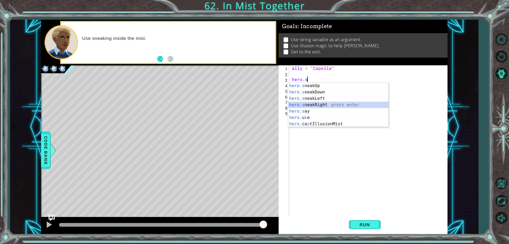
click at [328, 102] on div "hero.s neakUp press enter hero.s neakDown press enter hero.s neakLeft press ent…" at bounding box center [338, 110] width 100 height 57
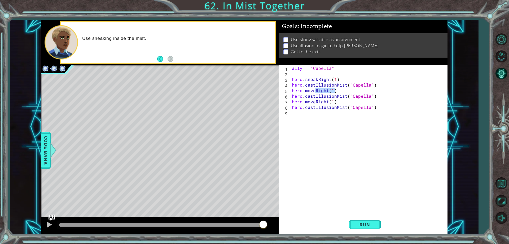
drag, startPoint x: 334, startPoint y: 93, endPoint x: 315, endPoint y: 92, distance: 18.9
click at [315, 92] on div "ally = "Capella" hero . sneakRight ( 1 ) hero . castIllusionMist ( "Capella" ) …" at bounding box center [369, 145] width 157 height 161
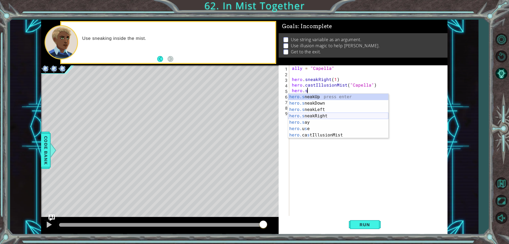
click at [333, 116] on div "hero.s neakUp press enter hero.s neakDown press enter hero.s neakLeft press ent…" at bounding box center [338, 122] width 100 height 57
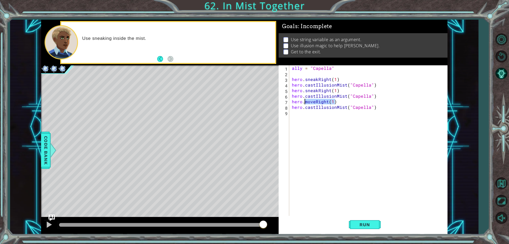
drag, startPoint x: 342, startPoint y: 103, endPoint x: 305, endPoint y: 103, distance: 36.6
click at [305, 103] on div "ally = "Capella" hero . sneakRight ( 1 ) hero . castIllusionMist ( "Capella" ) …" at bounding box center [369, 145] width 157 height 161
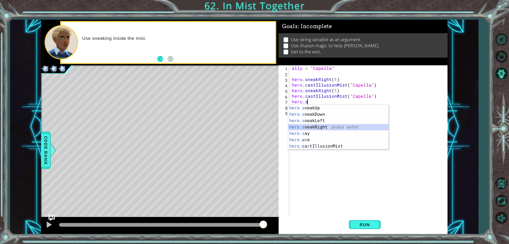
click at [319, 126] on div "hero.s neakUp press enter hero.s neakDown press enter hero.s neakLeft press ent…" at bounding box center [338, 133] width 100 height 57
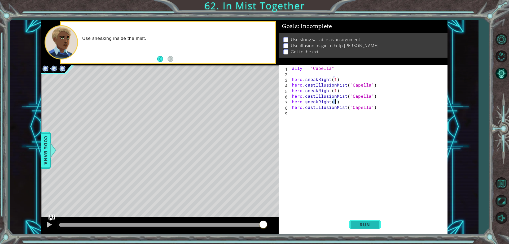
type textarea "hero.sneakRight(1)"
click at [358, 222] on span "Run" at bounding box center [364, 224] width 21 height 5
drag, startPoint x: 248, startPoint y: 185, endPoint x: 231, endPoint y: 175, distance: 19.5
click at [231, 175] on div "Level Map" at bounding box center [163, 143] width 245 height 156
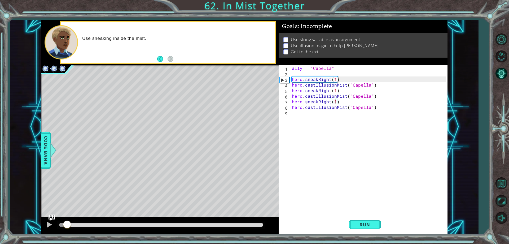
drag, startPoint x: 162, startPoint y: 226, endPoint x: 134, endPoint y: 161, distance: 71.4
click at [59, 229] on div at bounding box center [160, 225] width 238 height 17
click at [292, 79] on div "ally = "Capella" hero . sneakRight ( 1 ) hero . castIllusionMist ( "Capella" ) …" at bounding box center [369, 145] width 157 height 161
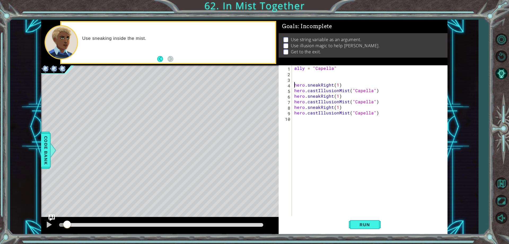
click at [301, 83] on div "ally = "Capella" hero . sneakRight ( 1 ) hero . castIllusionMist ( "Capella" ) …" at bounding box center [370, 145] width 155 height 161
click at [303, 75] on div "ally = "Capella" hero . sneakRight ( 1 ) hero . castIllusionMist ( "Capella" ) …" at bounding box center [370, 145] width 155 height 161
click at [303, 77] on div "ally = "Capella" hero . sneakRight ( 1 ) hero . castIllusionMist ( "Capella" ) …" at bounding box center [370, 145] width 155 height 161
click at [327, 84] on div "hero. c astIllusionMist press enter" at bounding box center [341, 91] width 100 height 19
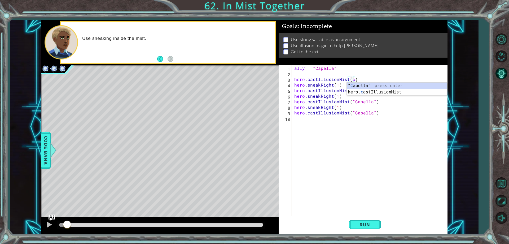
scroll to position [0, 3]
click at [359, 84] on div "" C apella" press enter hero. c astIllusionMist press enter" at bounding box center [397, 94] width 100 height 25
type textarea "hero.castIllusionMist("Capella")"
click at [366, 230] on button "Run" at bounding box center [365, 224] width 32 height 17
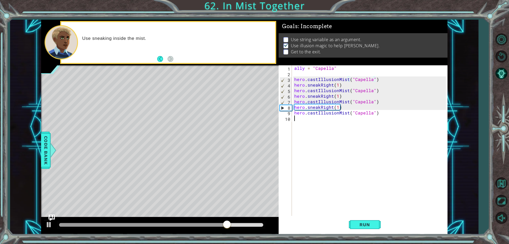
click at [338, 120] on div "ally = "Capella" hero . castIllusionMist ( "Capella" ) hero . sneakRight ( 1 ) …" at bounding box center [370, 145] width 155 height 161
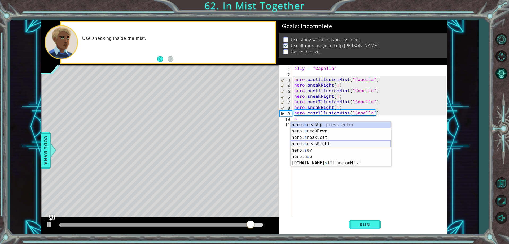
click at [322, 145] on div "hero. s neakUp press enter hero. s neakDown press enter hero. s neakLeft press …" at bounding box center [341, 149] width 100 height 57
type textarea "hero.sneakRight(1)"
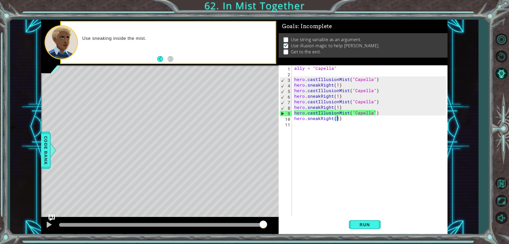
click at [332, 128] on div "ally = "Capella" hero . castIllusionMist ( "Capella" ) hero . sneakRight ( 1 ) …" at bounding box center [370, 145] width 155 height 161
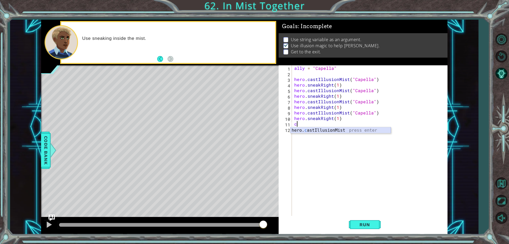
click at [322, 132] on div "hero. c astIllusionMist press enter" at bounding box center [341, 136] width 100 height 19
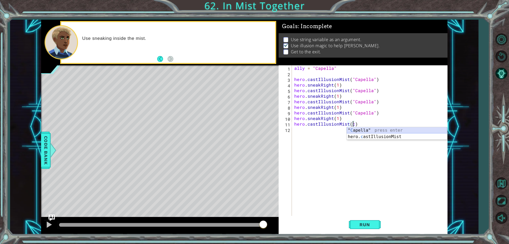
click at [403, 129] on div "" C apella" press enter hero. c astIllusionMist press enter" at bounding box center [397, 139] width 100 height 25
click at [291, 125] on div "11" at bounding box center [286, 125] width 12 height 6
click at [295, 126] on div "ally = "Capella" hero . castIllusionMist ( "Capella" ) hero . sneakRight ( 1 ) …" at bounding box center [370, 145] width 155 height 161
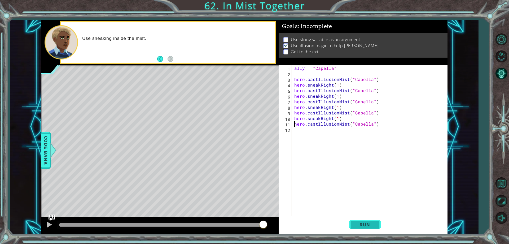
click at [356, 232] on button "Run" at bounding box center [365, 224] width 32 height 17
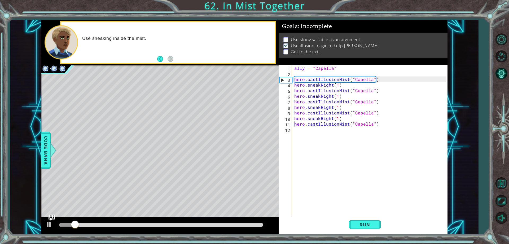
drag, startPoint x: 177, startPoint y: 222, endPoint x: 219, endPoint y: 223, distance: 42.4
click at [219, 223] on div at bounding box center [161, 224] width 208 height 7
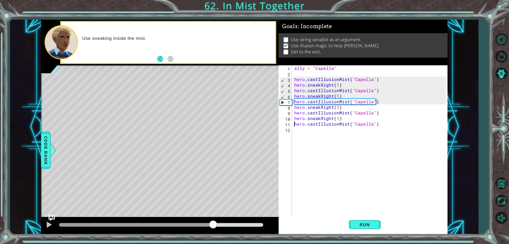
drag, startPoint x: 92, startPoint y: 225, endPoint x: 213, endPoint y: 218, distance: 120.5
click at [213, 218] on div at bounding box center [160, 225] width 238 height 17
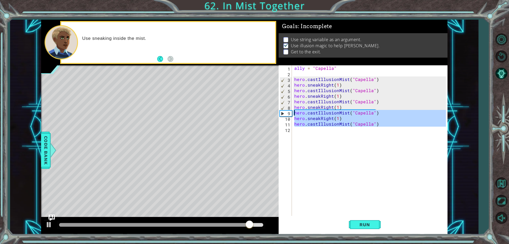
drag, startPoint x: 391, startPoint y: 129, endPoint x: 294, endPoint y: 114, distance: 97.3
click at [294, 114] on div "ally = "Capella" hero . castIllusionMist ( "Capella" ) hero . sneakRight ( 1 ) …" at bounding box center [370, 145] width 155 height 161
type textarea "hero.castIllusionMist("Capella") hero.sneakRight(1)"
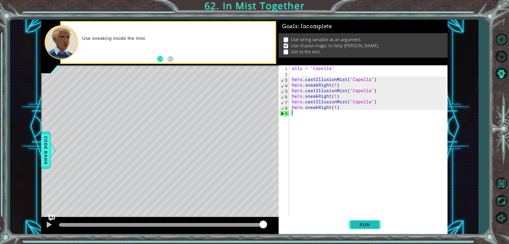
click at [373, 224] on span "Run" at bounding box center [364, 224] width 21 height 5
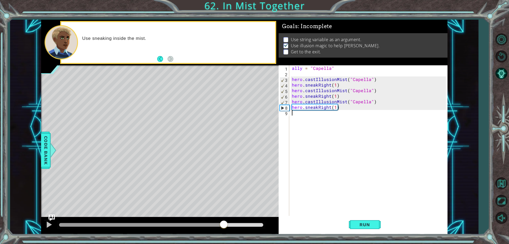
drag, startPoint x: 80, startPoint y: 227, endPoint x: 224, endPoint y: 196, distance: 147.2
click at [224, 196] on div "methods hero use(thing) moveUp(steps) moveDown(steps) moveLeft(steps) moveRight…" at bounding box center [244, 127] width 406 height 214
drag, startPoint x: 338, startPoint y: 107, endPoint x: 305, endPoint y: 108, distance: 32.4
click at [305, 108] on div "ally = "Capella" hero . castIllusionMist ( "Capella" ) hero . sneakRight ( 1 ) …" at bounding box center [369, 145] width 157 height 161
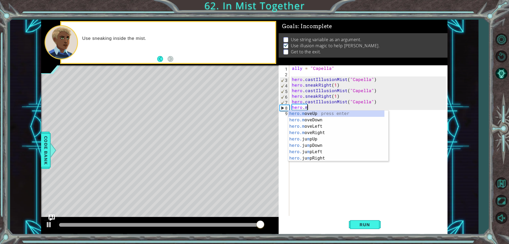
scroll to position [0, 1]
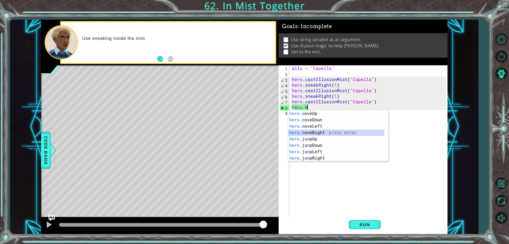
click at [327, 132] on div "hero.m oveUp press enter hero.m oveDown press enter hero.m oveLeft press enter …" at bounding box center [336, 142] width 96 height 64
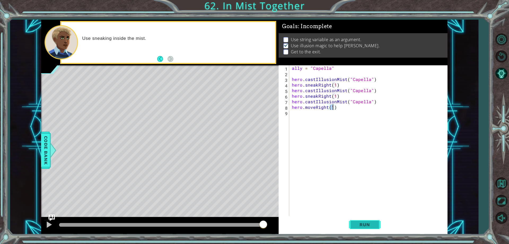
click at [361, 217] on button "Run" at bounding box center [365, 224] width 32 height 17
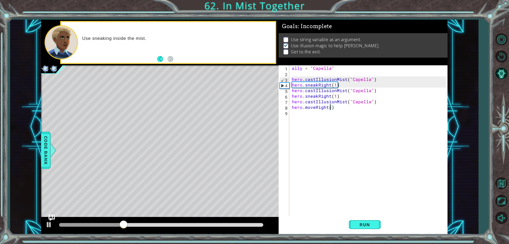
scroll to position [0, 2]
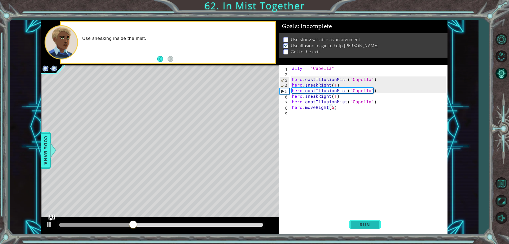
type textarea "hero.moveRight(5)"
click at [352, 217] on button "Run" at bounding box center [365, 224] width 32 height 17
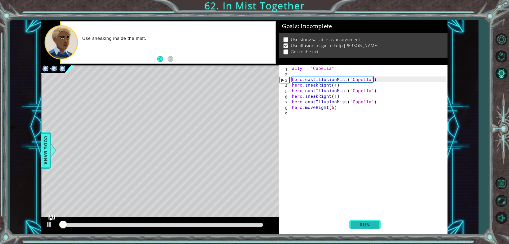
click at [360, 222] on span "Run" at bounding box center [364, 224] width 21 height 5
drag, startPoint x: 360, startPoint y: 222, endPoint x: 334, endPoint y: 187, distance: 43.7
click at [347, 204] on div "hero.moveRight(5) 1 2 3 4 5 6 7 8 9 ally = "Capella" hero . castIllusionMist ( …" at bounding box center [363, 149] width 169 height 169
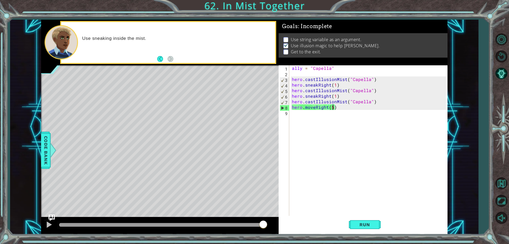
click at [316, 116] on div "ally = "Capella" hero . castIllusionMist ( "Capella" ) hero . sneakRight ( 1 ) …" at bounding box center [369, 145] width 157 height 161
click at [354, 229] on button "Run" at bounding box center [365, 224] width 32 height 17
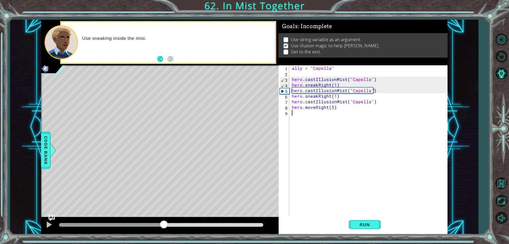
drag, startPoint x: 251, startPoint y: 225, endPoint x: 163, endPoint y: 206, distance: 89.2
click at [163, 206] on div "methods hero use(thing) moveUp(steps) moveDown(steps) moveLeft(steps) moveRight…" at bounding box center [244, 127] width 406 height 214
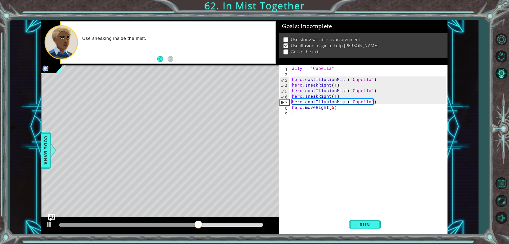
click at [50, 221] on img "Ask AI" at bounding box center [51, 217] width 7 height 7
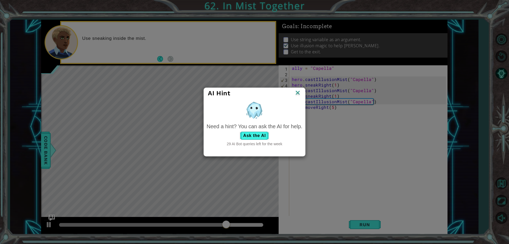
click at [296, 94] on img at bounding box center [297, 93] width 7 height 8
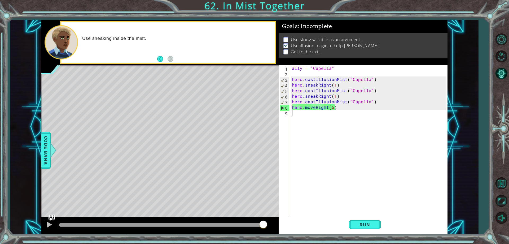
click at [313, 106] on div "ally = "Capella" hero . castIllusionMist ( "Capella" ) hero . sneakRight ( 1 ) …" at bounding box center [369, 145] width 157 height 161
click at [316, 105] on div "ally = "Capella" hero . castIllusionMist ( "Capella" ) hero . sneakRight ( 1 ) …" at bounding box center [369, 145] width 157 height 161
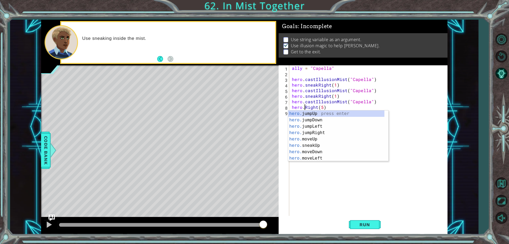
scroll to position [0, 1]
click at [316, 130] on div "hero.s neakUp press enter hero.s neakDown press enter hero.s neakLeft press ent…" at bounding box center [338, 138] width 100 height 57
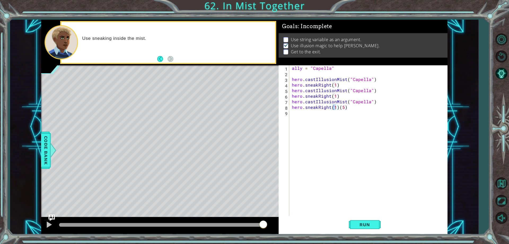
drag, startPoint x: 363, startPoint y: 224, endPoint x: 356, endPoint y: 113, distance: 111.3
click at [357, 113] on div "hero.sneakRight(1)[PHONE_NUMBER] ally = "Capella" hero . castIllusionMist ( "Ca…" at bounding box center [363, 149] width 169 height 169
drag, startPoint x: 337, startPoint y: 108, endPoint x: 331, endPoint y: 107, distance: 6.1
click at [331, 107] on div "ally = "Capella" hero . castIllusionMist ( "Capella" ) hero . sneakRight ( 1 ) …" at bounding box center [369, 145] width 157 height 161
click at [369, 229] on button "Run" at bounding box center [365, 224] width 32 height 17
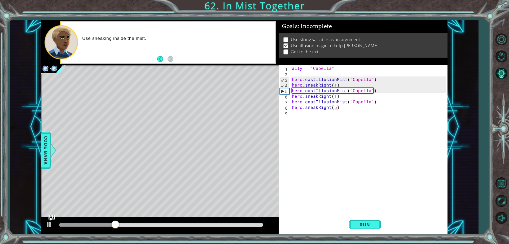
click at [336, 108] on div "ally = "Capella" hero . castIllusionMist ( "Capella" ) hero . sneakRight ( 1 ) …" at bounding box center [369, 145] width 157 height 161
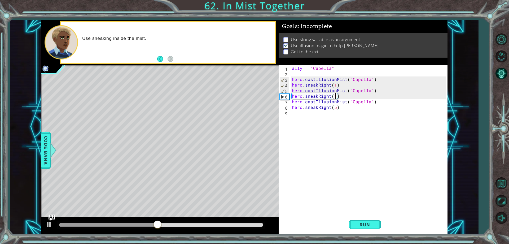
click at [336, 96] on div "ally = "Capella" hero . castIllusionMist ( "Capella" ) hero . sneakRight ( 1 ) …" at bounding box center [369, 145] width 157 height 161
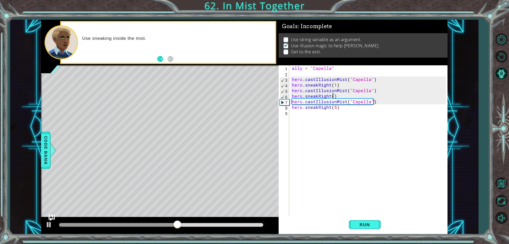
scroll to position [0, 3]
click at [370, 228] on button "Run" at bounding box center [365, 224] width 32 height 17
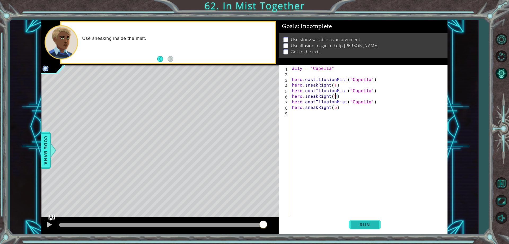
type textarea "hero.sneakRight(3)"
click at [353, 223] on button "Run" at bounding box center [365, 224] width 32 height 17
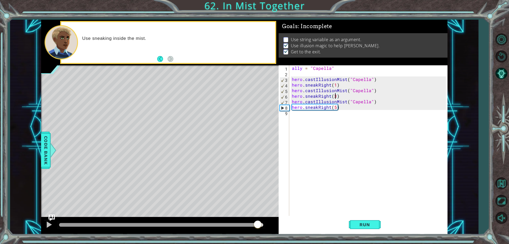
drag, startPoint x: 226, startPoint y: 226, endPoint x: 258, endPoint y: 228, distance: 32.2
click at [258, 226] on div at bounding box center [161, 225] width 204 height 4
click at [363, 223] on span "Run" at bounding box center [364, 224] width 21 height 5
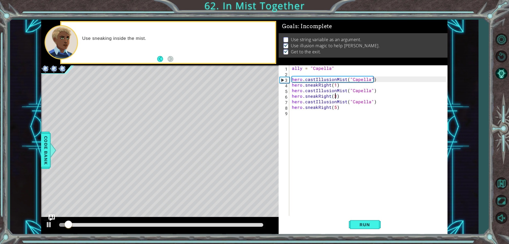
click at [261, 222] on div at bounding box center [161, 224] width 208 height 7
click at [322, 120] on div "ally = "Capella" hero . castIllusionMist ( "Capella" ) hero . sneakRight ( 1 ) …" at bounding box center [369, 145] width 157 height 161
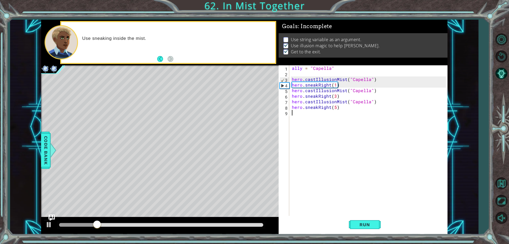
type textarea "v"
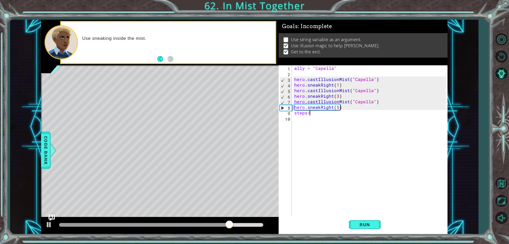
scroll to position [0, 1]
click at [363, 223] on span "Run" at bounding box center [364, 224] width 21 height 5
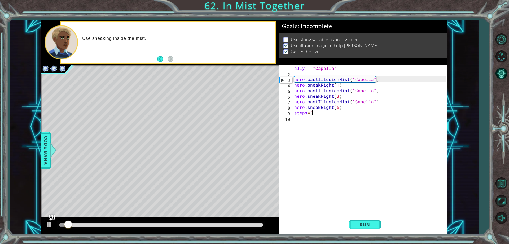
click at [314, 114] on div "ally = "Capella" hero . castIllusionMist ( "Capella" ) hero . sneakRight ( 1 ) …" at bounding box center [370, 145] width 155 height 161
click at [308, 111] on div "ally = "Capella" hero . castIllusionMist ( "Capella" ) hero . sneakRight ( 1 ) …" at bounding box center [370, 145] width 155 height 161
click at [311, 113] on div "ally = "Capella" hero . castIllusionMist ( "Capella" ) hero . sneakRight ( 1 ) …" at bounding box center [370, 145] width 155 height 161
click at [317, 114] on div "ally = "Capella" hero . castIllusionMist ( "Capella" ) hero . sneakRight ( 1 ) …" at bounding box center [370, 145] width 155 height 161
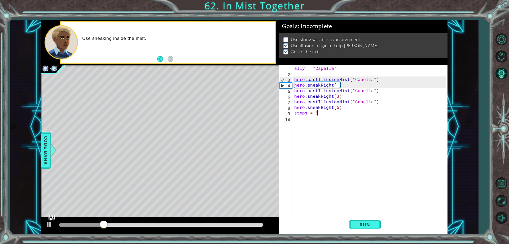
scroll to position [0, 1]
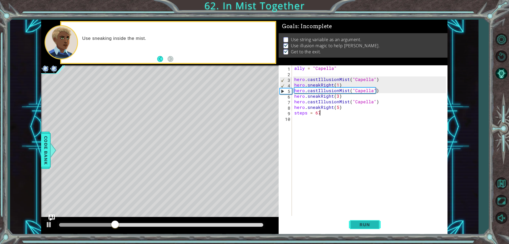
drag, startPoint x: 355, startPoint y: 234, endPoint x: 358, endPoint y: 230, distance: 5.9
click at [357, 230] on div "1 ההההההההההההההההההההההההההההההההההההההההההההההההההההההההההההההההההההההההההההה…" at bounding box center [254, 122] width 509 height 244
click at [360, 228] on button "Run" at bounding box center [365, 224] width 32 height 17
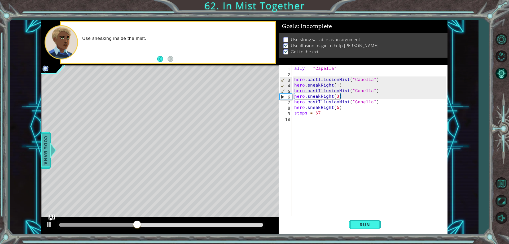
click at [49, 155] on span "Code Bank" at bounding box center [46, 150] width 8 height 32
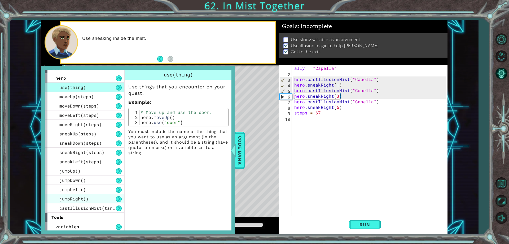
scroll to position [7, 0]
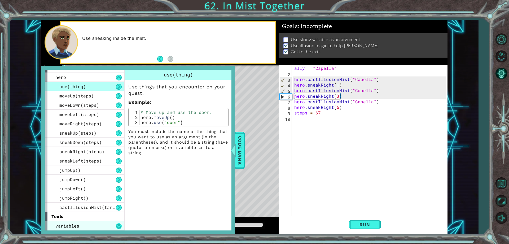
drag, startPoint x: 118, startPoint y: 230, endPoint x: 119, endPoint y: 227, distance: 2.9
click at [119, 227] on div "variables" at bounding box center [85, 225] width 80 height 9
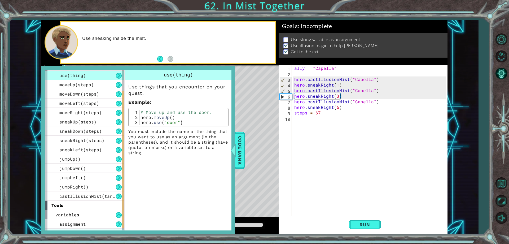
scroll to position [25, 0]
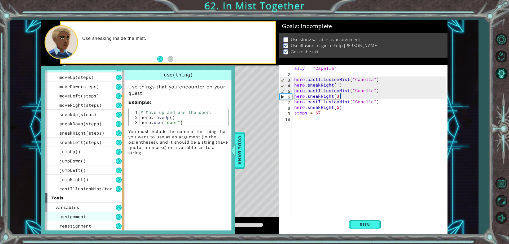
click at [103, 218] on div "assignment" at bounding box center [85, 216] width 80 height 9
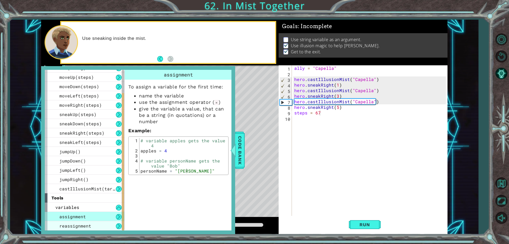
click at [99, 225] on div "reassignment" at bounding box center [85, 225] width 80 height 9
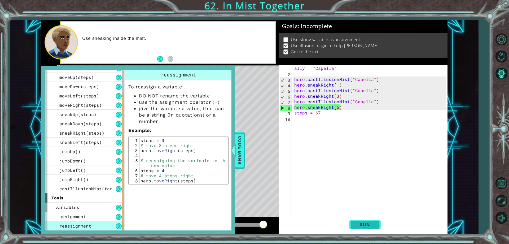
click at [369, 227] on span "Run" at bounding box center [364, 224] width 21 height 5
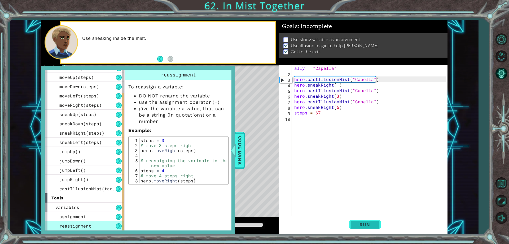
click at [369, 227] on span "Run" at bounding box center [364, 224] width 21 height 5
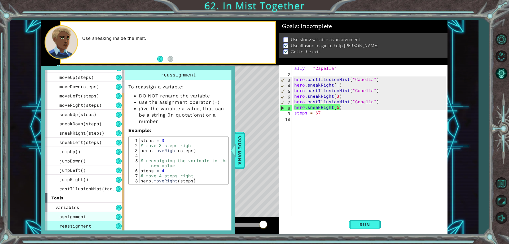
click at [103, 219] on div "assignment" at bounding box center [85, 216] width 80 height 9
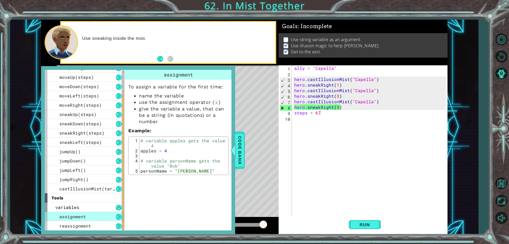
drag, startPoint x: 60, startPoint y: 199, endPoint x: 170, endPoint y: 203, distance: 110.1
click at [170, 203] on div "assignment To assign a variable for the first time: name the variable use the a…" at bounding box center [178, 150] width 109 height 160
click at [96, 228] on div "reassignment" at bounding box center [85, 225] width 80 height 9
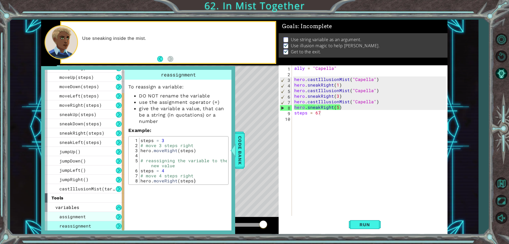
click at [99, 217] on div "assignment" at bounding box center [85, 216] width 80 height 9
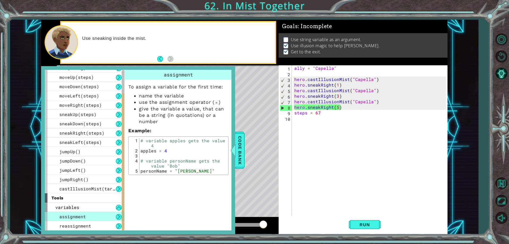
click at [102, 220] on div "assignment" at bounding box center [85, 216] width 80 height 9
click at [101, 223] on div "reassignment" at bounding box center [85, 225] width 80 height 9
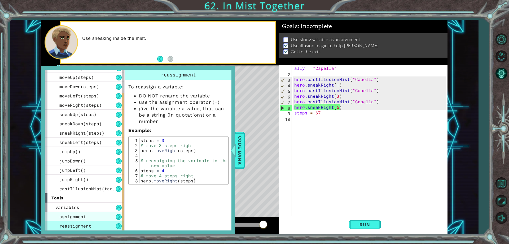
click at [95, 214] on div "assignment" at bounding box center [85, 216] width 80 height 9
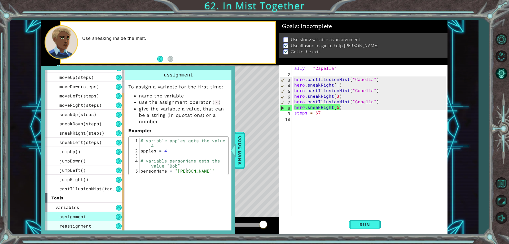
click at [89, 222] on div "reassignment" at bounding box center [85, 225] width 80 height 9
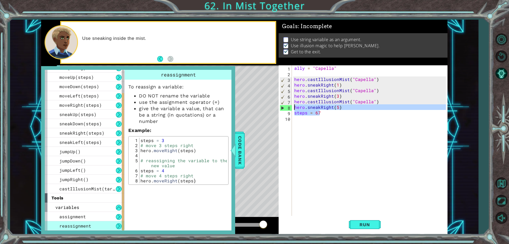
drag, startPoint x: 332, startPoint y: 112, endPoint x: 294, endPoint y: 107, distance: 39.2
click at [294, 107] on div "ally = "Capella" hero . castIllusionMist ( "Capella" ) hero . sneakRight ( 1 ) …" at bounding box center [370, 145] width 155 height 161
type textarea "hero.sneakRight(5) steps = 67"
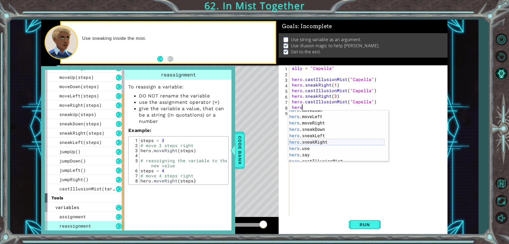
scroll to position [51, 0]
drag, startPoint x: 303, startPoint y: 151, endPoint x: 294, endPoint y: 146, distance: 11.2
click at [303, 151] on div "hero .moveLeft press enter hero .moveRight press enter hero .sneakDown press en…" at bounding box center [336, 142] width 96 height 64
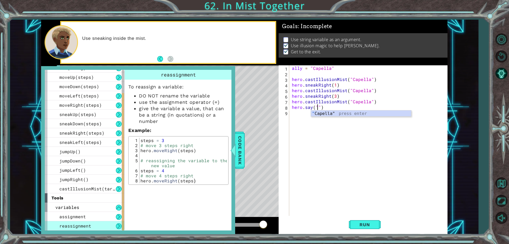
scroll to position [0, 2]
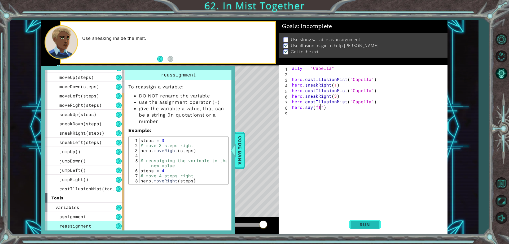
type textarea "hero.say("f")"
click at [357, 227] on button "Run" at bounding box center [365, 224] width 32 height 17
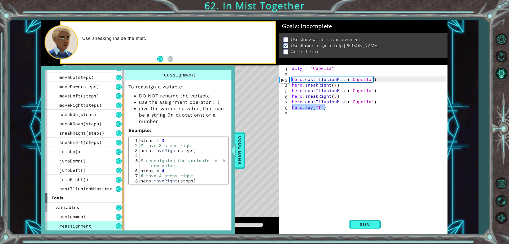
drag, startPoint x: 332, startPoint y: 107, endPoint x: 292, endPoint y: 105, distance: 40.9
click at [292, 105] on div "ally = "Capella" hero . castIllusionMist ( "Capella" ) hero . sneakRight ( 1 ) …" at bounding box center [369, 145] width 157 height 161
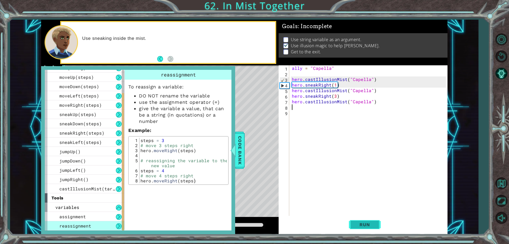
click at [375, 226] on span "Run" at bounding box center [364, 224] width 21 height 5
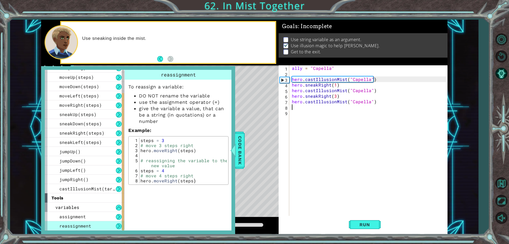
type textarea "zz"
type textarea "hero"
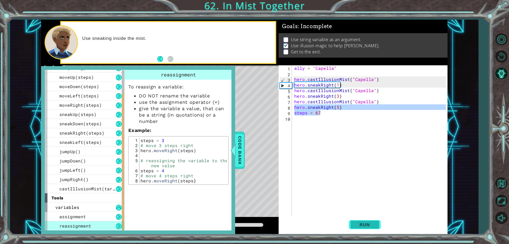
click at [367, 231] on button "Run" at bounding box center [365, 224] width 32 height 17
type textarea "steps = 67"
